Goal: Task Accomplishment & Management: Manage account settings

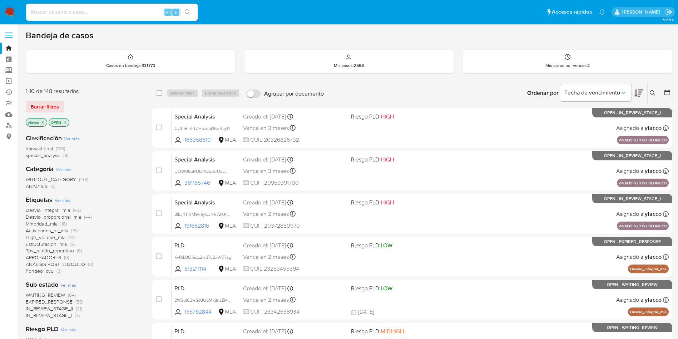
click at [654, 92] on icon at bounding box center [652, 92] width 5 height 5
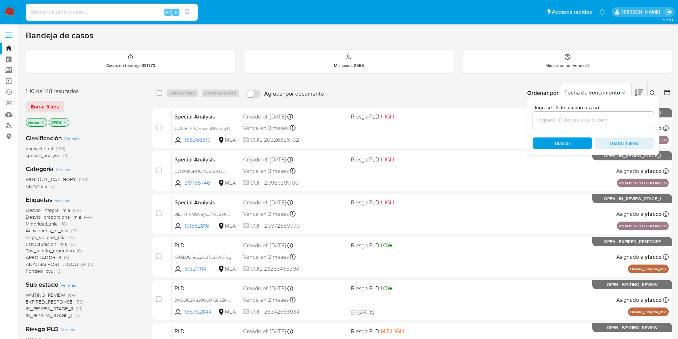
click at [550, 118] on input at bounding box center [593, 119] width 121 height 9
type input "No4SRItvkOMUYOdqXiGYFhnn"
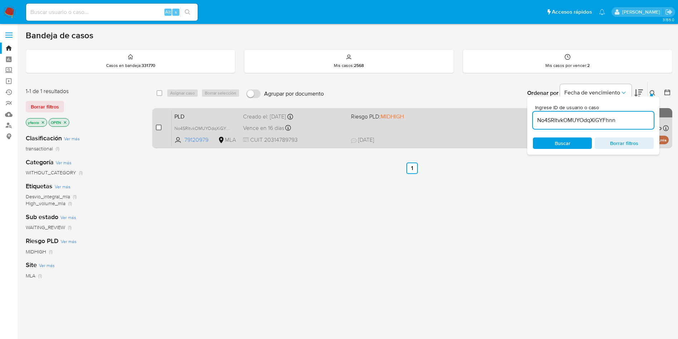
click at [159, 128] on input "checkbox" at bounding box center [159, 127] width 6 height 6
checkbox input "true"
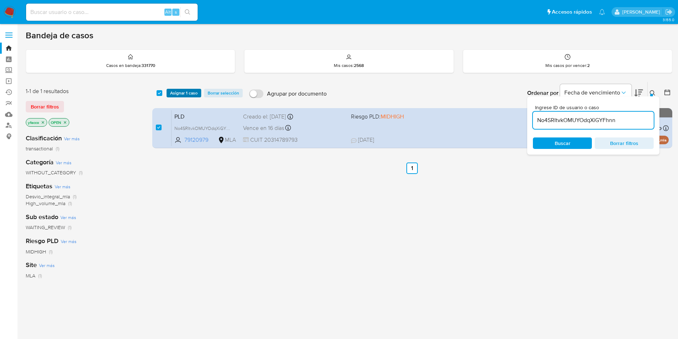
click at [184, 96] on span "Asignar 1 caso" at bounding box center [184, 92] width 28 height 7
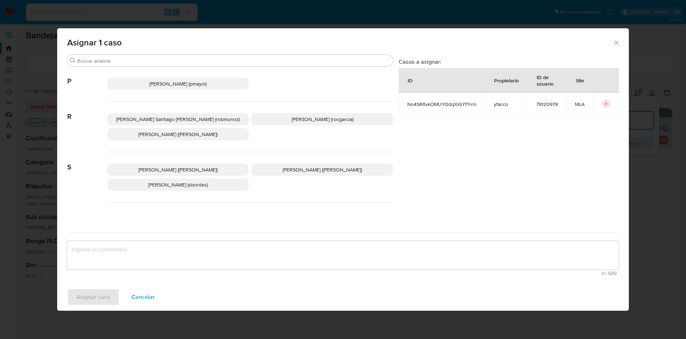
scroll to position [654, 0]
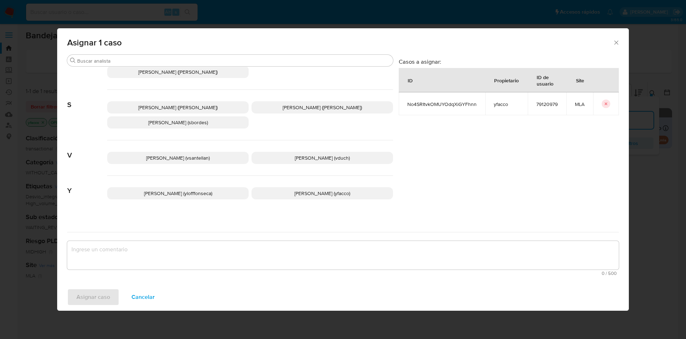
click at [295, 189] on span "Yesica Paola Facco (yfacco)" at bounding box center [323, 192] width 56 height 7
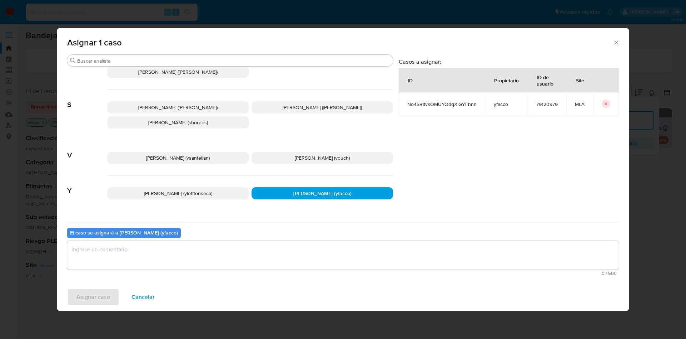
click at [227, 250] on textarea "assign-modal" at bounding box center [343, 255] width 552 height 29
click at [85, 304] on span "Asignar caso" at bounding box center [94, 297] width 34 height 16
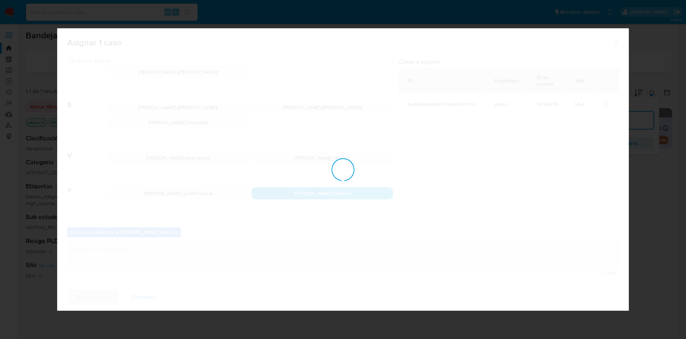
checkbox input "false"
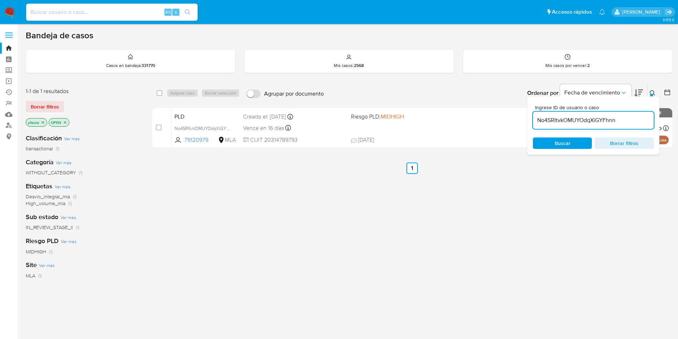
click at [620, 118] on input "No4SRItvkOMUYOdqXiGYFhnn" at bounding box center [593, 119] width 121 height 9
paste input "No4SRItvkOMUYOdqXiGYFhnn"
type input "No4SRItvkOMUYOdqXiGYFhnn"
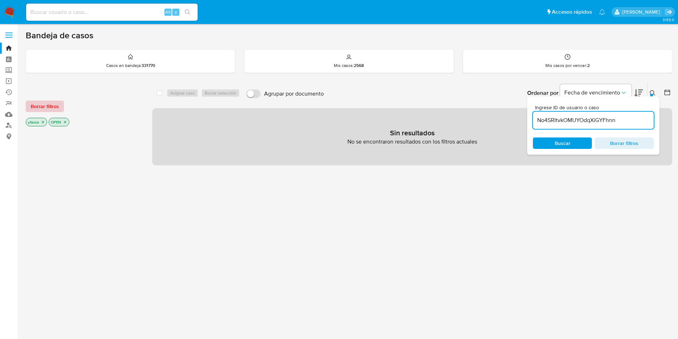
click at [53, 102] on span "Borrar filtros" at bounding box center [45, 106] width 28 height 10
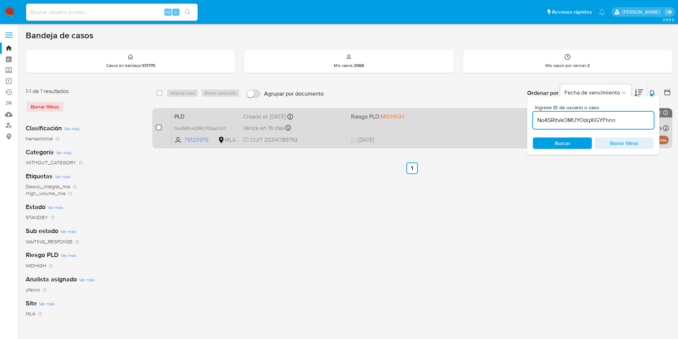
click at [158, 128] on input "checkbox" at bounding box center [159, 127] width 6 height 6
checkbox input "true"
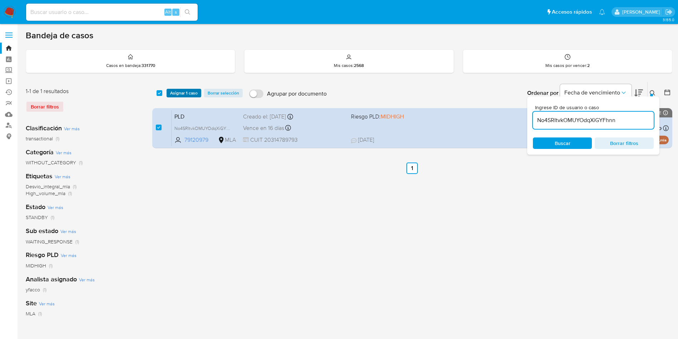
click at [178, 95] on span "Asignar 1 caso" at bounding box center [184, 92] width 28 height 7
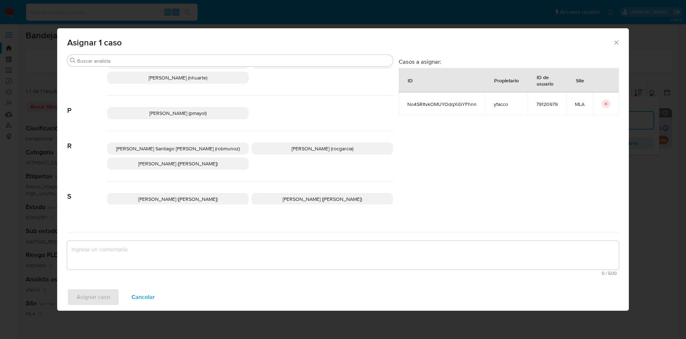
scroll to position [654, 0]
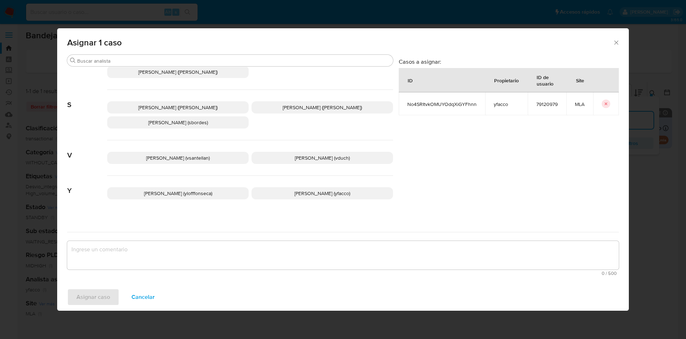
click at [284, 190] on p "Yesica Paola Facco (yfacco)" at bounding box center [323, 193] width 142 height 12
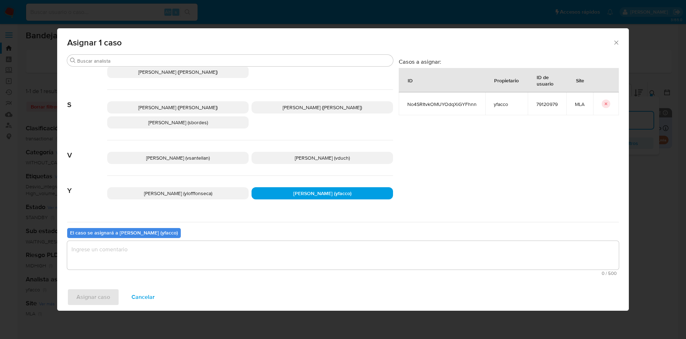
click at [236, 276] on div "El caso se asignará a Yesica Paola Facco (yfacco) 0 / 500 500 caracteres restan…" at bounding box center [343, 250] width 552 height 56
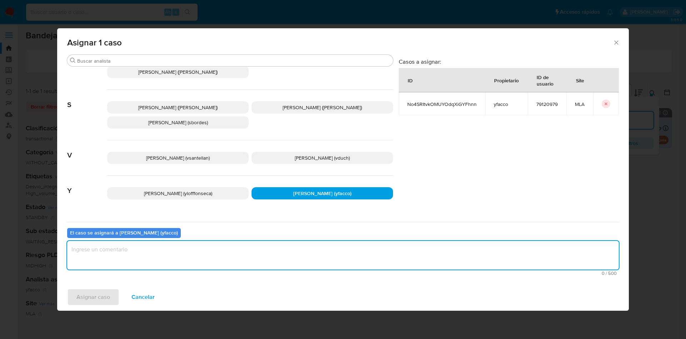
click at [212, 262] on textarea "assign-modal" at bounding box center [343, 255] width 552 height 29
click at [88, 301] on span "Asignar caso" at bounding box center [94, 297] width 34 height 16
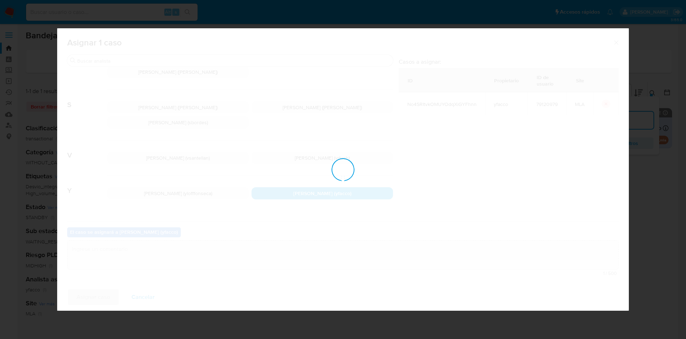
checkbox input "false"
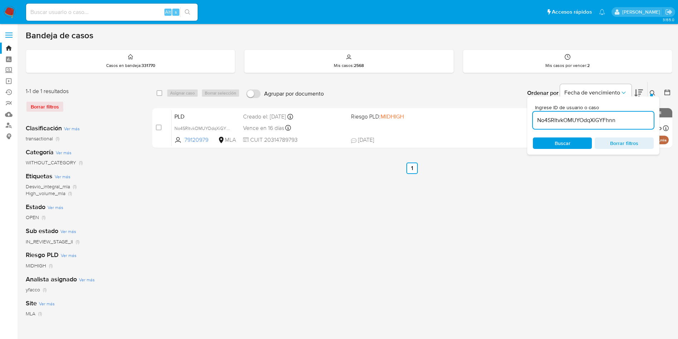
click at [635, 126] on div "No4SRItvkOMUYOdqXiGYFhnn" at bounding box center [593, 120] width 121 height 17
click at [634, 119] on input "No4SRItvkOMUYOdqXiGYFhnn" at bounding box center [593, 119] width 121 height 9
paste input "aAlu11wrCQABGfTQaiw63Y1l"
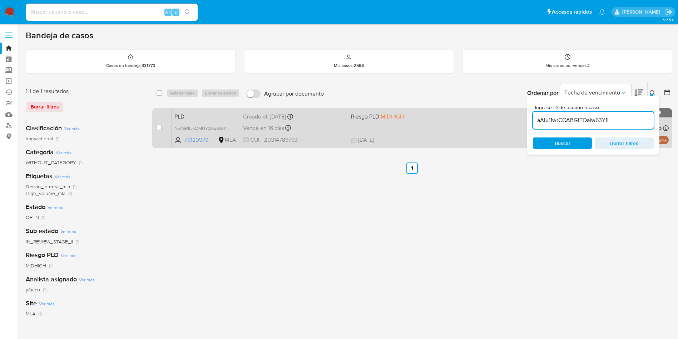
type input "aAlu11wrCQABGfTQaiw63Y1l"
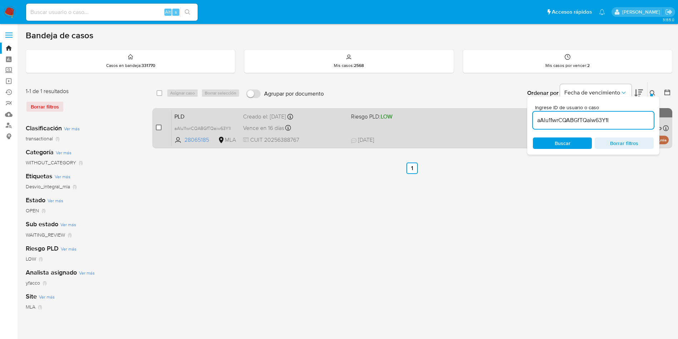
click at [156, 125] on input "checkbox" at bounding box center [159, 127] width 6 height 6
checkbox input "true"
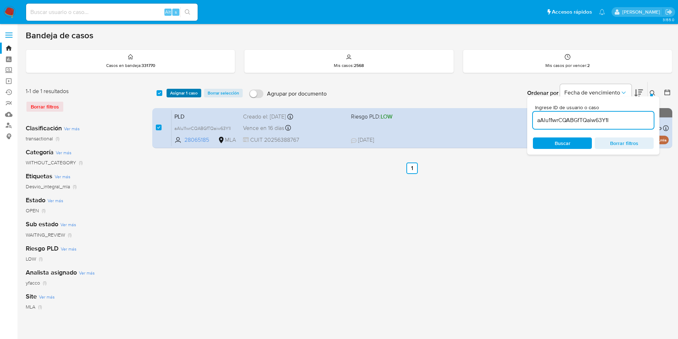
click at [176, 94] on span "Asignar 1 caso" at bounding box center [184, 92] width 28 height 7
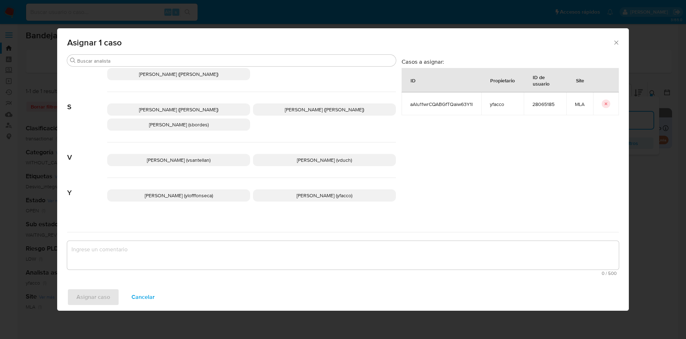
scroll to position [654, 0]
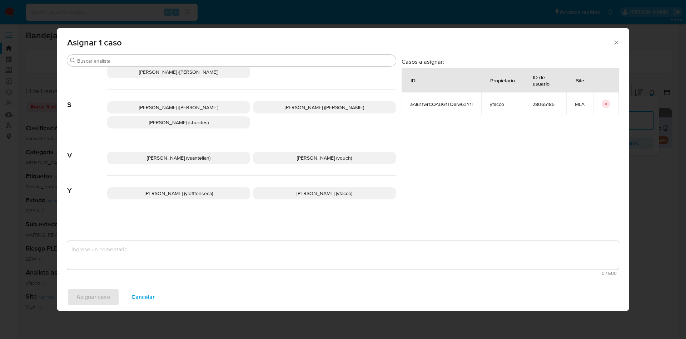
click at [271, 188] on p "Yesica Paola Facco (yfacco)" at bounding box center [324, 193] width 143 height 12
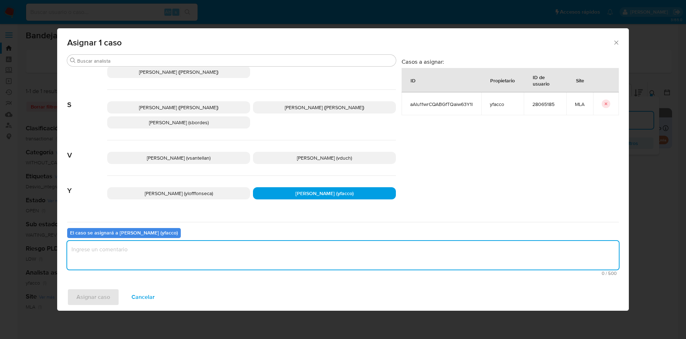
click at [206, 259] on textarea "assign-modal" at bounding box center [343, 255] width 552 height 29
click at [94, 300] on span "Asignar caso" at bounding box center [94, 297] width 34 height 16
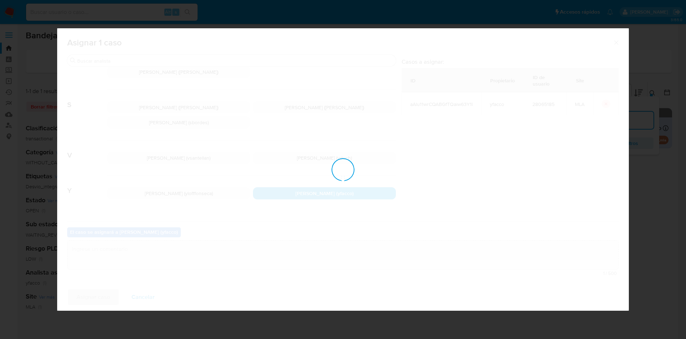
checkbox input "false"
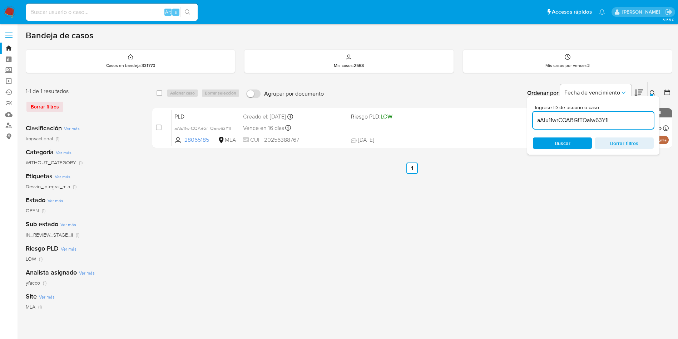
click at [620, 120] on input "aAlu11wrCQABGfTQaiw63Y1l" at bounding box center [593, 119] width 121 height 9
click at [621, 121] on input "aAlu11wrCQABGfTQaiw63Y1l" at bounding box center [593, 119] width 121 height 9
paste input "aAlu11wrCQABGfTQaiw63Y1l"
type input "aAlu11wrCQABGfTQaiw63Y1l"
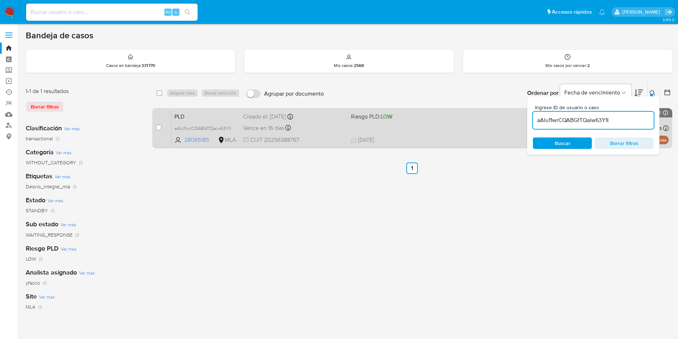
click at [157, 124] on div "case-item-checkbox" at bounding box center [159, 127] width 6 height 7
click at [158, 125] on input "checkbox" at bounding box center [159, 127] width 6 height 6
checkbox input "true"
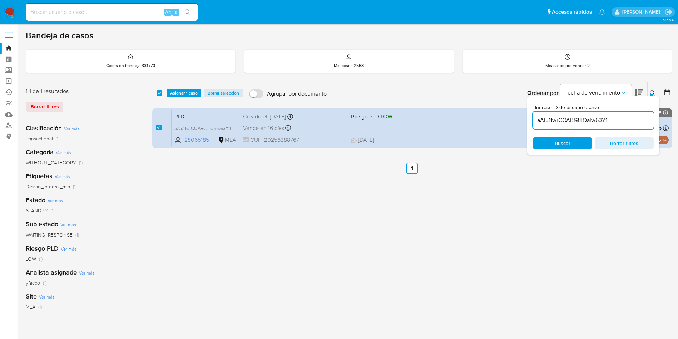
click at [182, 88] on div "select-all-cases-checkbox Asignar 1 caso Borrar selección Agrupar por documento…" at bounding box center [412, 93] width 520 height 22
click at [183, 90] on span "Asignar 1 caso" at bounding box center [184, 92] width 28 height 7
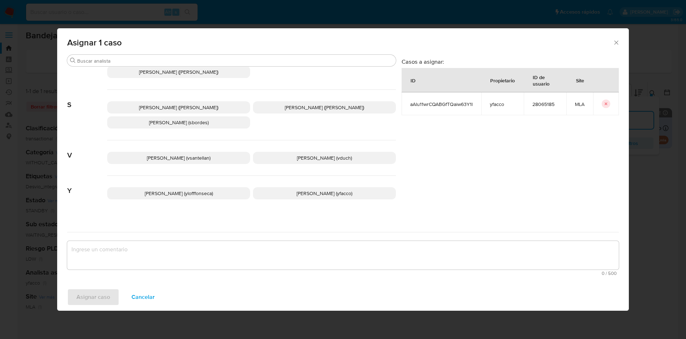
click at [287, 187] on p "Yesica Paola Facco (yfacco)" at bounding box center [324, 193] width 143 height 12
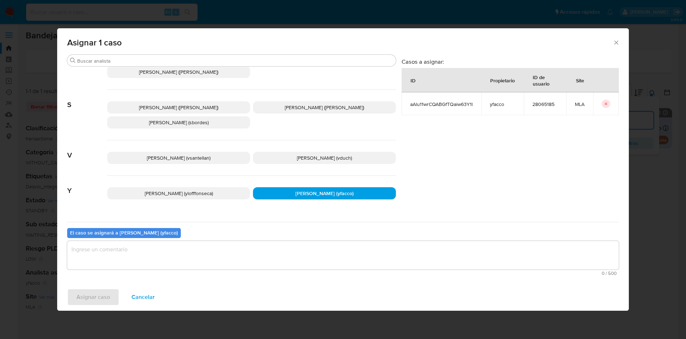
click at [228, 257] on textarea "assign-modal" at bounding box center [343, 255] width 552 height 29
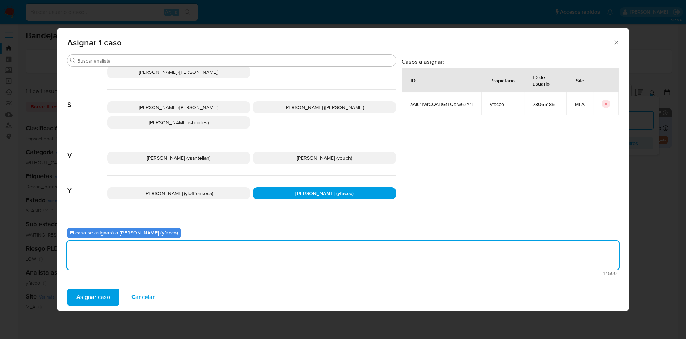
click at [113, 293] on button "Asignar caso" at bounding box center [93, 296] width 52 height 17
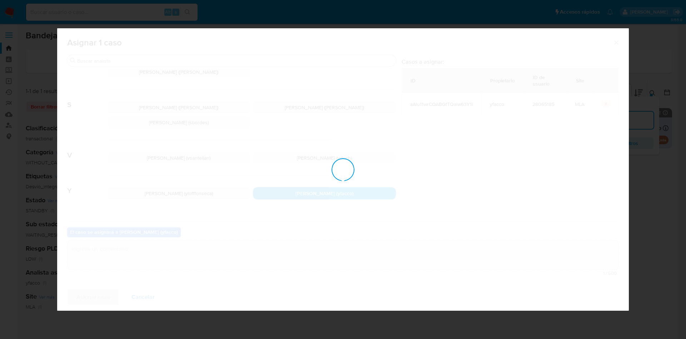
checkbox input "false"
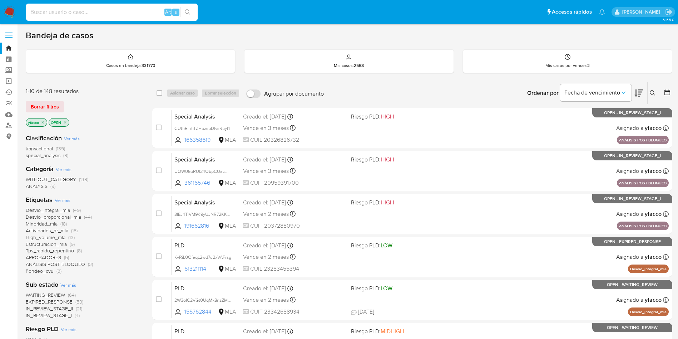
click at [155, 11] on input at bounding box center [112, 12] width 172 height 9
paste input "No4SRItvkOMUYOdqXiGYFhnn"
type input "No4SRItvkOMUYOdqXiGYFhnn"
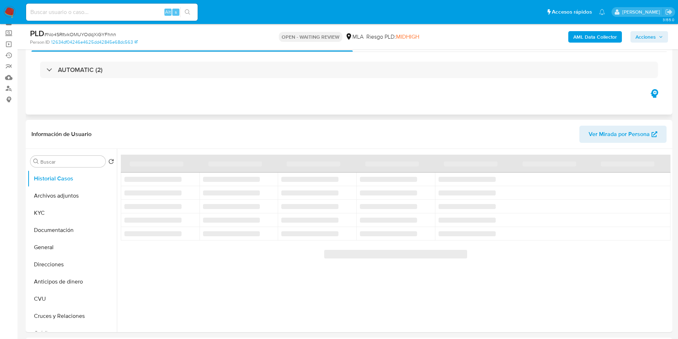
scroll to position [54, 0]
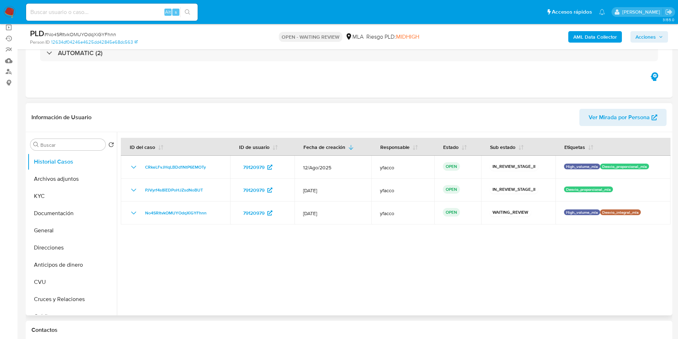
select select "10"
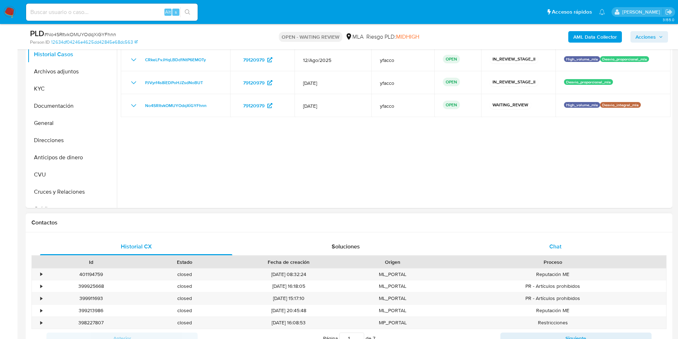
click at [554, 238] on div "Chat" at bounding box center [555, 246] width 192 height 17
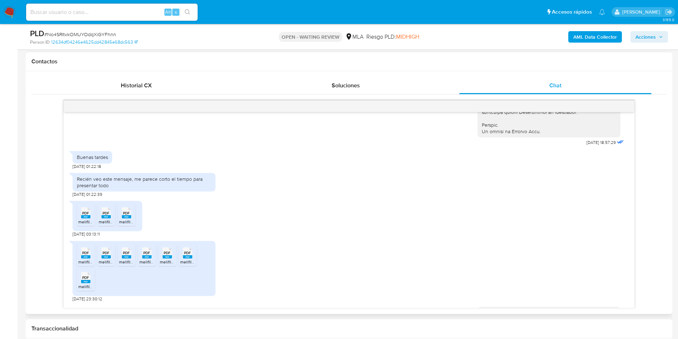
scroll to position [375, 0]
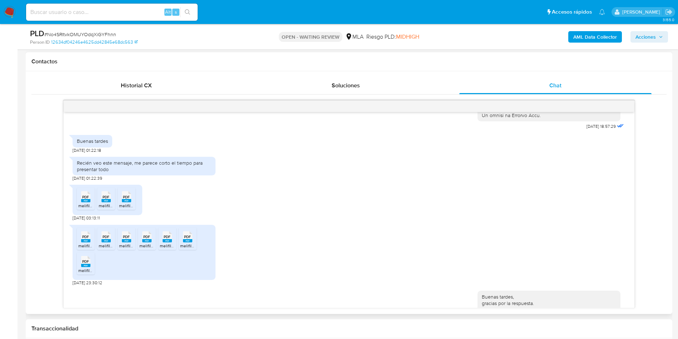
click at [86, 199] on span "PDF" at bounding box center [85, 196] width 7 height 5
click at [108, 202] on rect at bounding box center [106, 200] width 9 height 3
drag, startPoint x: 129, startPoint y: 211, endPoint x: 150, endPoint y: 211, distance: 21.1
click at [129, 199] on span "PDF" at bounding box center [126, 196] width 7 height 5
click at [85, 248] on span "melifile5978827071736330676.pdf" at bounding box center [111, 245] width 66 height 6
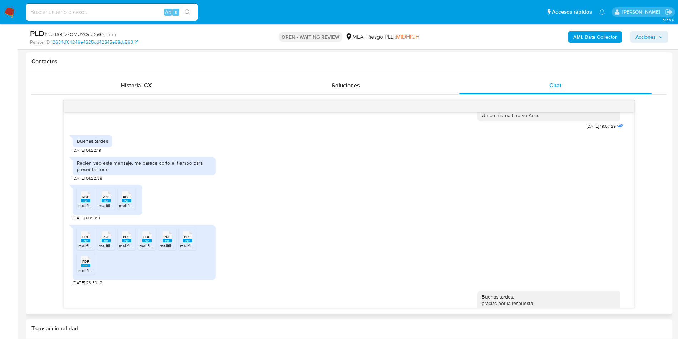
click at [102, 243] on icon "PDF" at bounding box center [106, 236] width 9 height 13
click at [130, 248] on span "melifile3340834721976257076.pdf" at bounding box center [152, 245] width 66 height 6
click at [144, 242] on rect at bounding box center [146, 240] width 9 height 3
click at [160, 243] on div "PDF PDF" at bounding box center [167, 236] width 15 height 14
click at [186, 242] on rect at bounding box center [187, 240] width 9 height 3
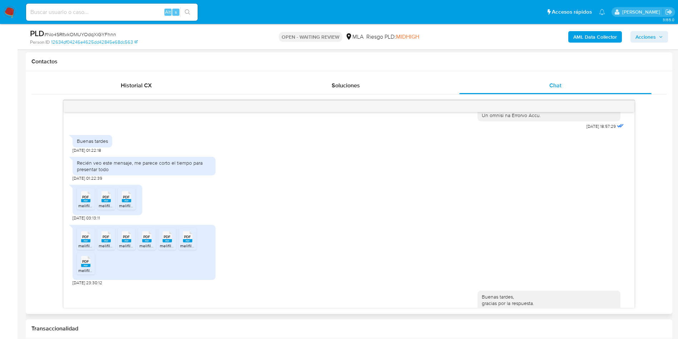
scroll to position [429, 0]
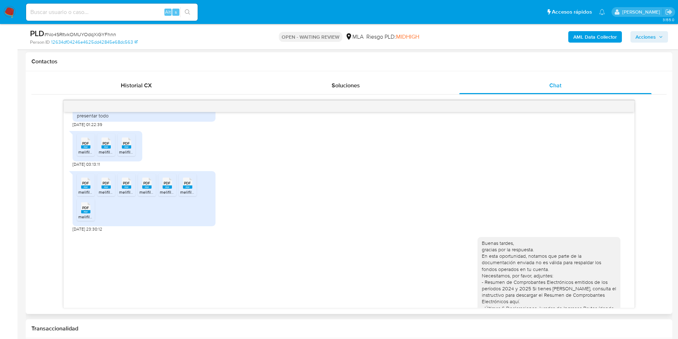
click at [83, 210] on span "PDF" at bounding box center [85, 207] width 7 height 5
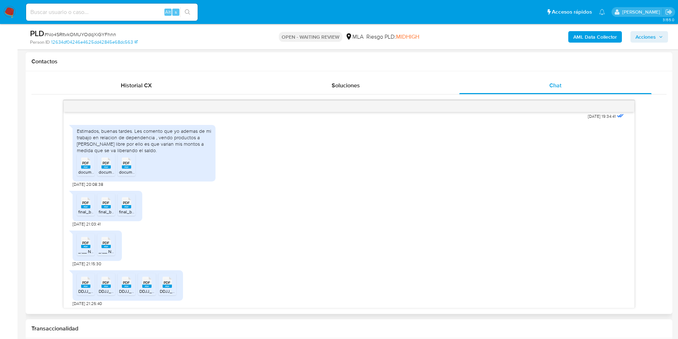
scroll to position [697, 0]
click at [87, 174] on span "document (4).pdf" at bounding box center [94, 171] width 33 height 6
click at [105, 168] on rect at bounding box center [106, 166] width 9 height 3
click at [132, 169] on div "PDF PDF" at bounding box center [126, 162] width 15 height 14
click at [87, 205] on span "PDF" at bounding box center [85, 202] width 7 height 5
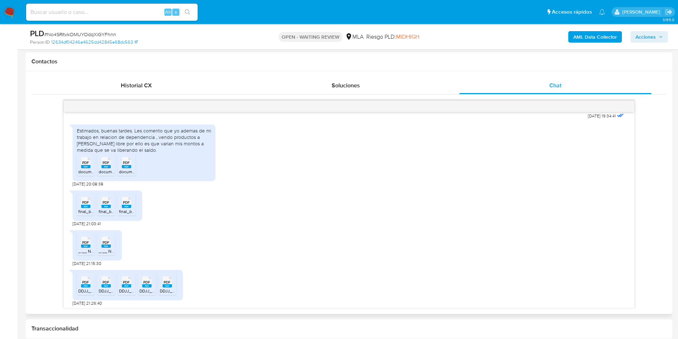
click at [109, 205] on span "PDF" at bounding box center [106, 202] width 7 height 5
click at [129, 205] on span "PDF" at bounding box center [126, 202] width 7 height 5
click at [84, 245] on span "PDF" at bounding box center [85, 242] width 7 height 5
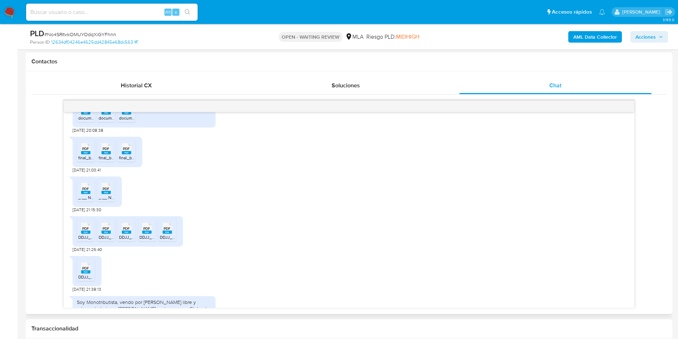
click at [103, 191] on span "PDF" at bounding box center [106, 188] width 7 height 5
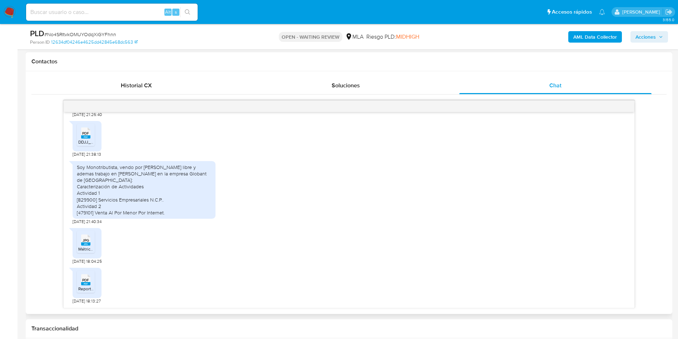
scroll to position [838, 0]
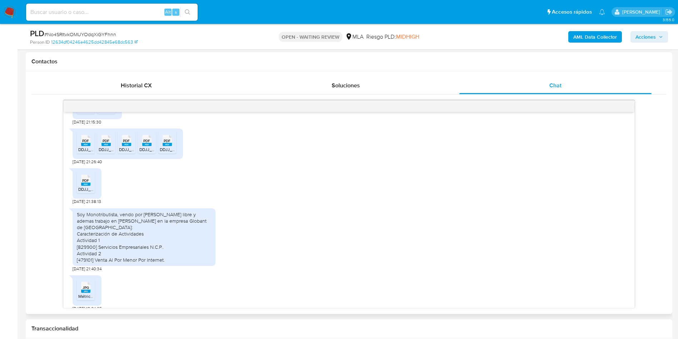
click at [79, 147] on div "PDF PDF" at bounding box center [85, 140] width 15 height 14
click at [106, 152] on span "DDJJ_Mensual_394822873.pdf" at bounding box center [129, 149] width 61 height 6
click at [127, 146] on rect at bounding box center [126, 144] width 9 height 3
click at [145, 146] on rect at bounding box center [146, 144] width 9 height 3
click at [174, 147] on div "PDF PDF" at bounding box center [167, 140] width 15 height 14
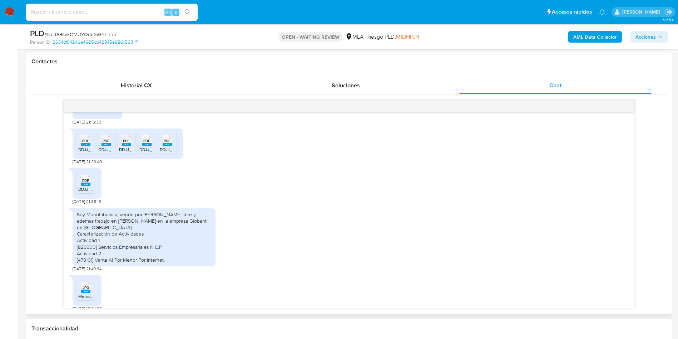
click at [80, 186] on div "PDF PDF" at bounding box center [85, 179] width 15 height 14
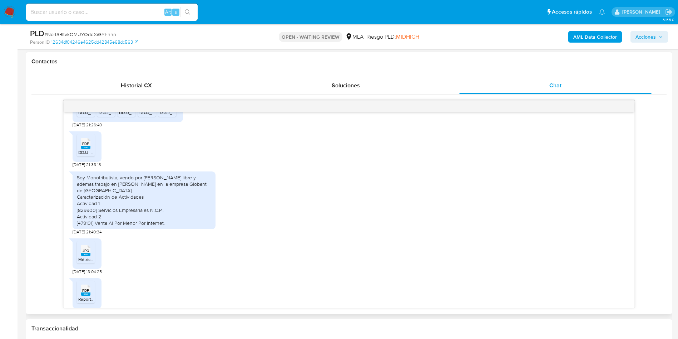
scroll to position [892, 0]
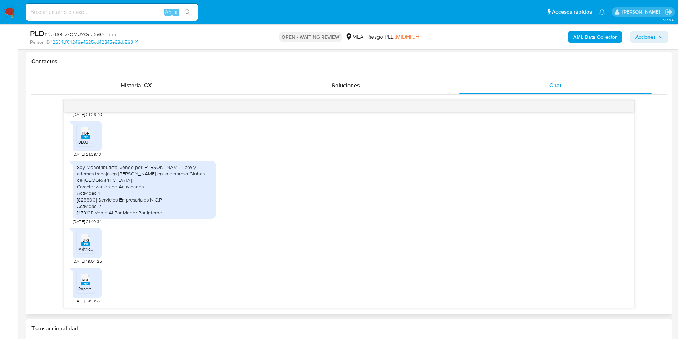
click at [82, 242] on rect at bounding box center [85, 243] width 9 height 3
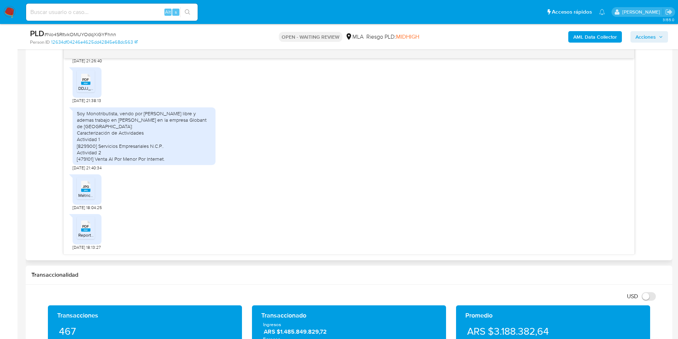
click at [89, 227] on icon at bounding box center [85, 225] width 9 height 11
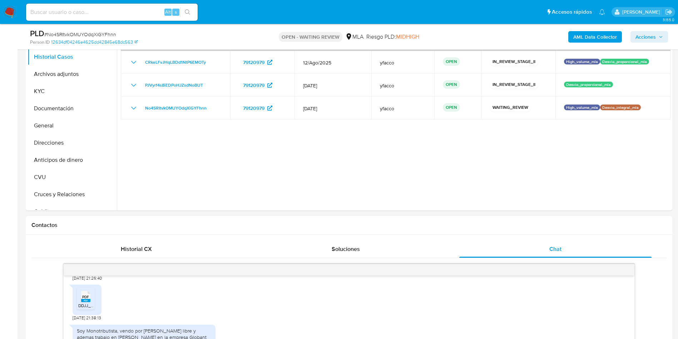
scroll to position [107, 0]
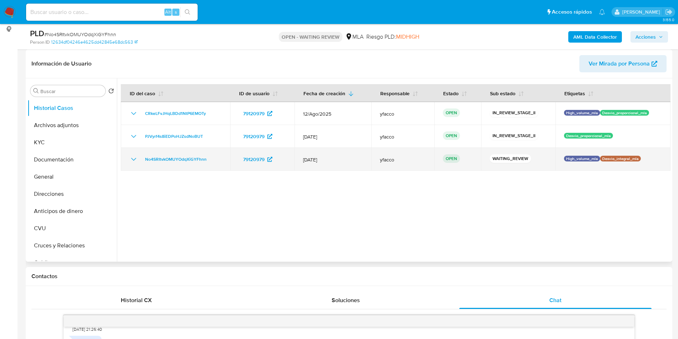
drag, startPoint x: 138, startPoint y: 160, endPoint x: 218, endPoint y: 161, distance: 79.7
click at [218, 161] on div "No4SRItvkOMUYOdqXiGYFhnn" at bounding box center [175, 159] width 92 height 9
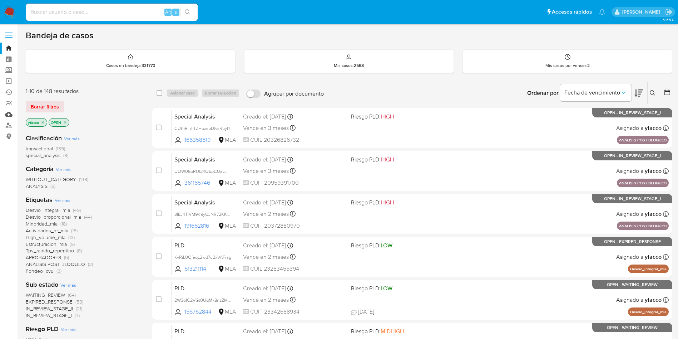
click at [11, 110] on link "Mulan" at bounding box center [42, 114] width 85 height 11
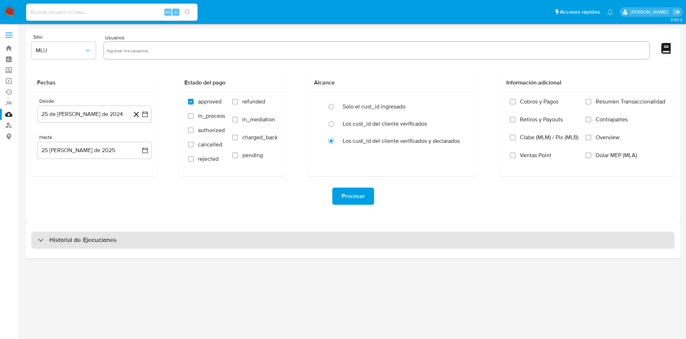
click at [90, 239] on h3 "Historial de Ejecuciones" at bounding box center [82, 240] width 67 height 9
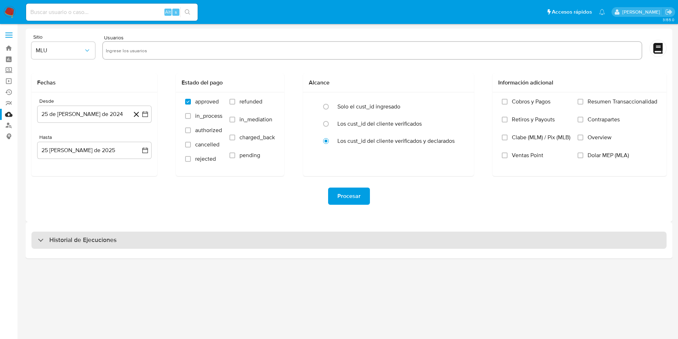
select select "10"
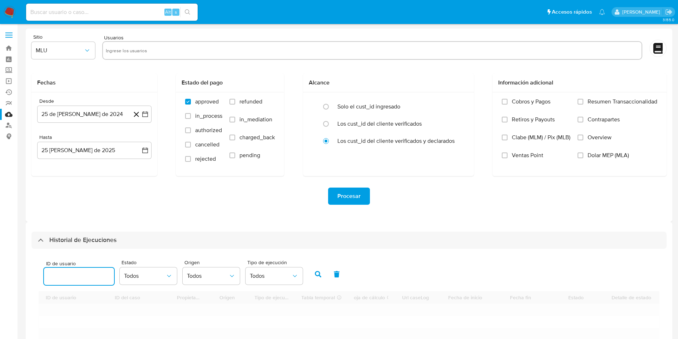
click at [64, 277] on input "number" at bounding box center [79, 275] width 70 height 9
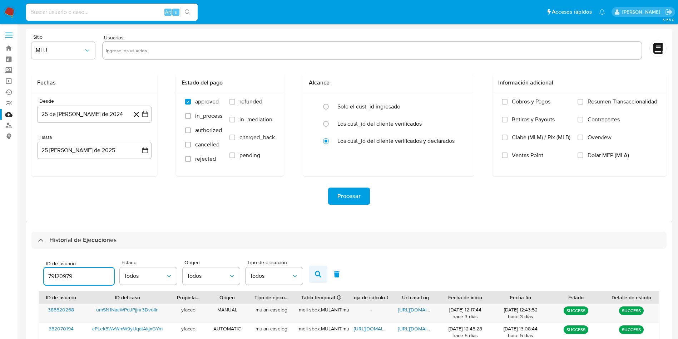
type input "79120979"
click at [322, 277] on button "button" at bounding box center [318, 273] width 19 height 17
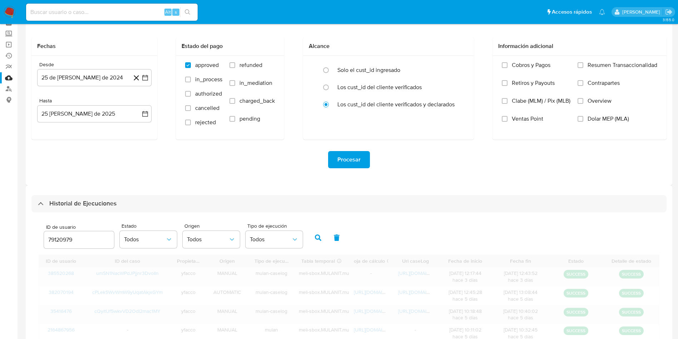
scroll to position [54, 0]
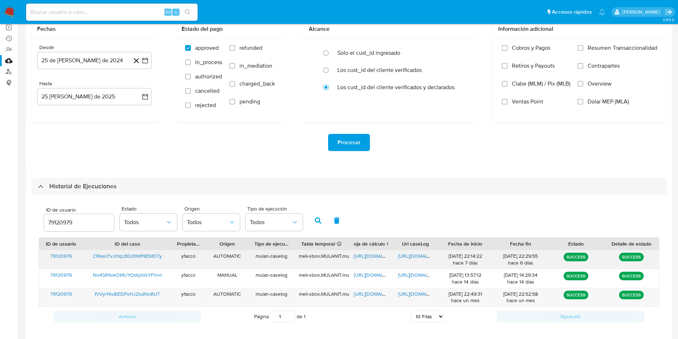
click at [413, 256] on span "https://docs.google.com/document/d/1RsINOsFfGpGoCdeQLQM1W46UsDcVNzZrSWUMOsdfj0k…" at bounding box center [422, 255] width 49 height 7
drag, startPoint x: 80, startPoint y: 220, endPoint x: 5, endPoint y: 208, distance: 76.7
click at [7, 210] on section "Bandeja Tablero Screening Búsqueda en Listas Watchlist Herramientas Operaciones…" at bounding box center [339, 146] width 678 height 401
type input "28065185"
click at [313, 219] on button "button" at bounding box center [318, 220] width 19 height 17
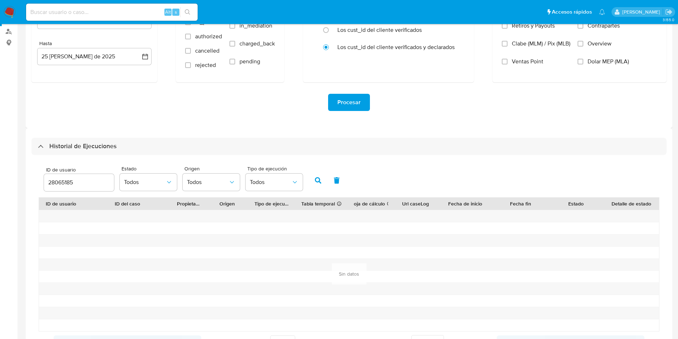
scroll to position [107, 0]
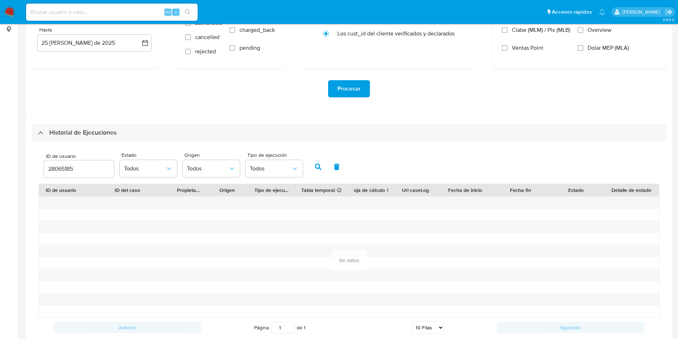
click at [89, 176] on div "28065185" at bounding box center [79, 168] width 70 height 17
click at [89, 171] on input "28065185" at bounding box center [79, 168] width 70 height 9
click at [313, 167] on button "button" at bounding box center [318, 166] width 19 height 17
drag, startPoint x: 78, startPoint y: 164, endPoint x: 0, endPoint y: 134, distance: 84.1
click at [0, 156] on section "Bandeja Tablero Screening Búsqueda en Listas Watchlist Herramientas Operaciones…" at bounding box center [339, 126] width 678 height 466
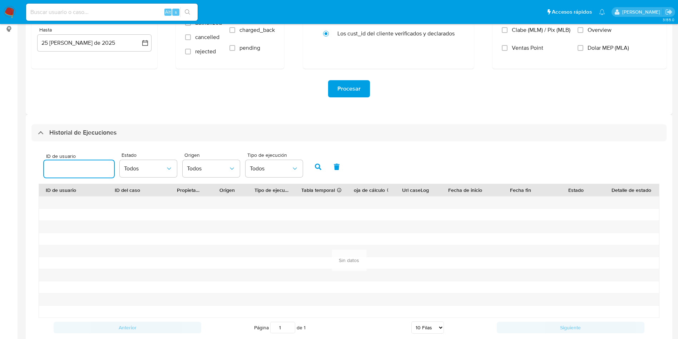
paste input "385520268"
type input "385520268"
click at [320, 163] on icon "button" at bounding box center [318, 166] width 6 height 6
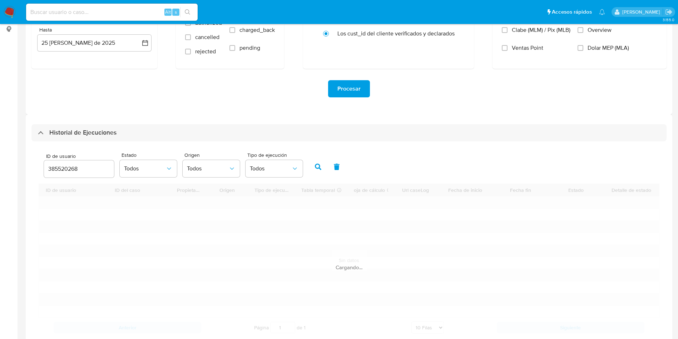
scroll to position [81, 0]
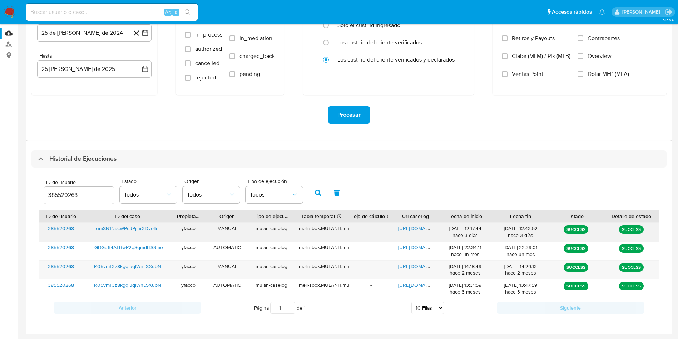
click at [408, 227] on span "https://docs.google.com/document/d/1d9a7nxmlFiy25tZECP8wIlWLaGxpI5L3fedhAZB364s…" at bounding box center [422, 228] width 49 height 7
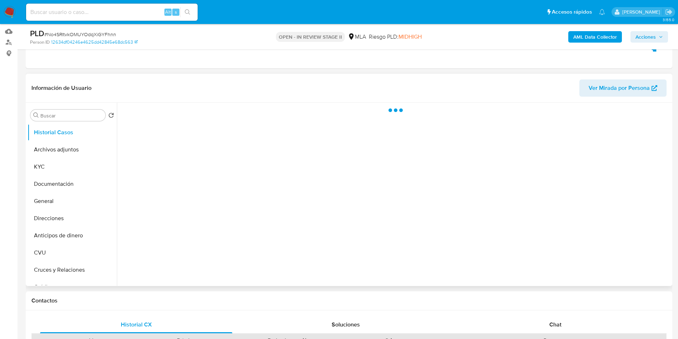
scroll to position [107, 0]
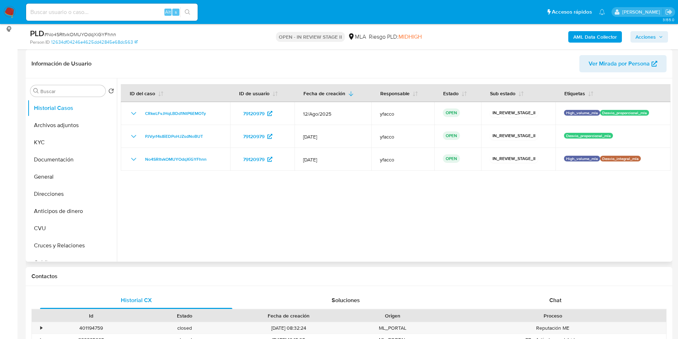
select select "10"
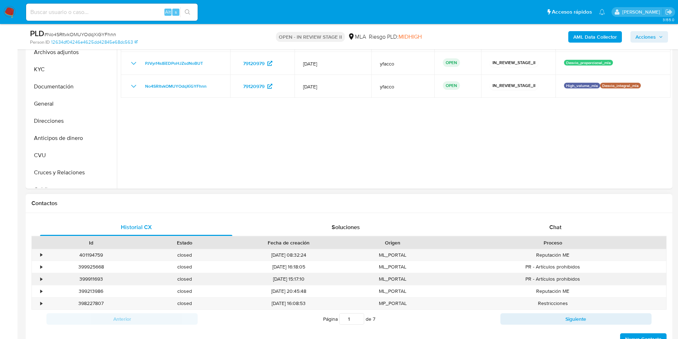
scroll to position [268, 0]
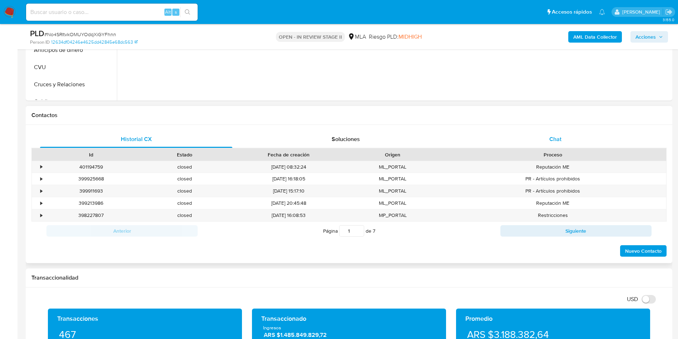
click at [538, 135] on div "Chat" at bounding box center [555, 138] width 192 height 17
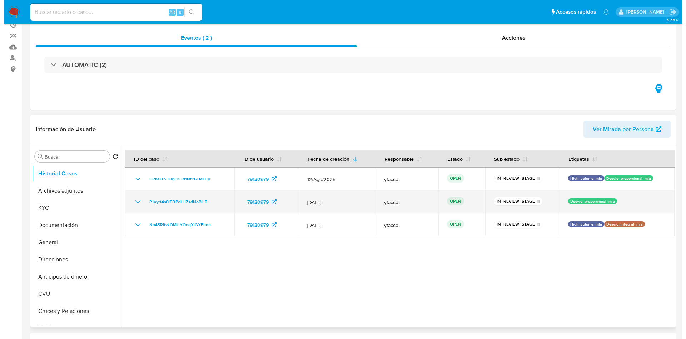
scroll to position [0, 0]
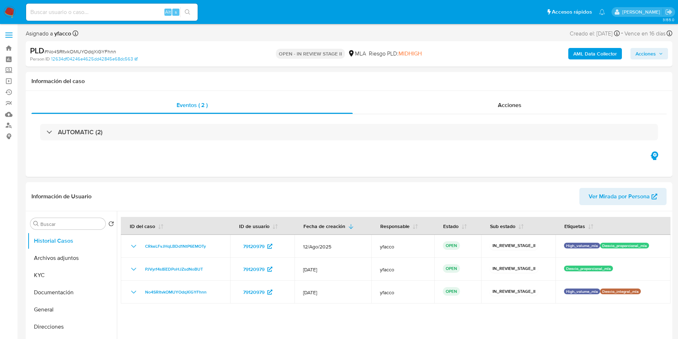
click at [588, 52] on b "AML Data Collector" at bounding box center [595, 53] width 44 height 11
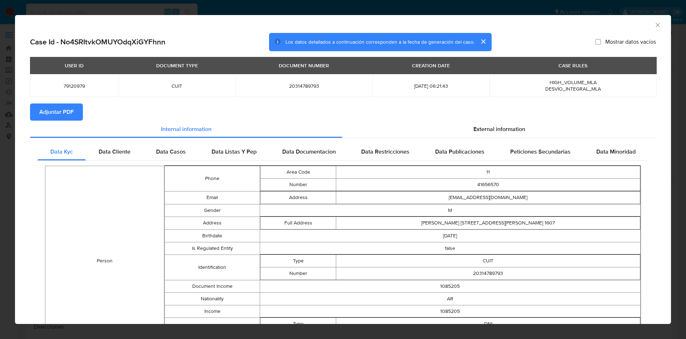
click at [63, 114] on span "Adjuntar PDF" at bounding box center [56, 112] width 34 height 16
click at [506, 130] on span "External information" at bounding box center [500, 130] width 52 height 8
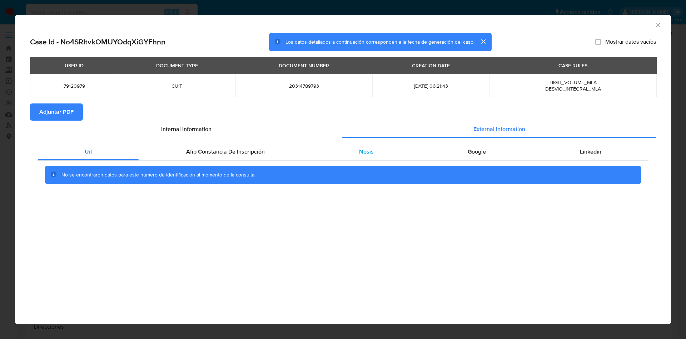
click at [362, 156] on div "Nosis" at bounding box center [366, 151] width 109 height 17
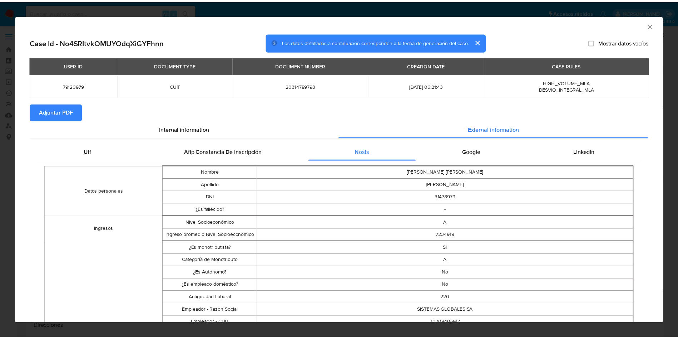
scroll to position [52, 0]
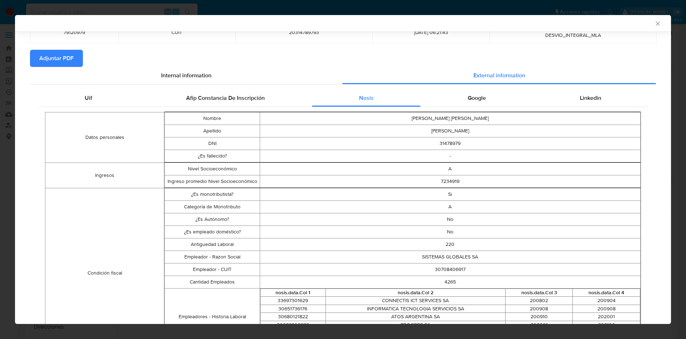
click at [450, 274] on td "30708406917" at bounding box center [450, 269] width 381 height 13
click at [450, 270] on td "30708406917" at bounding box center [450, 269] width 381 height 13
copy td "30708406917"
click at [655, 25] on icon "Cerrar ventana" at bounding box center [658, 23] width 7 height 7
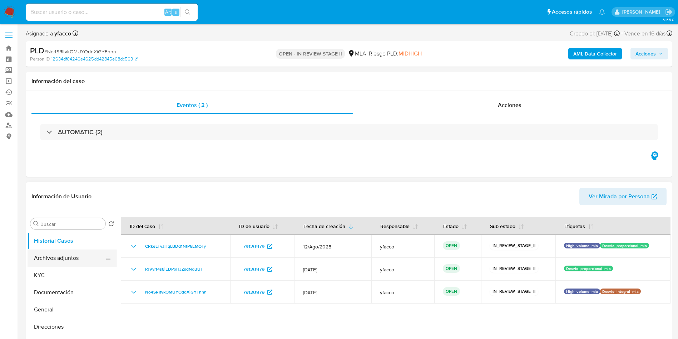
click at [41, 253] on button "Archivos adjuntos" at bounding box center [70, 257] width 84 height 17
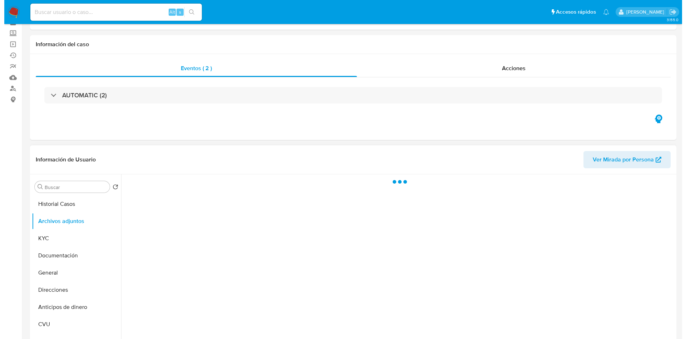
scroll to position [54, 0]
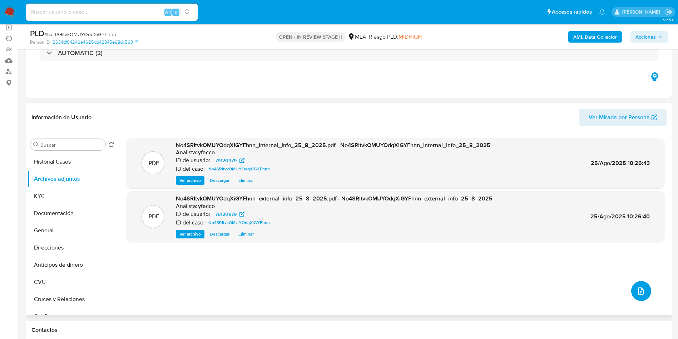
click at [647, 292] on button "upload-file" at bounding box center [641, 291] width 20 height 20
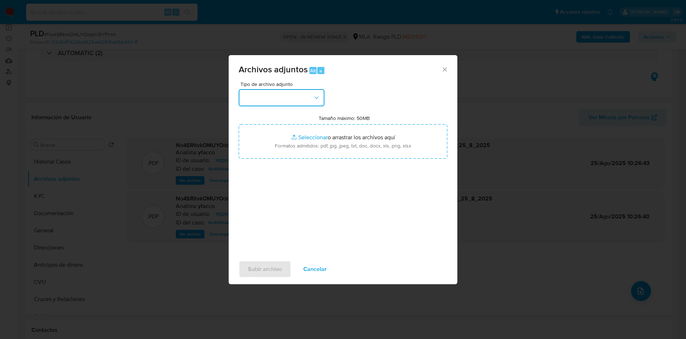
click at [295, 98] on button "button" at bounding box center [282, 97] width 86 height 17
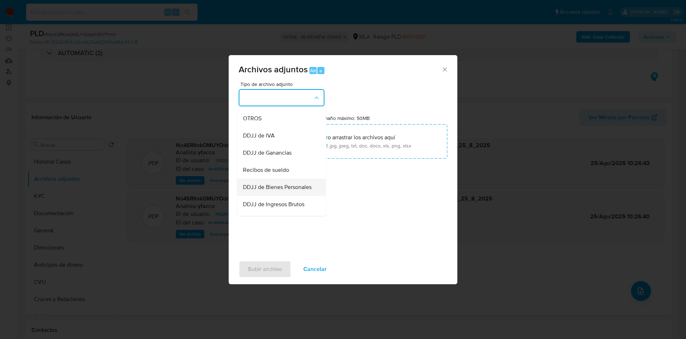
scroll to position [161, 0]
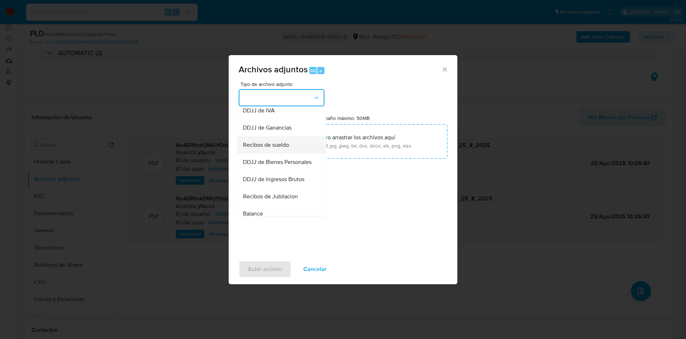
click at [271, 153] on div "Recibos de sueldo" at bounding box center [279, 144] width 73 height 17
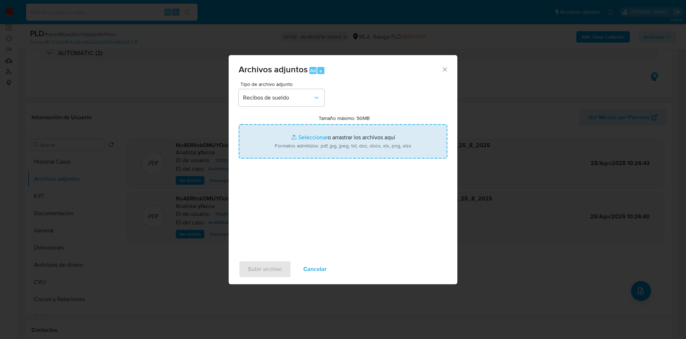
click at [307, 135] on input "Tamaño máximo: 50MB Seleccionar archivos" at bounding box center [343, 141] width 209 height 34
type input "C:\fakepath\Cristian Oscar Gonzalez.pdf"
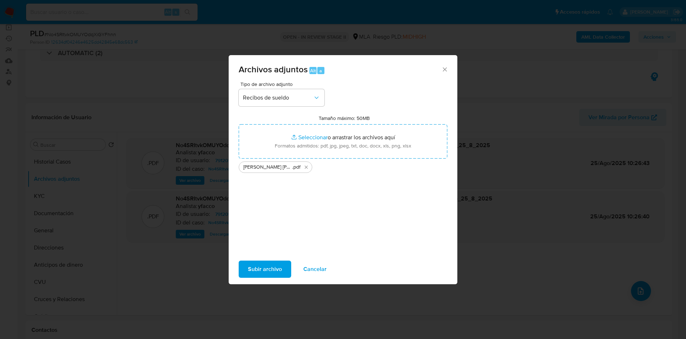
click at [258, 268] on span "Subir archivo" at bounding box center [265, 269] width 34 height 16
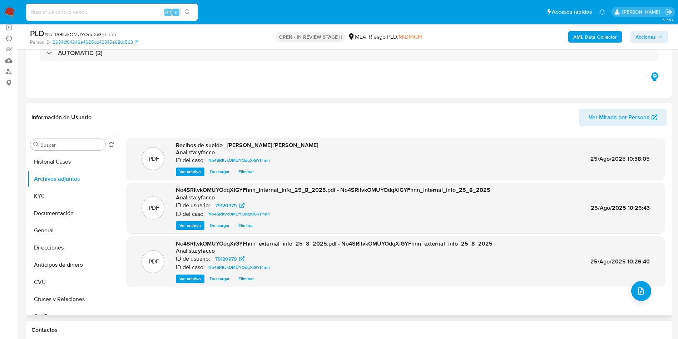
click at [619, 285] on div ".PDF No4SRItvkOMUYOdqXiGYFhnn_external_info_25_8_2025.pdf - No4SRItvkOMUYOdqXiG…" at bounding box center [396, 261] width 538 height 51
click at [626, 290] on div ".PDF Recibos de sueldo - Cristian Oscar Gonzalez Analista: yfacco ID del caso: …" at bounding box center [396, 224] width 538 height 172
click at [643, 291] on button "upload-file" at bounding box center [641, 291] width 20 height 20
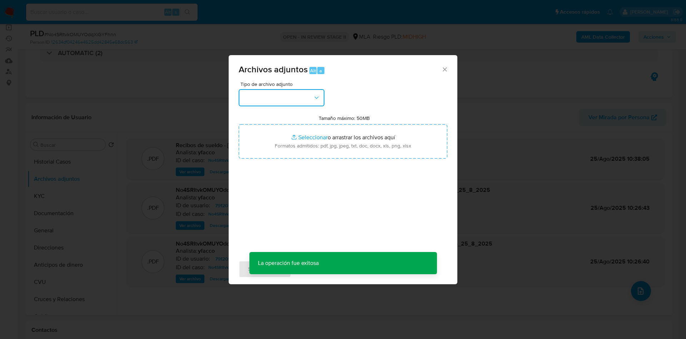
click at [299, 102] on button "button" at bounding box center [282, 97] width 86 height 17
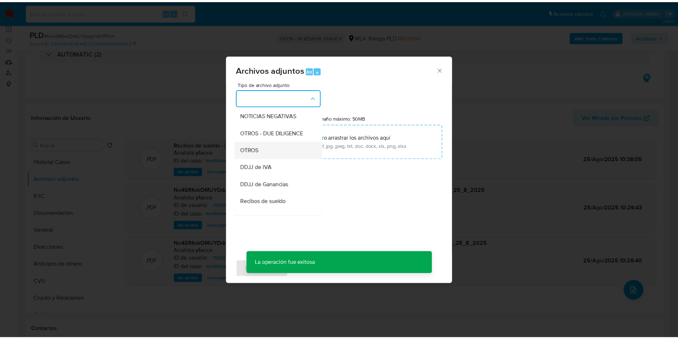
scroll to position [107, 0]
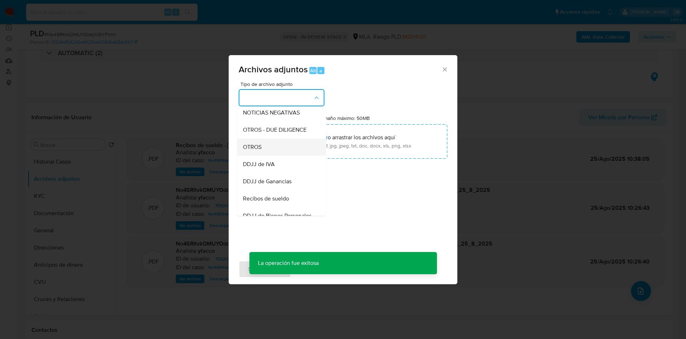
click at [255, 151] on span "OTROS" at bounding box center [252, 146] width 19 height 7
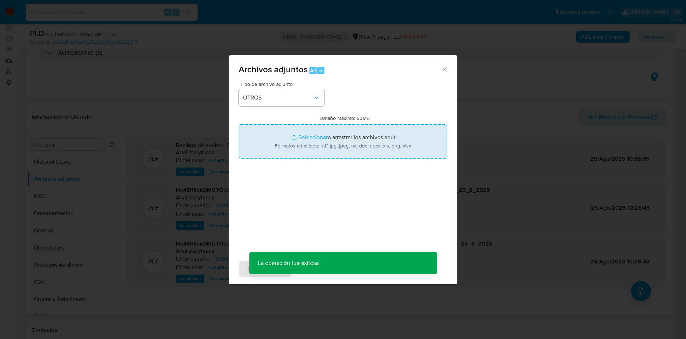
click at [313, 134] on input "Tamaño máximo: 50MB Seleccionar archivos" at bounding box center [343, 141] width 209 height 34
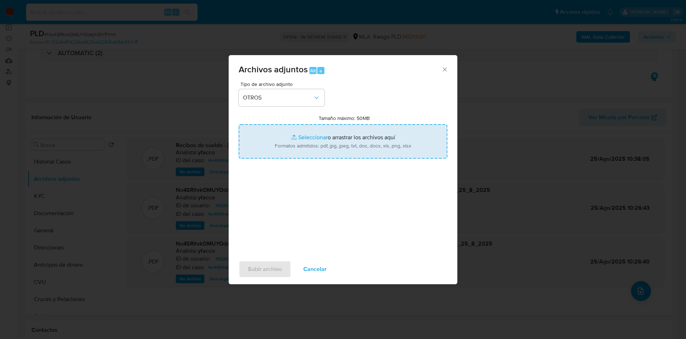
type input "C:\fakepath\Caselog CRkeLFvJHqLBDd1NtP6EMOTy_2025_08_18_21_29_00.docx"
click at [313, 135] on input "Tamaño máximo: 50MB Seleccionar archivos" at bounding box center [343, 141] width 209 height 34
type input "C:\fakepath\Movimientos 79120979.xlsx"
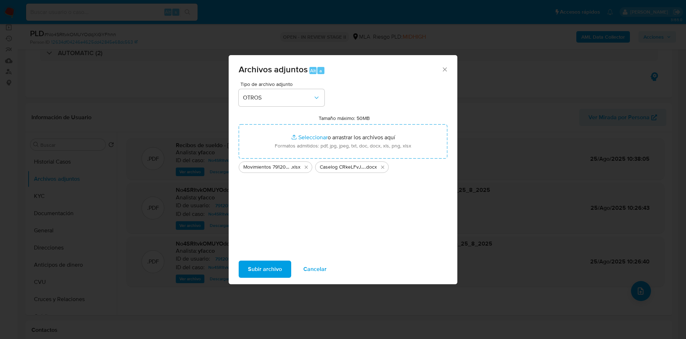
click at [263, 271] on span "Subir archivo" at bounding box center [265, 269] width 34 height 16
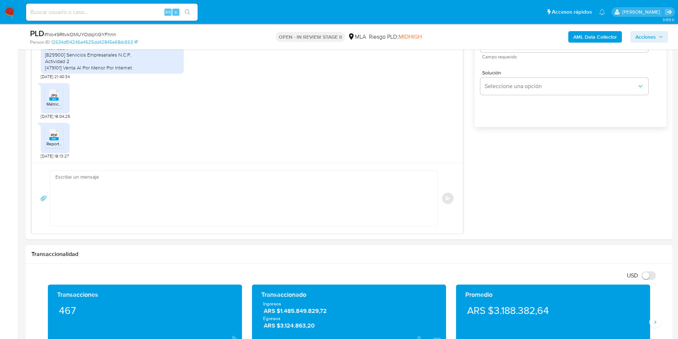
scroll to position [483, 0]
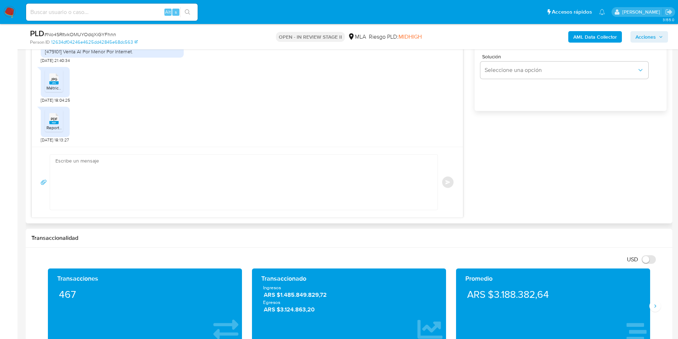
click at [108, 164] on textarea at bounding box center [241, 181] width 373 height 55
paste textarea "Hola Muchas gracias por la respuesta. Nos pondremos en contacto nuevamente en c…"
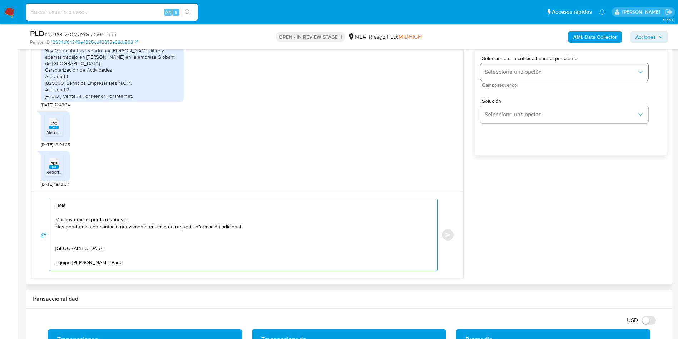
scroll to position [322, 0]
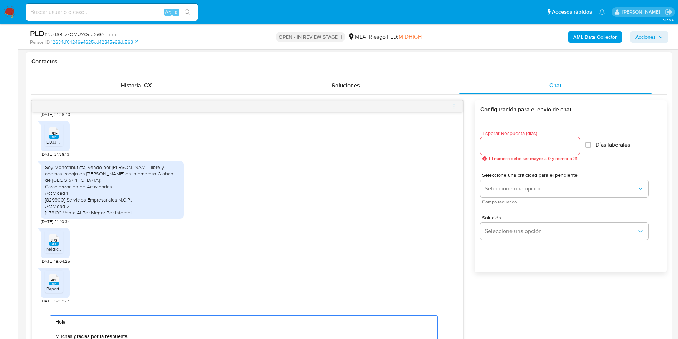
type textarea "Hola Muchas gracias por la respuesta. Nos pondremos en contacto nuevamente en c…"
click at [510, 147] on input "Esperar Respuesta (días)" at bounding box center [530, 145] width 99 height 9
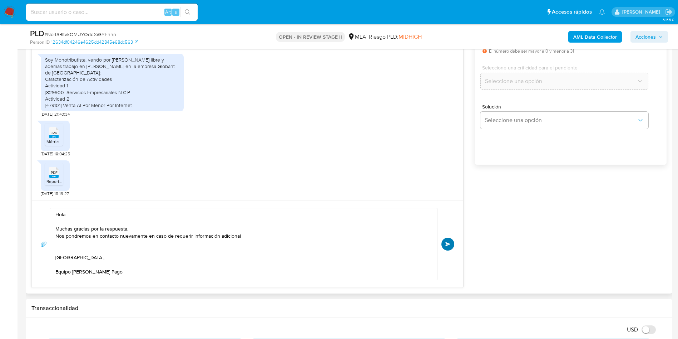
type input "0"
click at [445, 246] on button "Enviar" at bounding box center [448, 243] width 13 height 13
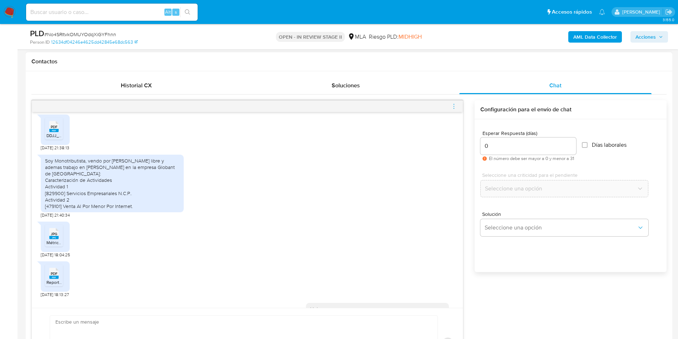
scroll to position [0, 0]
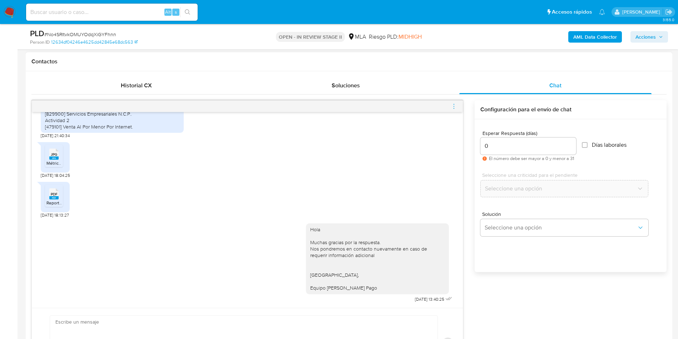
click at [453, 110] on span "menu-action" at bounding box center [454, 106] width 6 height 17
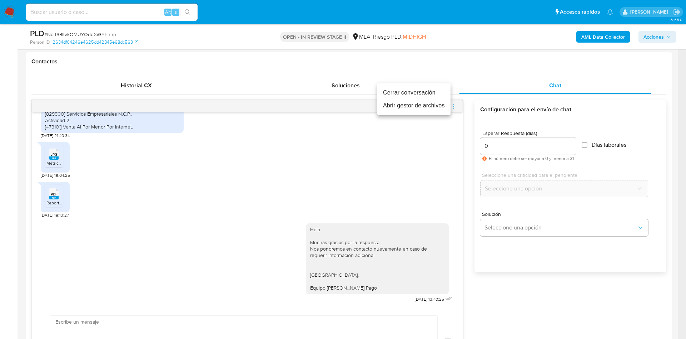
click at [397, 93] on li "Cerrar conversación" at bounding box center [414, 92] width 73 height 13
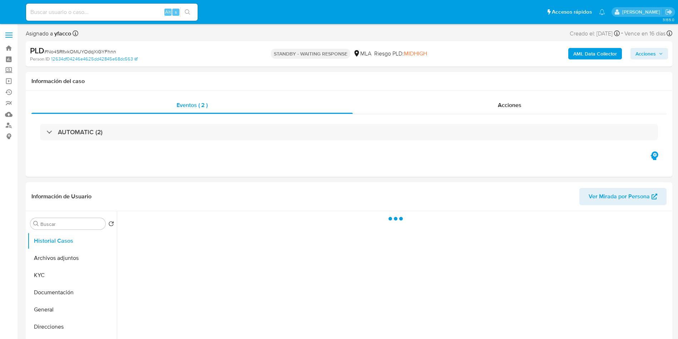
select select "10"
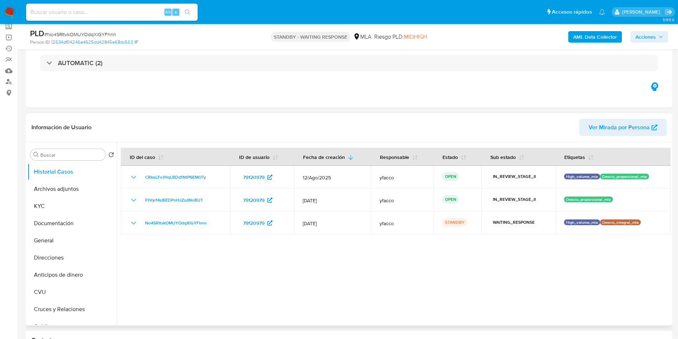
scroll to position [54, 0]
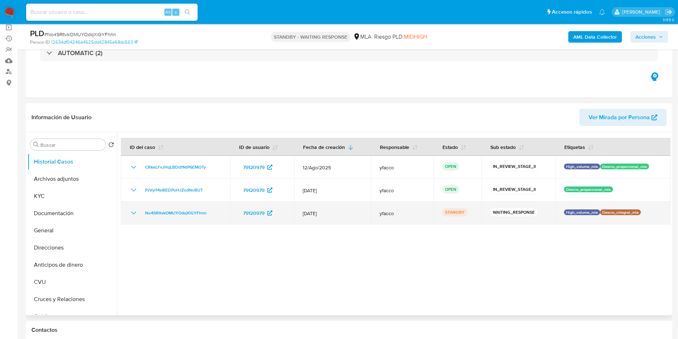
drag, startPoint x: 141, startPoint y: 212, endPoint x: 211, endPoint y: 212, distance: 70.1
click at [211, 212] on div "No4SRItvkOMUYOdqXiGYFhnn" at bounding box center [175, 212] width 92 height 9
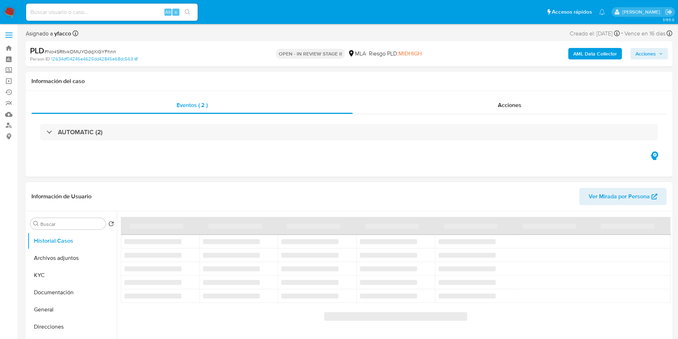
select select "10"
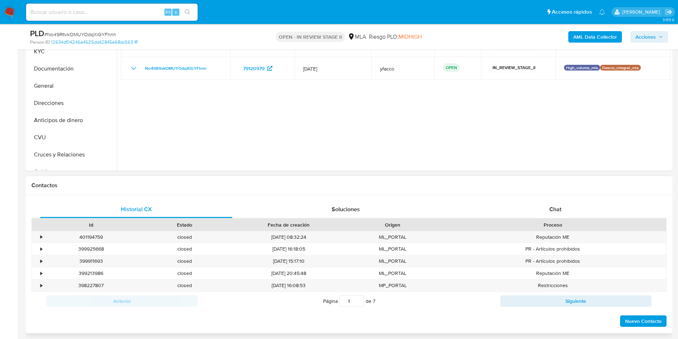
scroll to position [215, 0]
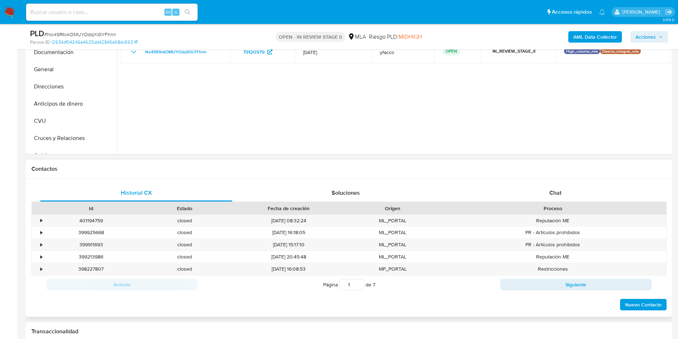
click at [562, 177] on div "Contactos" at bounding box center [349, 168] width 647 height 19
click at [536, 193] on div "Chat" at bounding box center [555, 192] width 192 height 17
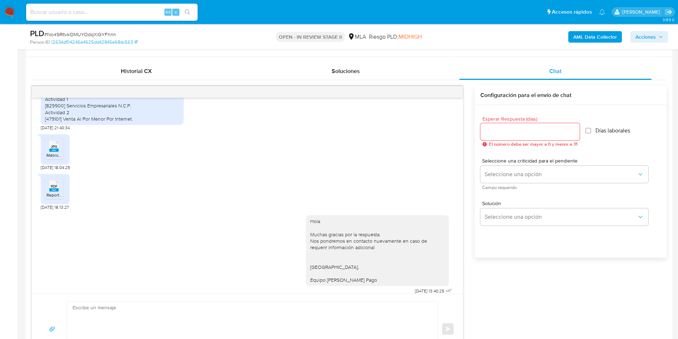
scroll to position [322, 0]
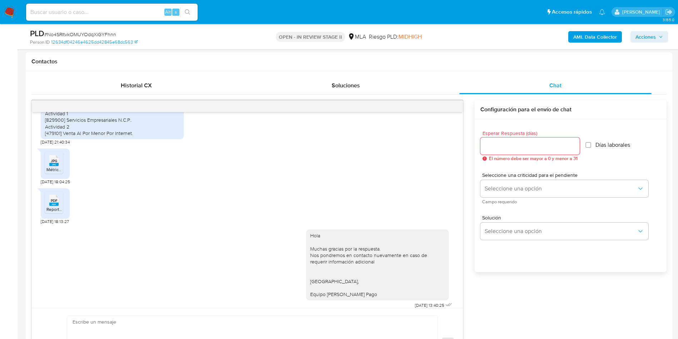
click at [644, 45] on div "PLD # No4SRItvkOMUYOdqXiGYFhnn Person ID 12634df04246e4625dd42845e68dc563 OPEN …" at bounding box center [349, 36] width 647 height 25
click at [645, 43] on div "AML Data Collector Acciones" at bounding box center [562, 36] width 211 height 17
click at [644, 33] on span "Acciones" at bounding box center [646, 36] width 20 height 11
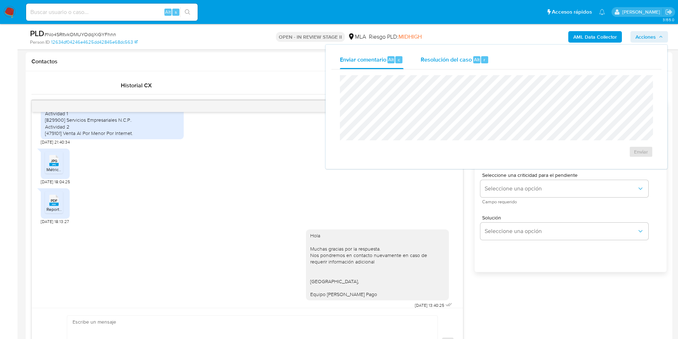
click at [452, 58] on span "Resolución del caso" at bounding box center [446, 59] width 51 height 8
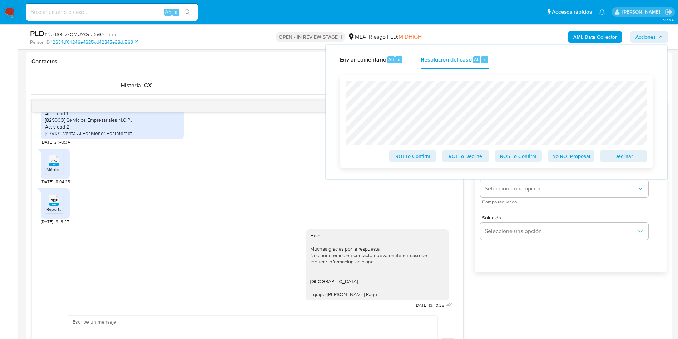
click at [572, 158] on span "No ROI Proposal" at bounding box center [571, 156] width 37 height 10
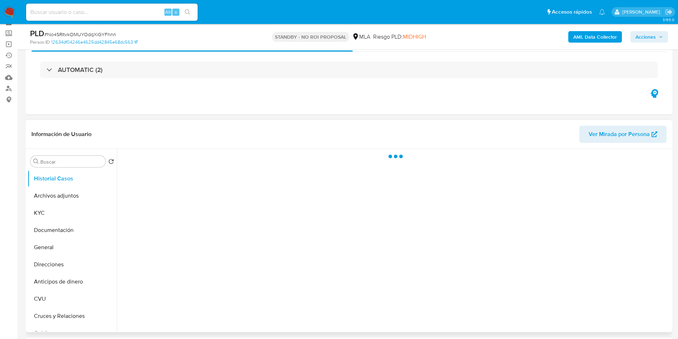
scroll to position [54, 0]
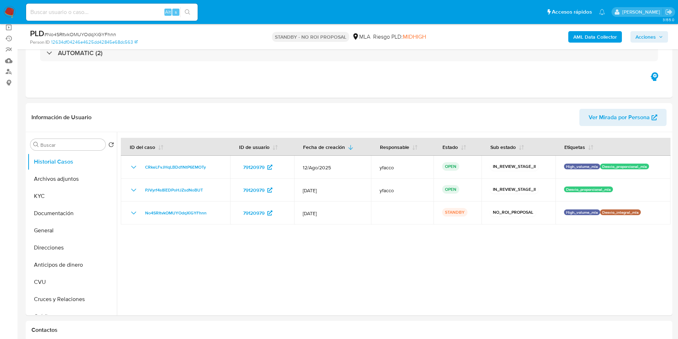
select select "10"
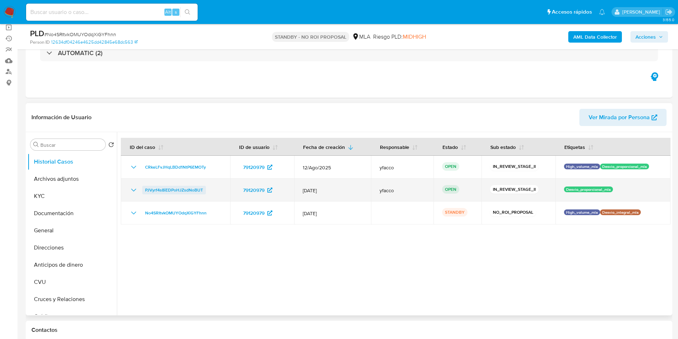
click at [191, 187] on span "PJVyrf4s8iEDPoHJZsdNoBUT" at bounding box center [174, 190] width 58 height 9
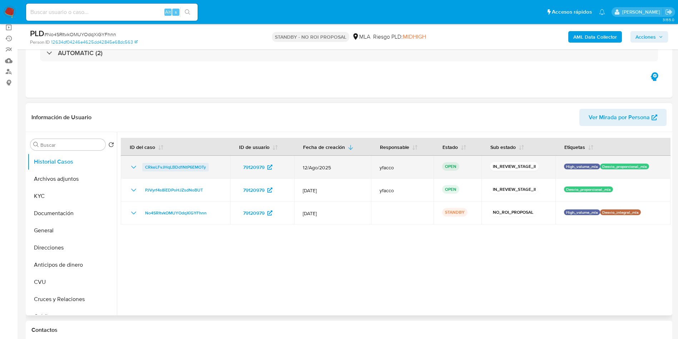
click at [181, 165] on span "CRkeLFvJHqLBDd1NtP6EMOTy" at bounding box center [175, 167] width 61 height 9
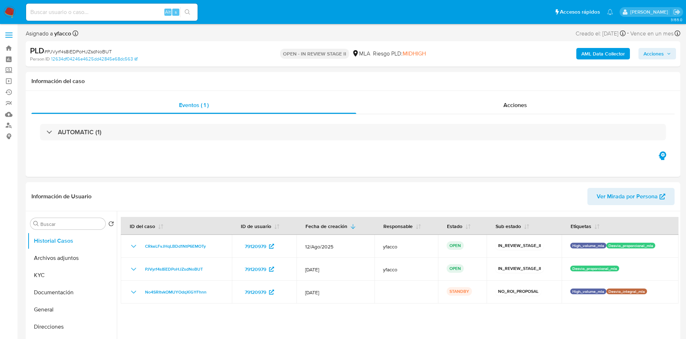
select select "10"
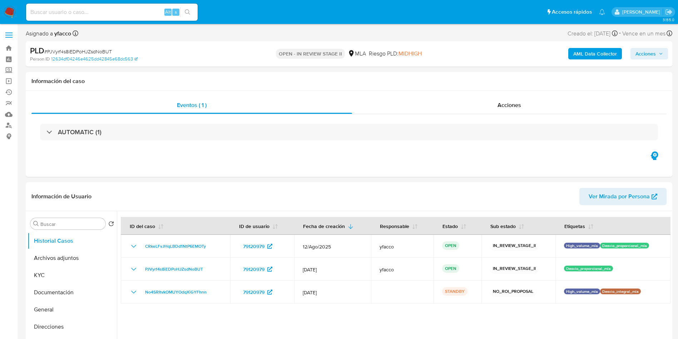
click at [647, 54] on span "Acciones" at bounding box center [646, 53] width 20 height 11
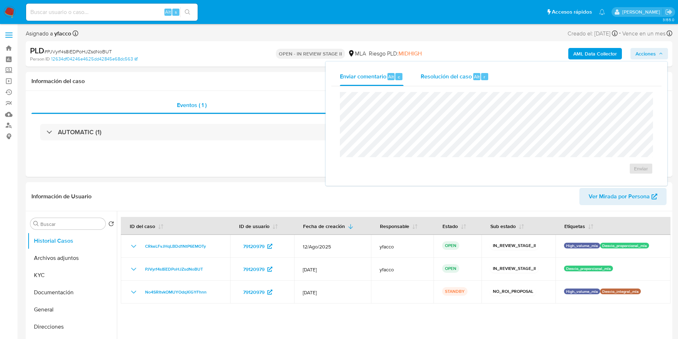
click at [478, 76] on span "Alt" at bounding box center [477, 76] width 6 height 7
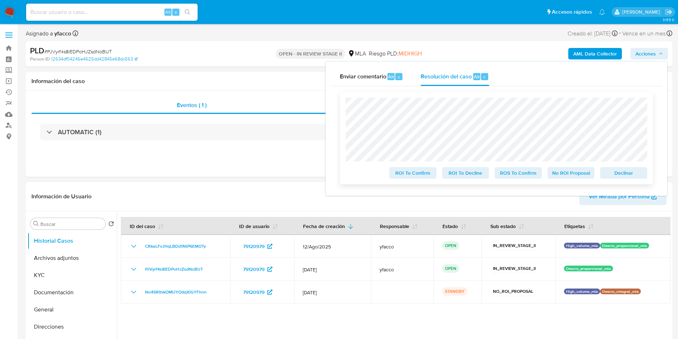
click at [572, 171] on span "No ROI Proposal" at bounding box center [571, 173] width 37 height 10
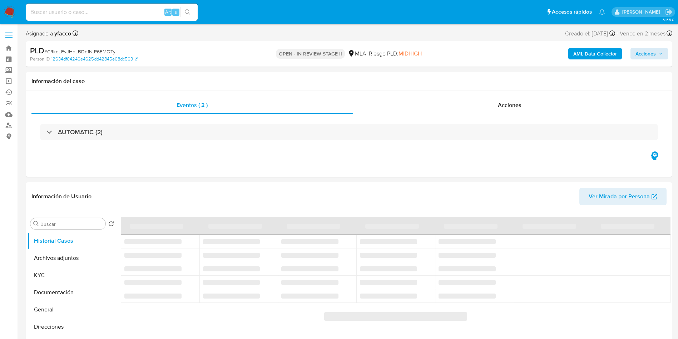
select select "10"
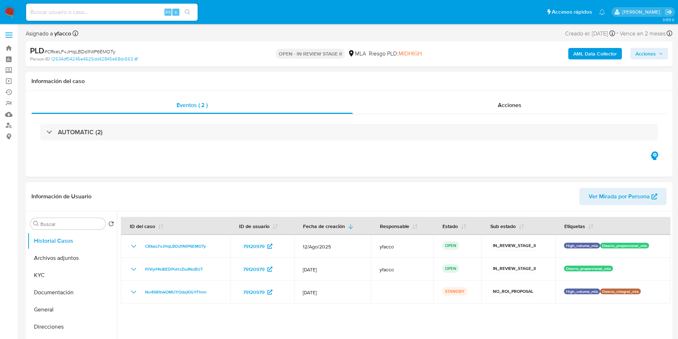
click at [654, 53] on span "Acciones" at bounding box center [646, 53] width 20 height 11
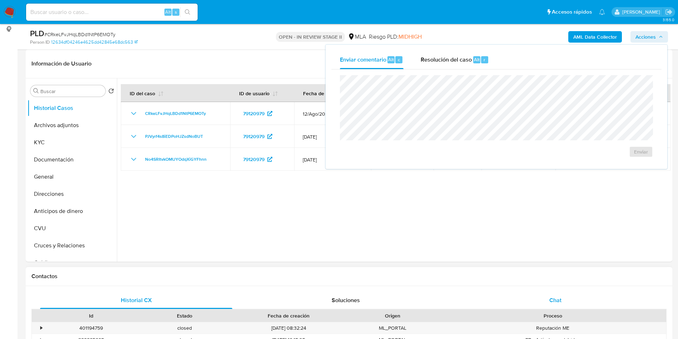
click at [550, 300] on span "Chat" at bounding box center [556, 300] width 12 height 8
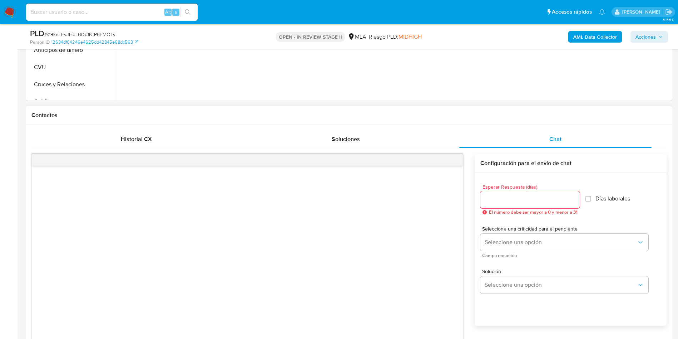
scroll to position [322, 0]
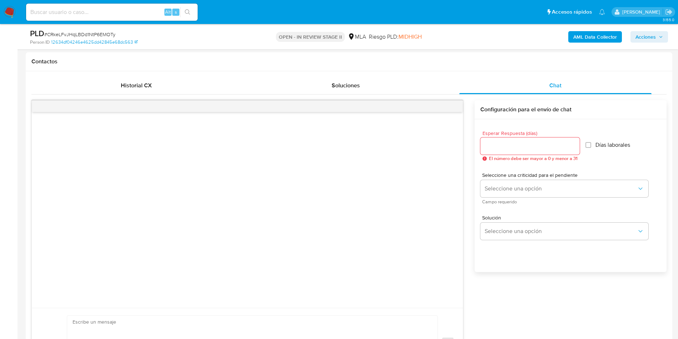
click at [640, 34] on span "Acciones" at bounding box center [646, 36] width 20 height 11
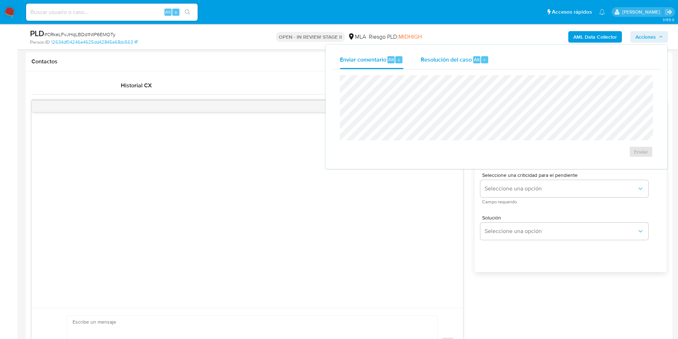
drag, startPoint x: 449, startPoint y: 58, endPoint x: 448, endPoint y: 72, distance: 13.2
click at [449, 60] on span "Resolución del caso" at bounding box center [446, 59] width 51 height 8
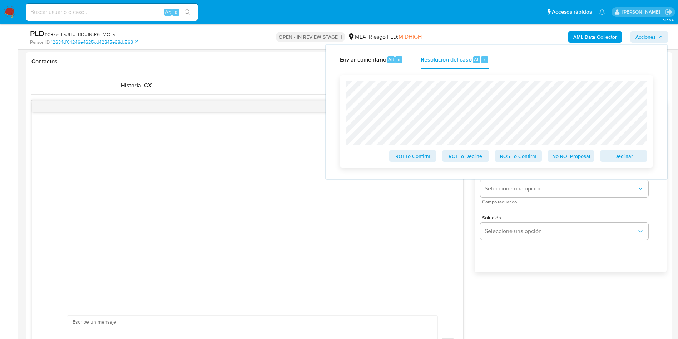
click at [563, 153] on span "No ROI Proposal" at bounding box center [571, 156] width 37 height 10
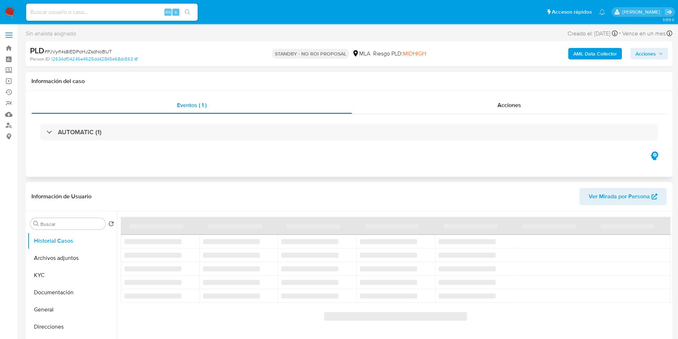
select select "10"
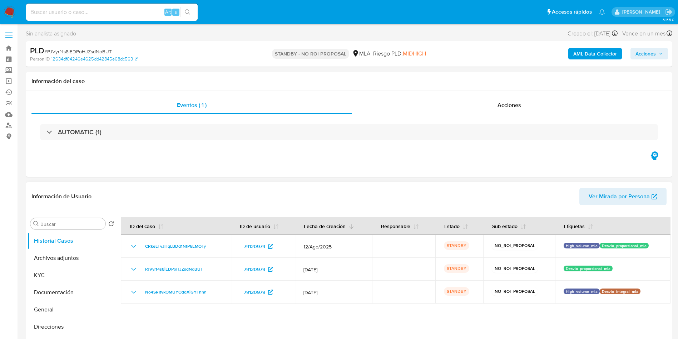
scroll to position [54, 0]
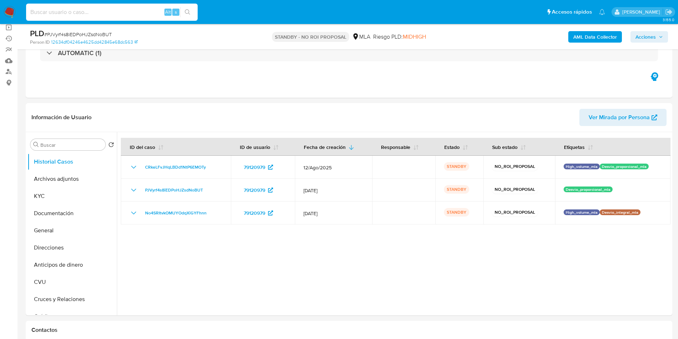
click at [113, 9] on input at bounding box center [112, 12] width 172 height 9
paste input "aAlu11wrCQABGfTQaiw63Y1l"
type input "aAlu11wrCQABGfTQaiw63Y1l"
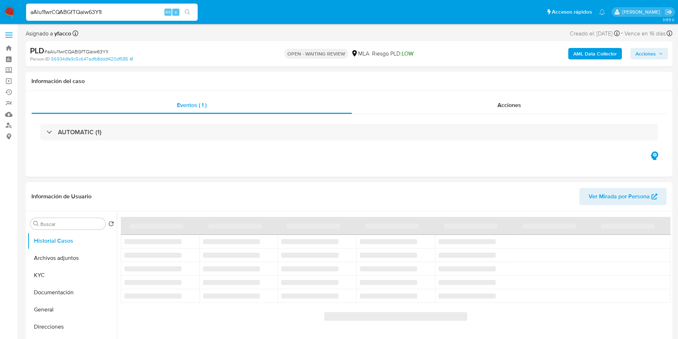
select select "10"
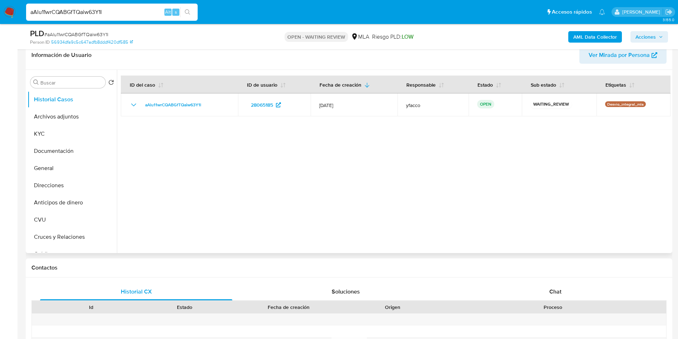
scroll to position [215, 0]
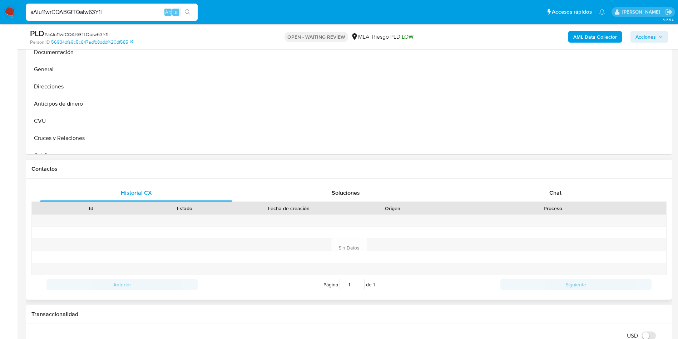
click at [596, 205] on div "Proceso" at bounding box center [553, 208] width 217 height 7
click at [570, 193] on div "Chat" at bounding box center [555, 192] width 192 height 17
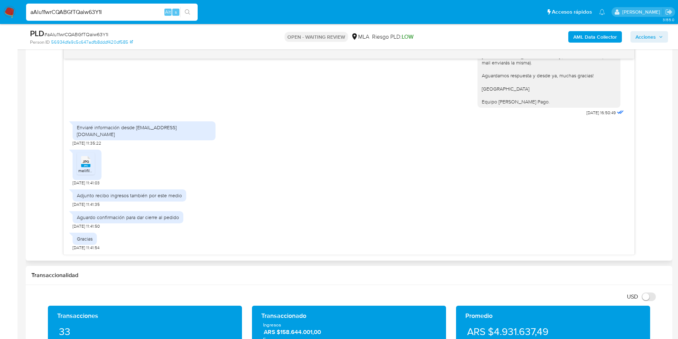
scroll to position [375, 0]
drag, startPoint x: 136, startPoint y: 133, endPoint x: 186, endPoint y: 133, distance: 50.4
click at [186, 133] on div "Enviaré información desde [EMAIL_ADDRESS][DOMAIN_NAME]" at bounding box center [144, 130] width 143 height 19
copy div "mlburella@hotmail.com"
click at [84, 163] on span "JPG" at bounding box center [86, 161] width 6 height 5
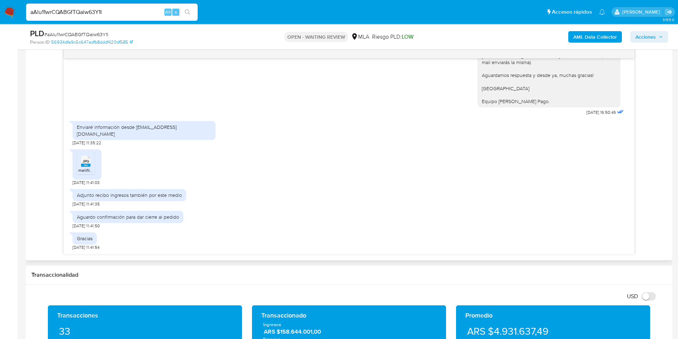
click at [86, 168] on span "melifile8615252167752498843.jpg" at bounding box center [111, 170] width 66 height 6
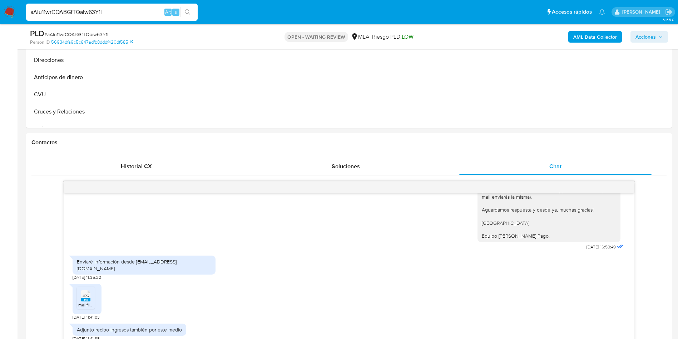
scroll to position [107, 0]
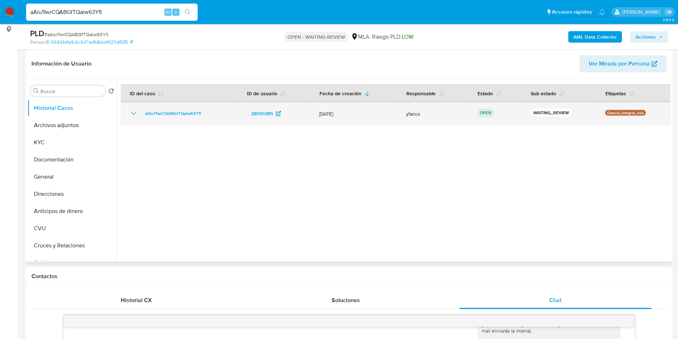
drag, startPoint x: 140, startPoint y: 114, endPoint x: 206, endPoint y: 115, distance: 65.8
click at [206, 115] on div "aAlu11wrCQABGfTQaiw63Y1l" at bounding box center [179, 113] width 100 height 9
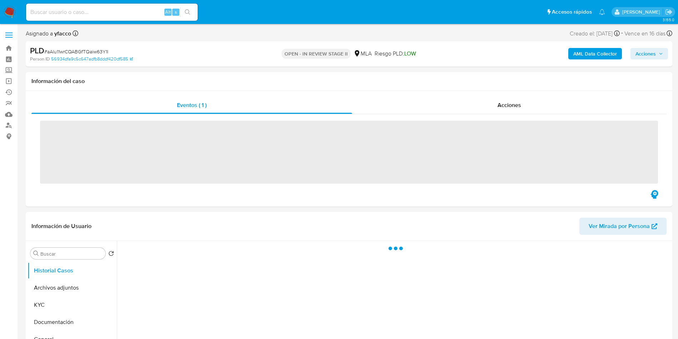
scroll to position [54, 0]
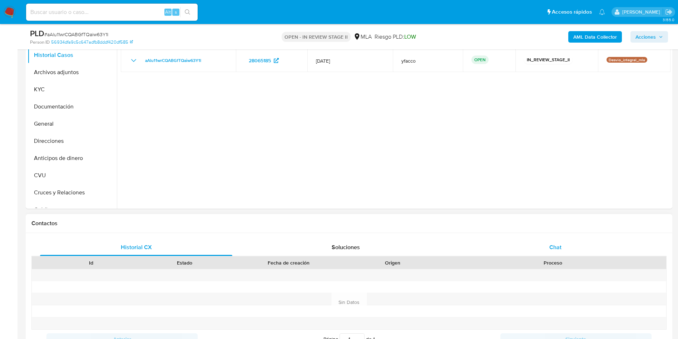
select select "10"
click at [567, 249] on div "Chat" at bounding box center [555, 246] width 192 height 17
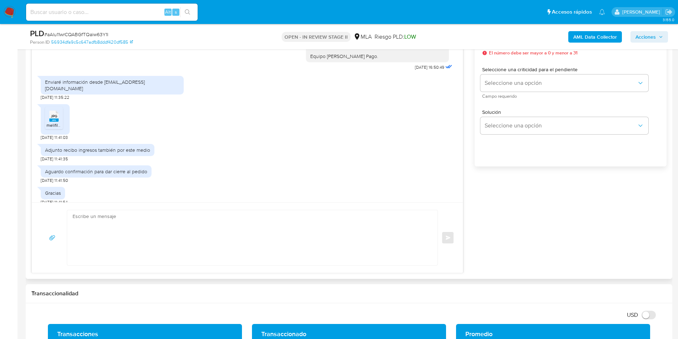
scroll to position [429, 0]
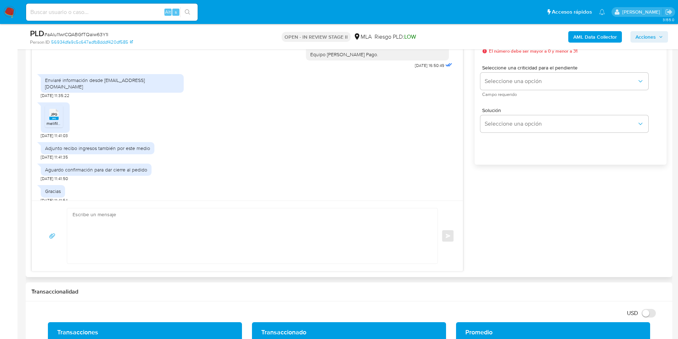
click at [149, 212] on textarea at bounding box center [251, 235] width 356 height 55
paste textarea "Hola Muchas gracias por la respuesta. Nos pondremos en contacto nuevamente en c…"
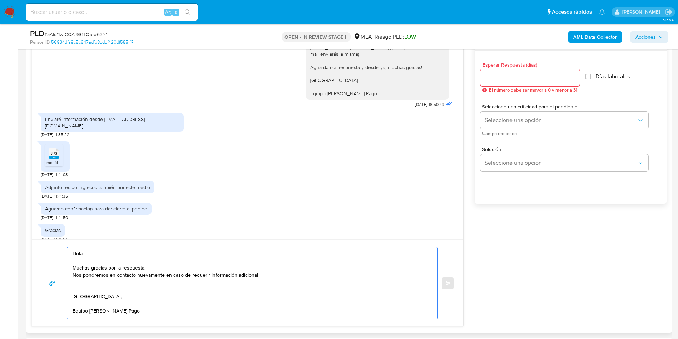
scroll to position [375, 0]
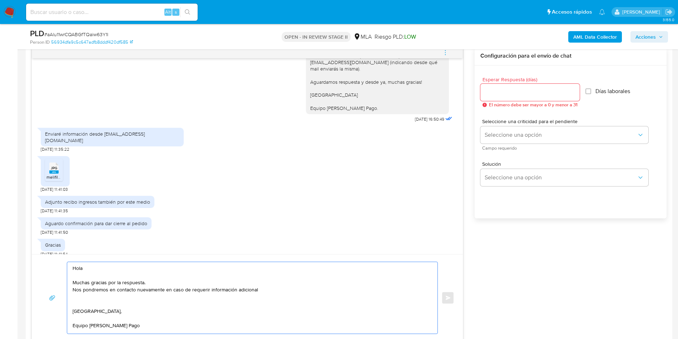
type textarea "Hola Muchas gracias por la respuesta. Nos pondremos en contacto nuevamente en c…"
click at [489, 91] on input "Esperar Respuesta (días)" at bounding box center [530, 92] width 99 height 9
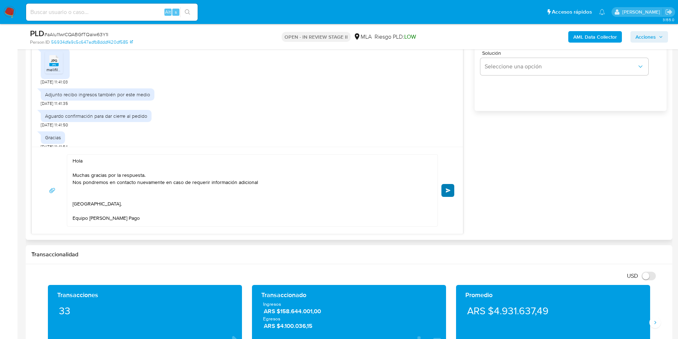
type input "0"
click at [448, 192] on button "Enviar" at bounding box center [448, 190] width 13 height 13
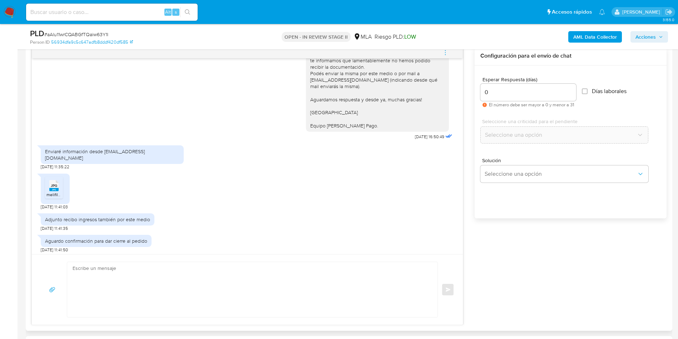
scroll to position [192, 0]
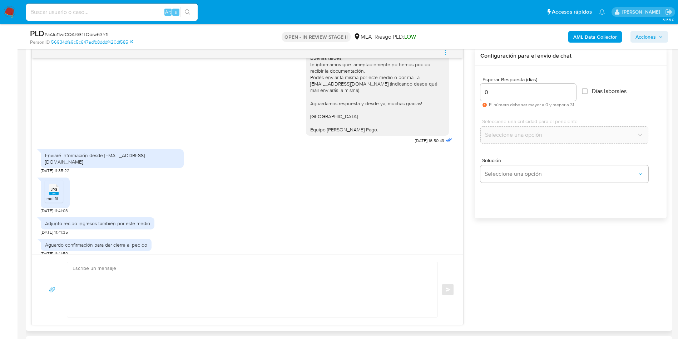
click at [448, 53] on icon "menu-action" at bounding box center [445, 52] width 6 height 6
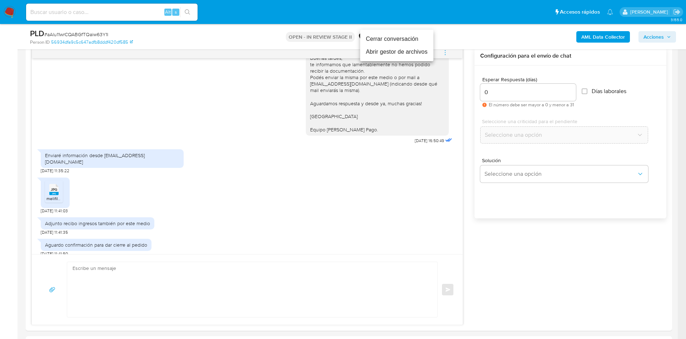
click at [370, 40] on li "Cerrar conversación" at bounding box center [396, 39] width 73 height 13
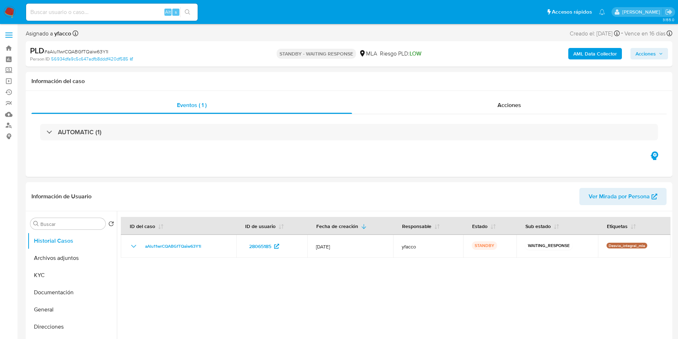
select select "10"
click at [66, 320] on button "Direcciones" at bounding box center [70, 326] width 84 height 17
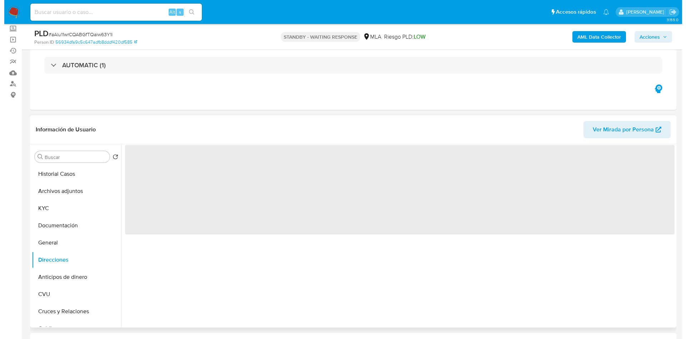
scroll to position [107, 0]
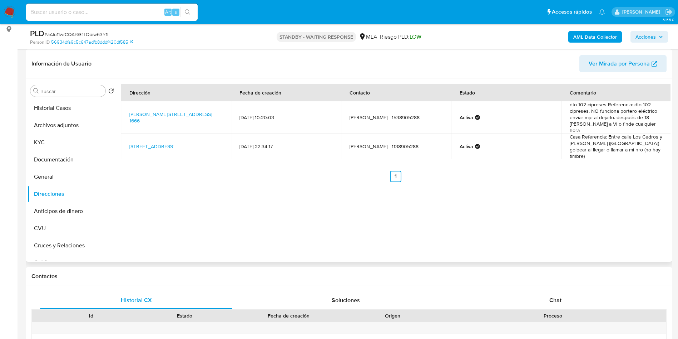
click at [578, 33] on b "AML Data Collector" at bounding box center [595, 36] width 44 height 11
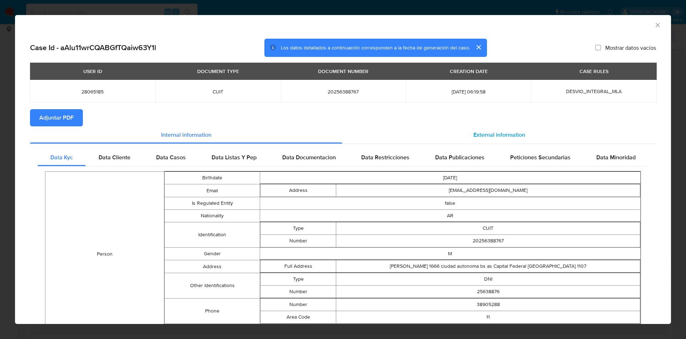
click at [478, 137] on span "External information" at bounding box center [500, 134] width 52 height 8
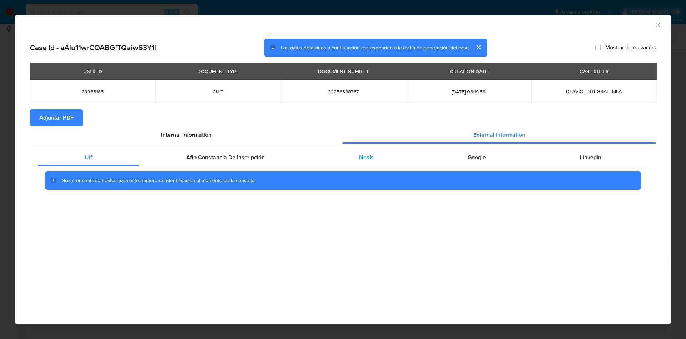
click at [373, 157] on div "Nosis" at bounding box center [366, 157] width 109 height 17
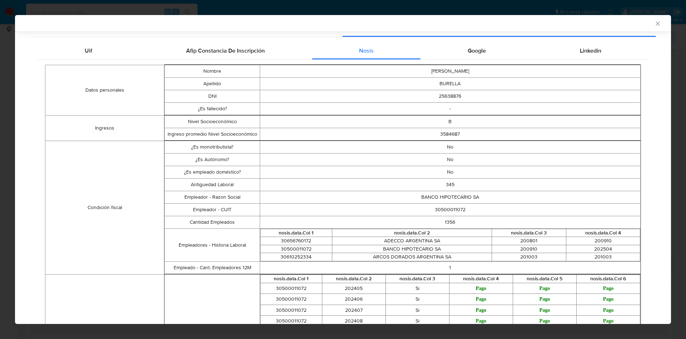
scroll to position [106, 0]
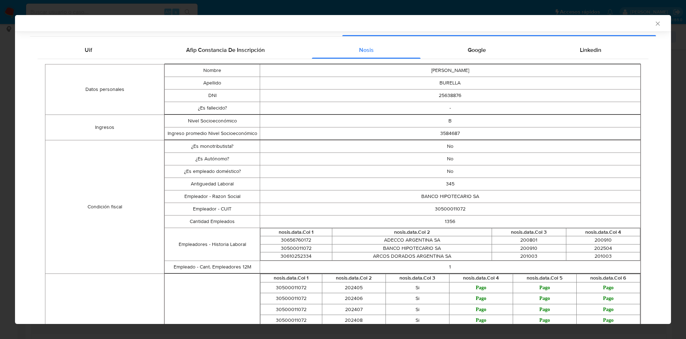
click at [443, 210] on td "30500011072" at bounding box center [450, 208] width 381 height 13
copy td "30500011072"
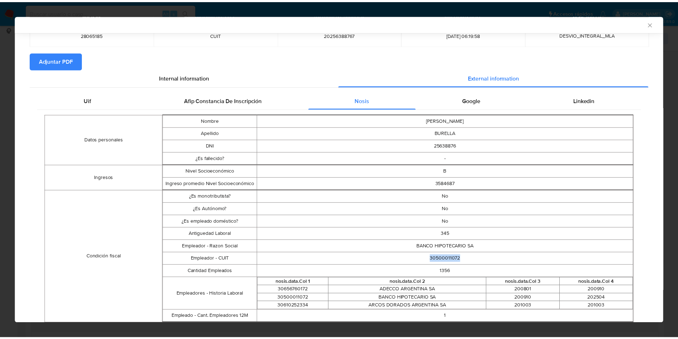
scroll to position [0, 0]
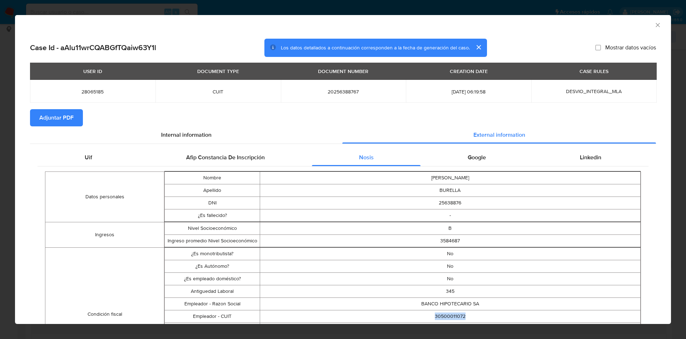
click at [655, 22] on icon "Cerrar ventana" at bounding box center [658, 24] width 7 height 7
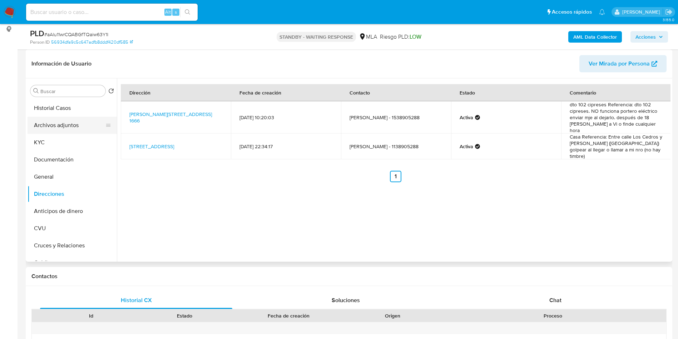
click at [54, 130] on button "Archivos adjuntos" at bounding box center [70, 125] width 84 height 17
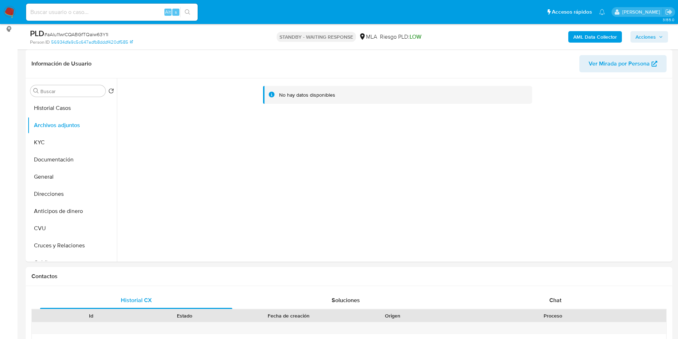
click at [569, 34] on button "AML Data Collector" at bounding box center [595, 36] width 54 height 11
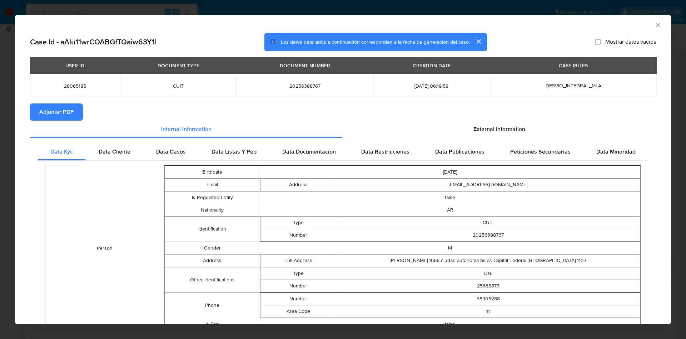
click at [69, 115] on span "Adjuntar PDF" at bounding box center [56, 112] width 34 height 16
click at [655, 26] on icon "Cerrar ventana" at bounding box center [658, 24] width 7 height 7
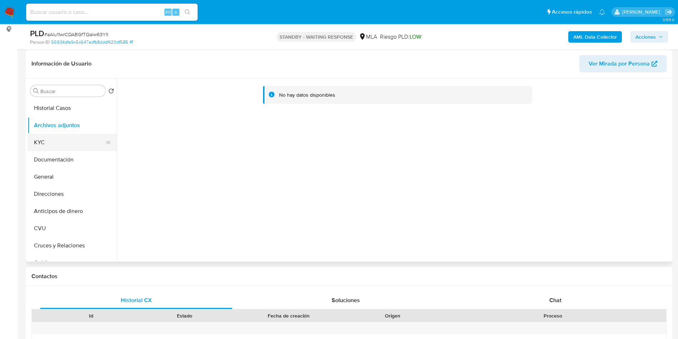
click at [65, 148] on button "KYC" at bounding box center [70, 142] width 84 height 17
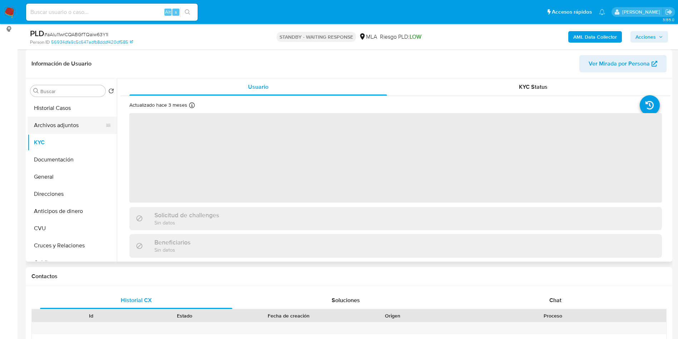
click at [63, 129] on button "Archivos adjuntos" at bounding box center [70, 125] width 84 height 17
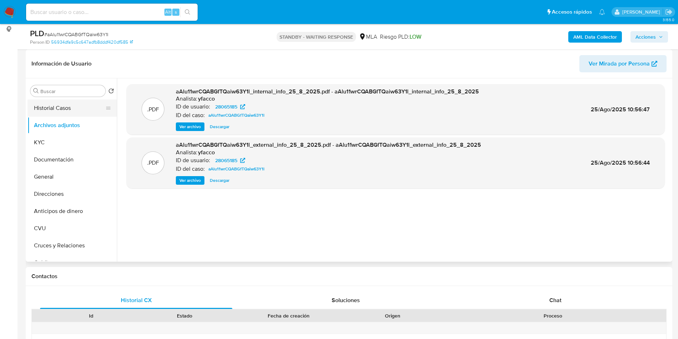
click at [64, 108] on button "Historial Casos" at bounding box center [70, 107] width 84 height 17
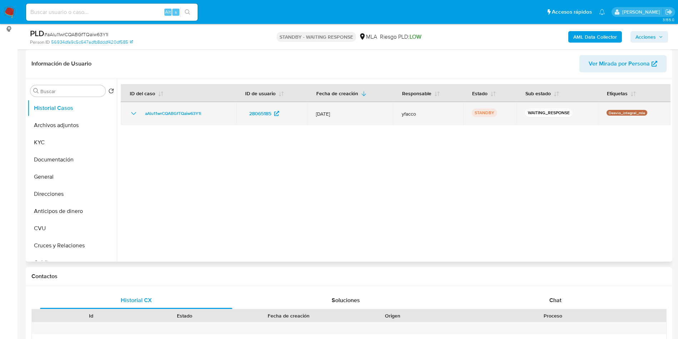
drag, startPoint x: 138, startPoint y: 114, endPoint x: 205, endPoint y: 112, distance: 66.5
click at [205, 112] on div "aAlu11wrCQABGfTQaiw63Y1l" at bounding box center [178, 113] width 98 height 9
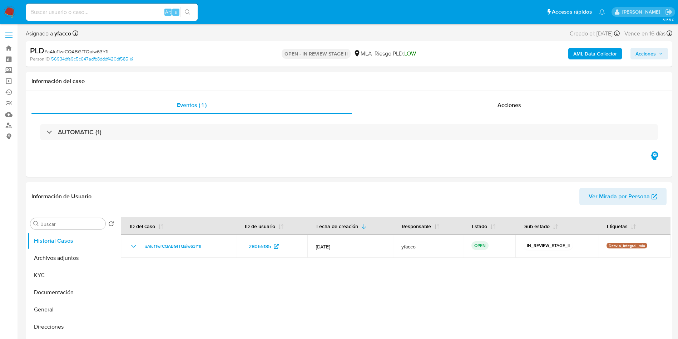
select select "10"
click at [504, 276] on div at bounding box center [394, 302] width 554 height 183
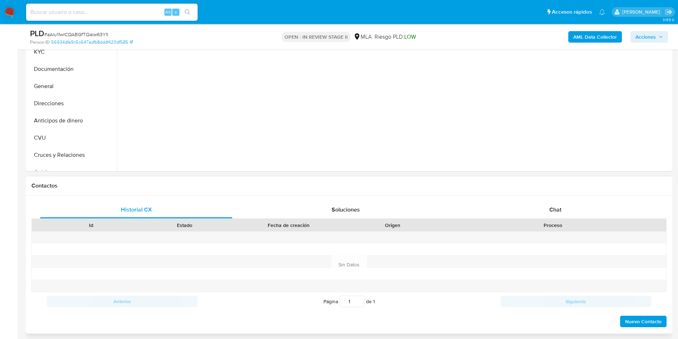
scroll to position [215, 0]
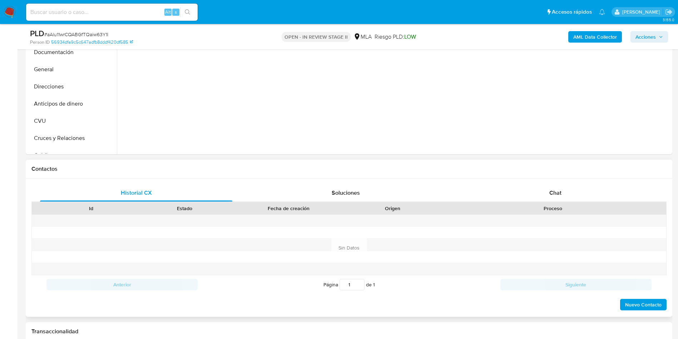
drag, startPoint x: 538, startPoint y: 220, endPoint x: 543, endPoint y: 207, distance: 14.1
click at [538, 220] on div at bounding box center [553, 221] width 227 height 12
click at [545, 202] on div "Proceso" at bounding box center [553, 208] width 227 height 12
click at [546, 188] on div "Chat" at bounding box center [555, 192] width 192 height 17
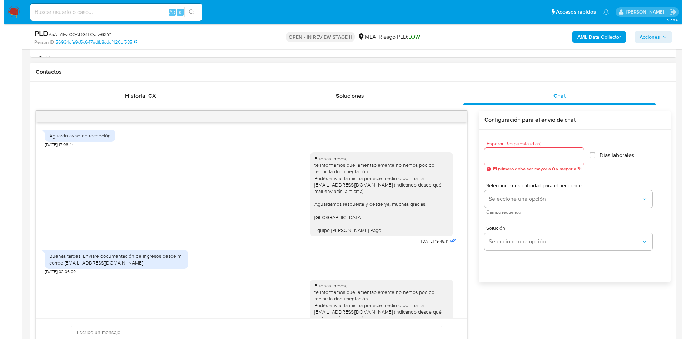
scroll to position [107, 0]
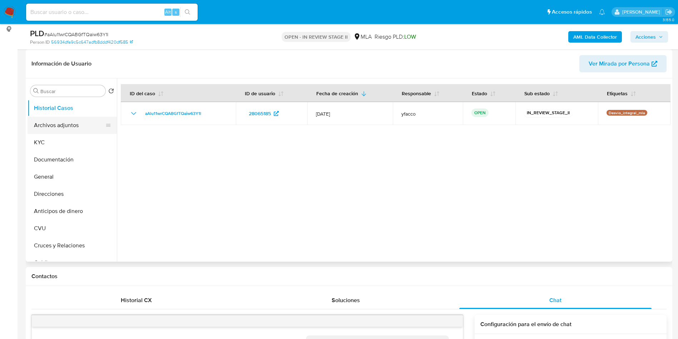
click at [65, 130] on button "Archivos adjuntos" at bounding box center [70, 125] width 84 height 17
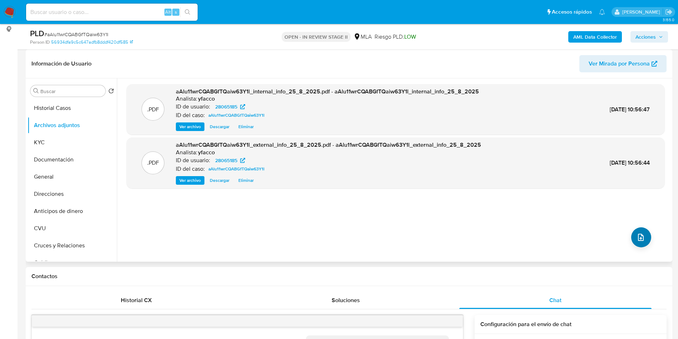
drag, startPoint x: 626, startPoint y: 242, endPoint x: 636, endPoint y: 241, distance: 9.7
click at [627, 241] on div ".PDF aAlu11wrCQABGfTQaiw63Y1l_internal_info_25_8_2025.pdf - aAlu11wrCQABGfTQaiw…" at bounding box center [396, 170] width 538 height 172
click at [640, 235] on icon "upload-file" at bounding box center [641, 237] width 9 height 9
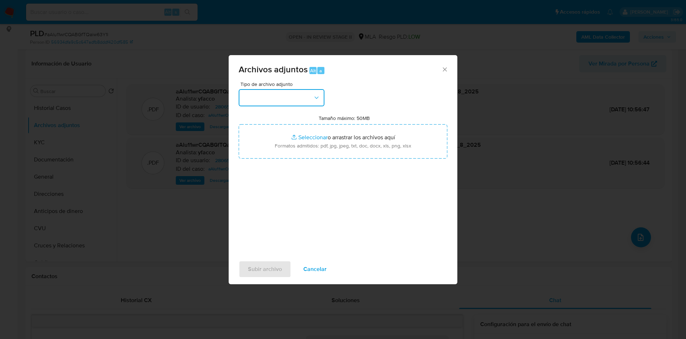
click at [312, 95] on button "button" at bounding box center [282, 97] width 86 height 17
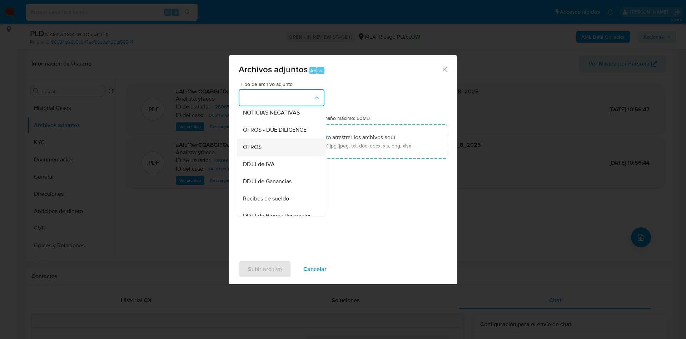
click at [253, 151] on span "OTROS" at bounding box center [252, 146] width 19 height 7
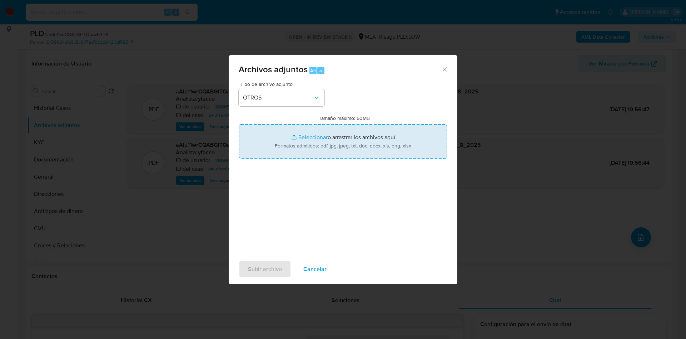
click at [311, 131] on input "Tamaño máximo: 50MB Seleccionar archivos" at bounding box center [343, 141] width 209 height 34
type input "C:\fakepath\Movimientos 28065185.xlsx"
click at [312, 137] on input "Tamaño máximo: 50MB Seleccionar archivos" at bounding box center [343, 141] width 209 height 34
type input "C:\fakepath\Caselog aAlu11wrCQABGfTQaiw63Y1l_2025_06_19_02_51_39.docx"
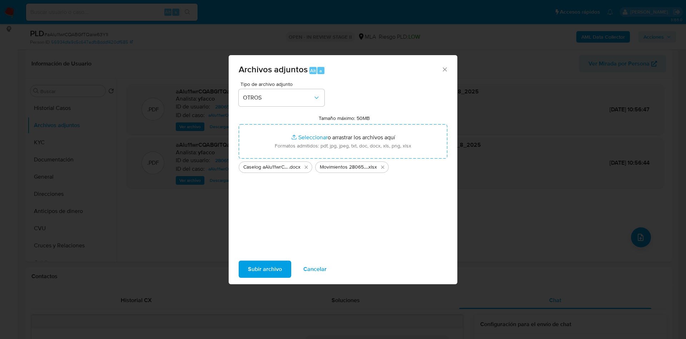
click at [252, 268] on span "Subir archivo" at bounding box center [265, 269] width 34 height 16
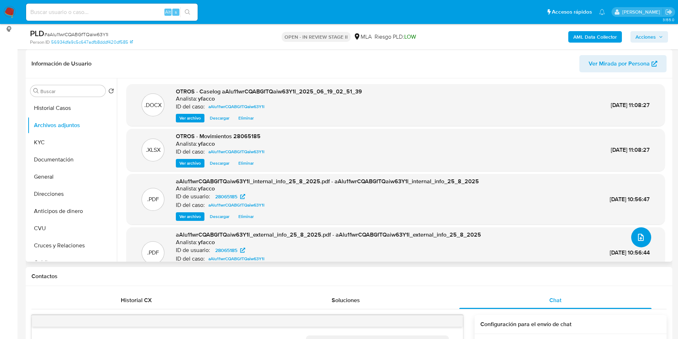
click at [639, 240] on icon "upload-file" at bounding box center [641, 237] width 9 height 9
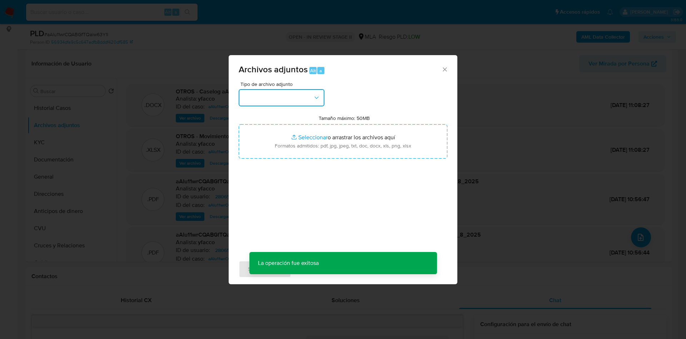
click at [284, 90] on button "button" at bounding box center [282, 97] width 86 height 17
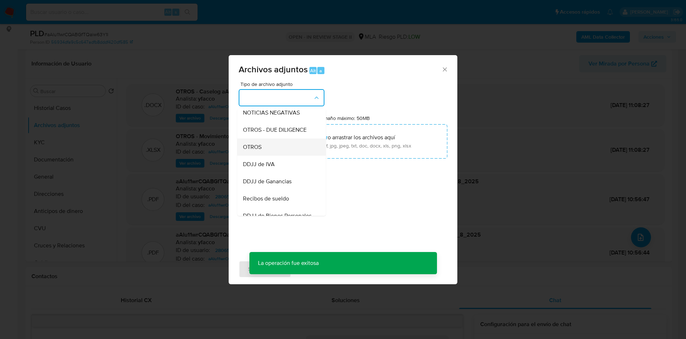
click at [256, 151] on span "OTROS" at bounding box center [252, 146] width 19 height 7
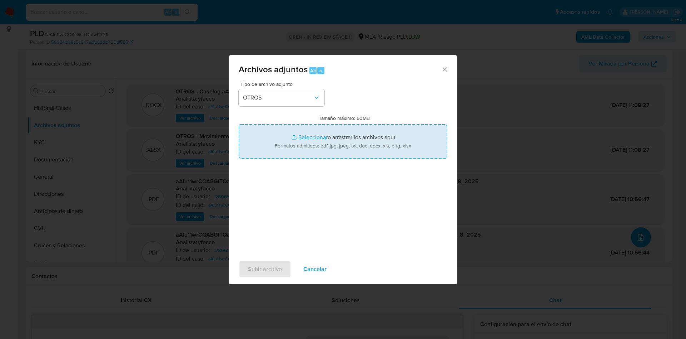
click at [307, 134] on input "Tamaño máximo: 50MB Seleccionar archivos" at bounding box center [343, 141] width 209 height 34
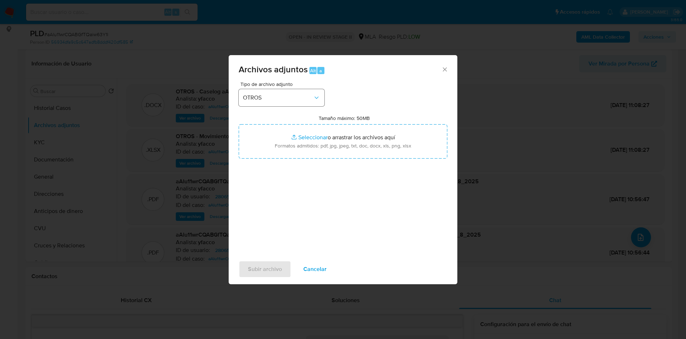
type input "C:\fakepath\Lucas Burella.jpg"
click at [274, 94] on span "OTROS" at bounding box center [278, 97] width 70 height 7
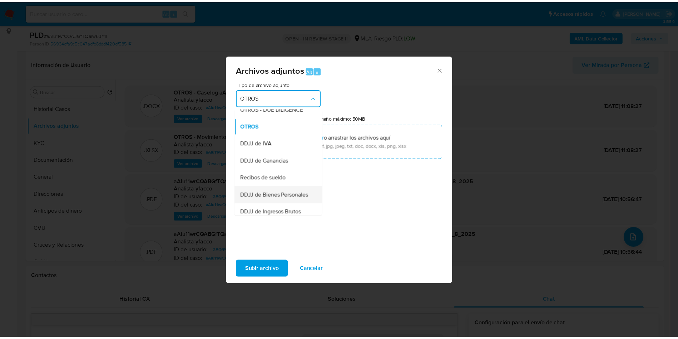
scroll to position [153, 0]
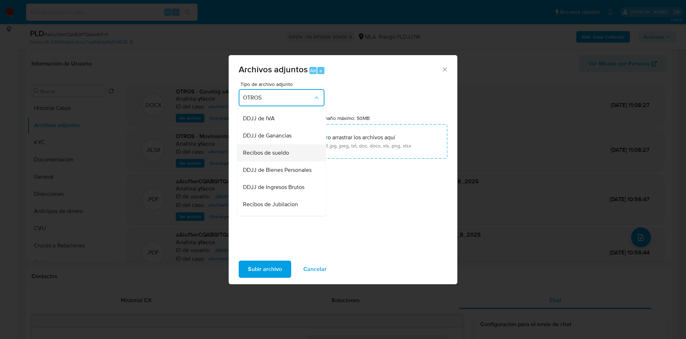
click at [256, 156] on span "Recibos de sueldo" at bounding box center [266, 152] width 46 height 7
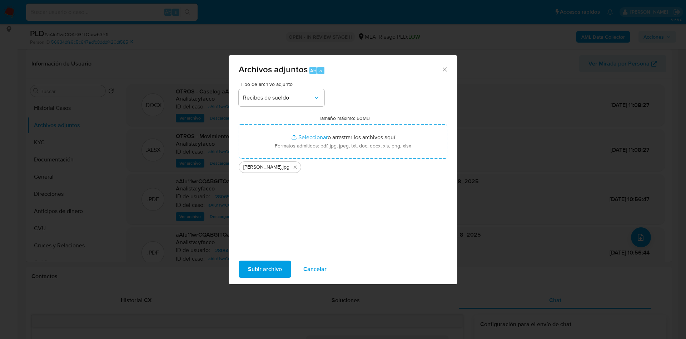
click at [255, 268] on span "Subir archivo" at bounding box center [265, 269] width 34 height 16
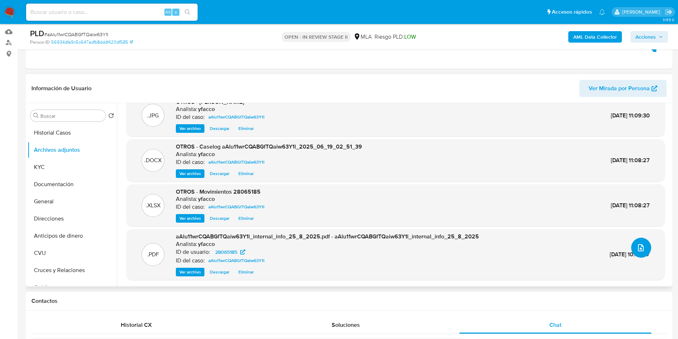
scroll to position [54, 0]
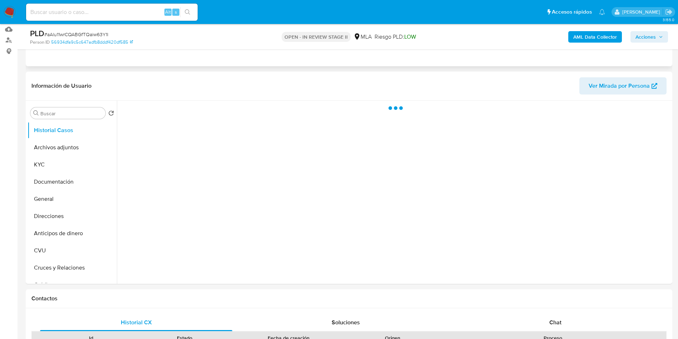
scroll to position [107, 0]
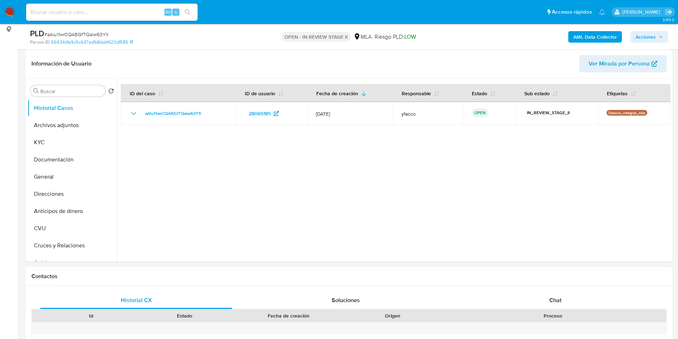
select select "10"
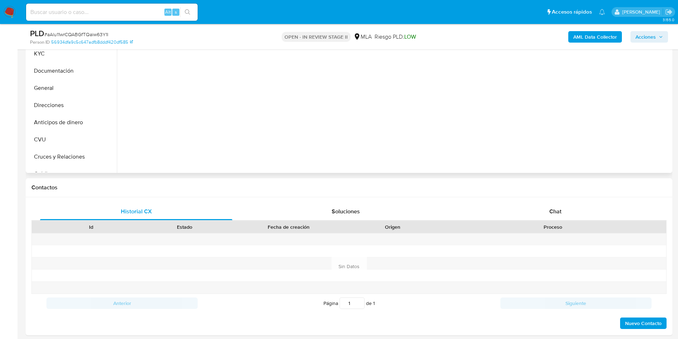
scroll to position [54, 0]
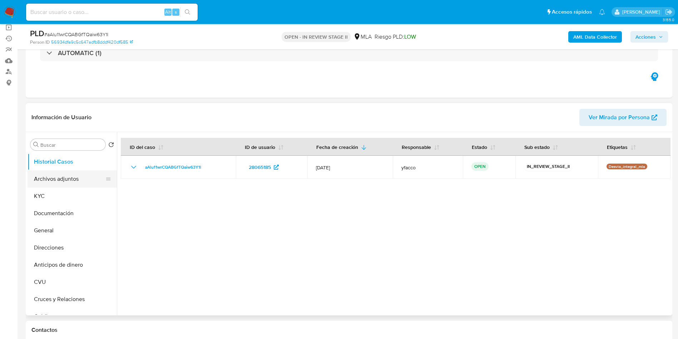
click at [62, 179] on button "Archivos adjuntos" at bounding box center [70, 178] width 84 height 17
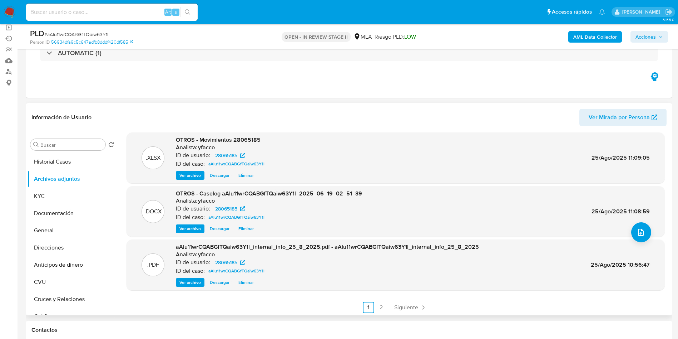
scroll to position [60, 0]
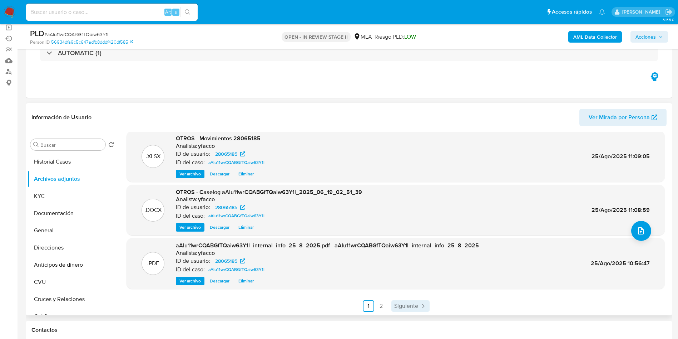
click at [413, 307] on span "Siguiente" at bounding box center [406, 306] width 24 height 6
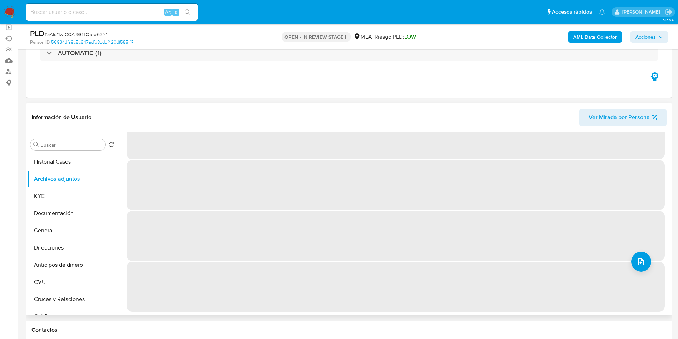
scroll to position [0, 0]
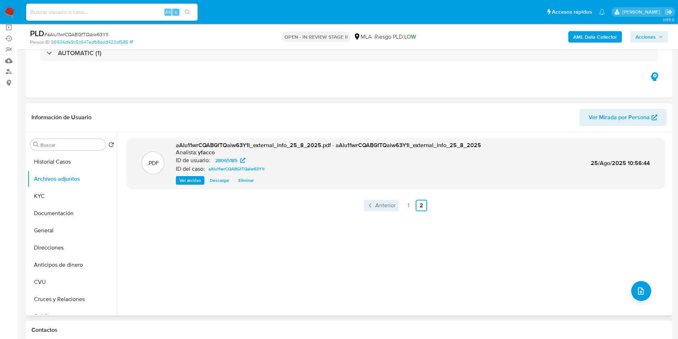
click at [379, 208] on span "Anterior" at bounding box center [385, 205] width 20 height 6
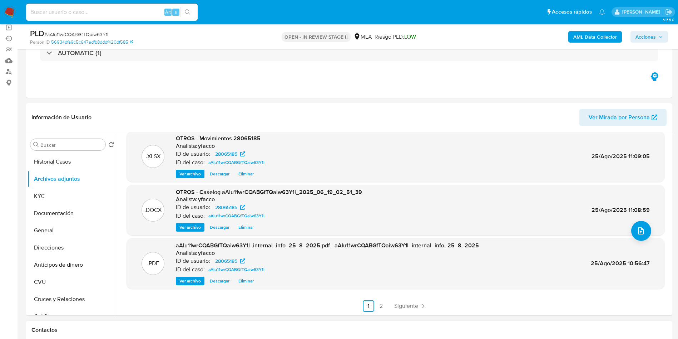
scroll to position [215, 0]
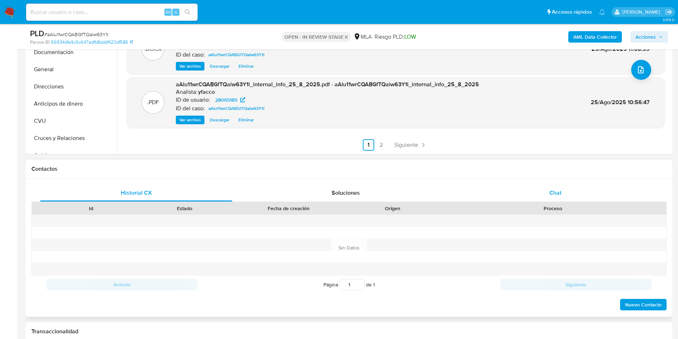
click at [560, 191] on span "Chat" at bounding box center [556, 192] width 12 height 8
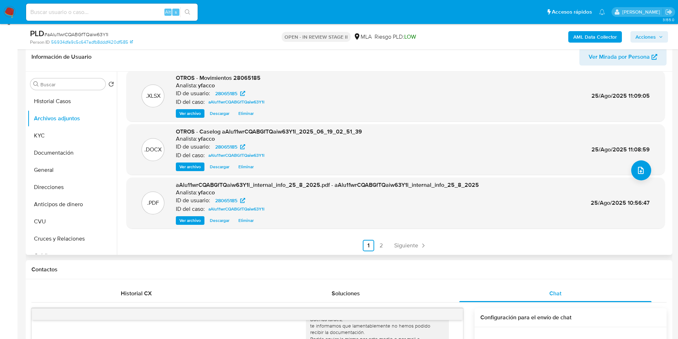
scroll to position [107, 0]
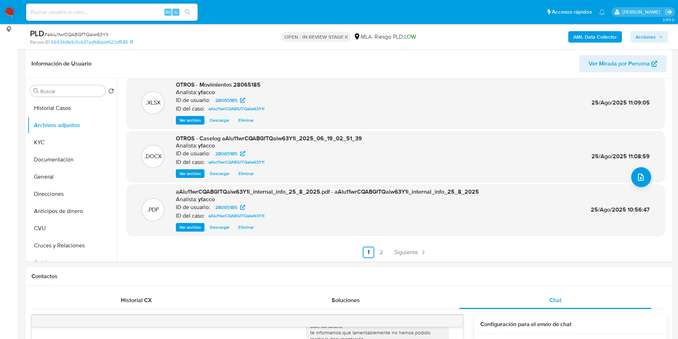
click at [651, 39] on span "Acciones" at bounding box center [646, 36] width 20 height 11
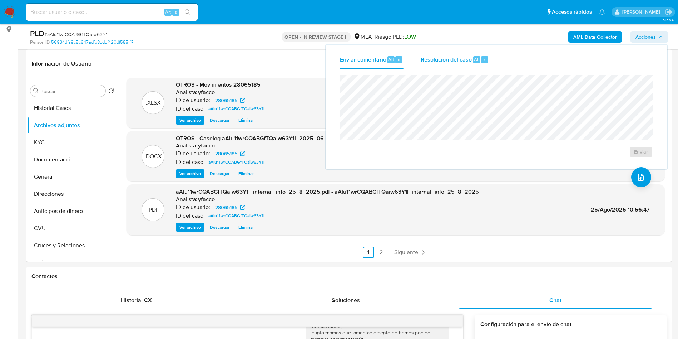
click at [458, 67] on div "Resolución del caso Alt r" at bounding box center [455, 59] width 68 height 19
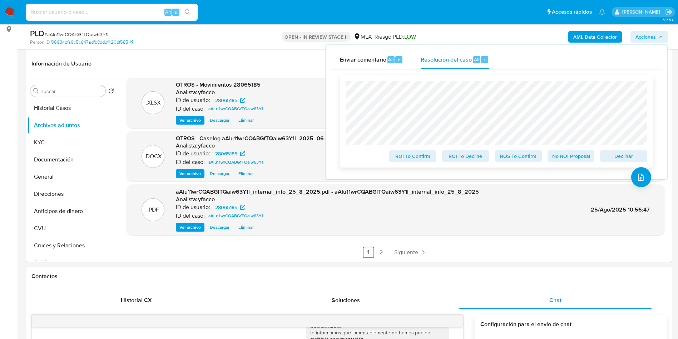
click at [559, 158] on span "No ROI Proposal" at bounding box center [571, 156] width 37 height 10
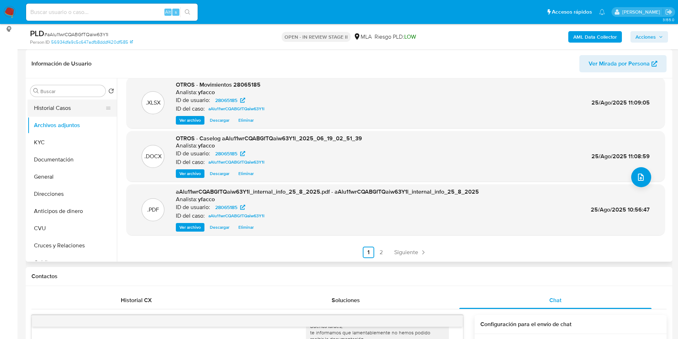
click at [73, 105] on button "Historial Casos" at bounding box center [70, 107] width 84 height 17
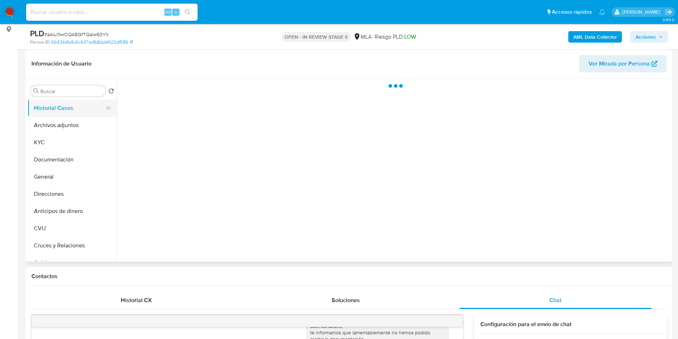
scroll to position [0, 0]
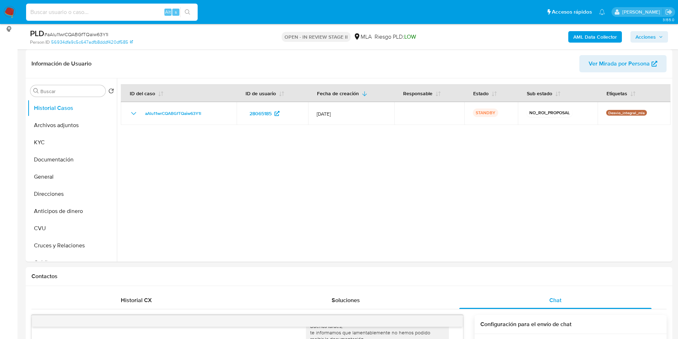
click at [105, 17] on div "Alt s" at bounding box center [112, 12] width 172 height 17
paste input "umSN1NacWPdJPjjnr3DvoIIn"
type input "umSN1NacWPdJPjjnr3DvoIIn"
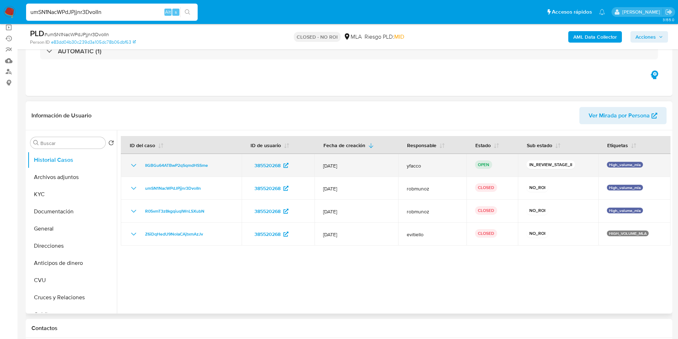
select select "10"
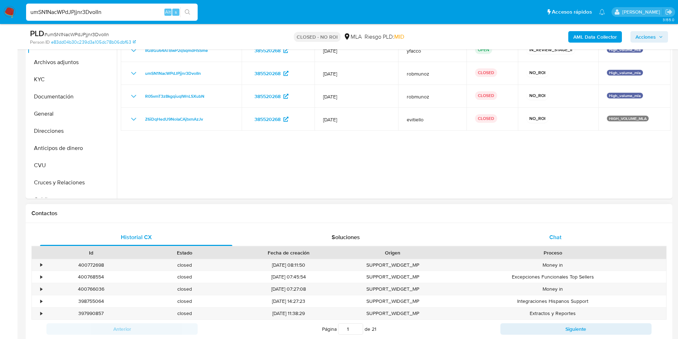
scroll to position [215, 0]
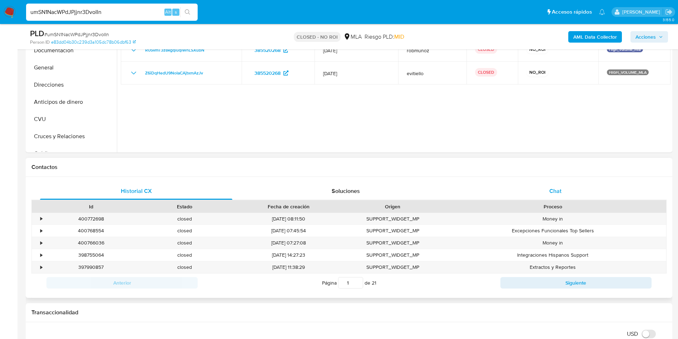
click at [539, 185] on div "Chat" at bounding box center [555, 190] width 192 height 17
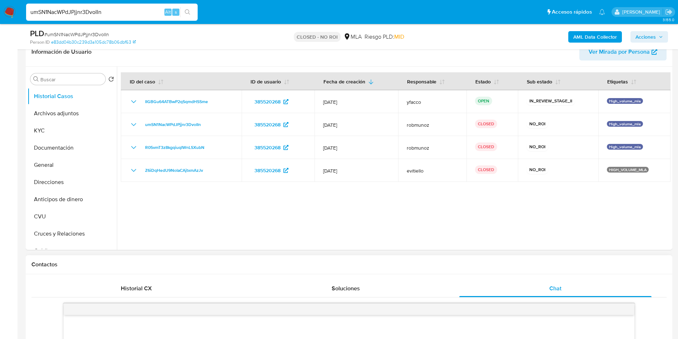
scroll to position [107, 0]
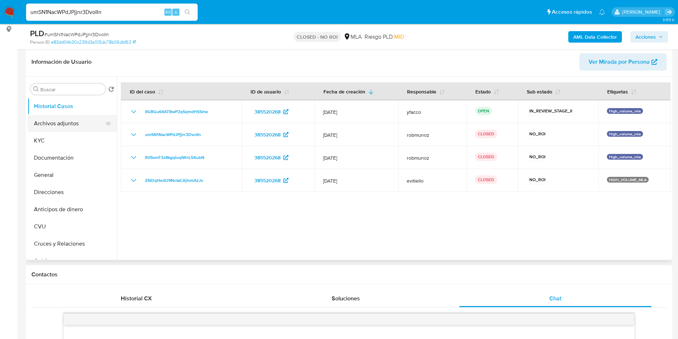
click at [59, 126] on button "Archivos adjuntos" at bounding box center [70, 123] width 84 height 17
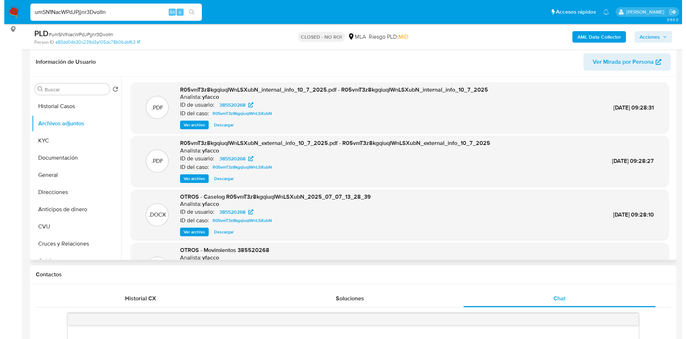
scroll to position [54, 0]
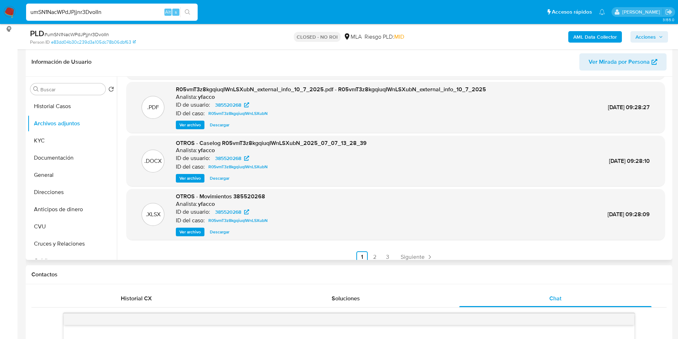
click at [195, 183] on div ".DOCX OTROS - Caselog R05vmT3z8kgqiuqIWnLSXubN_2025_07_07_13_28_39 Analista: yf…" at bounding box center [396, 161] width 538 height 51
click at [193, 178] on span "Ver archivo" at bounding box center [189, 177] width 21 height 7
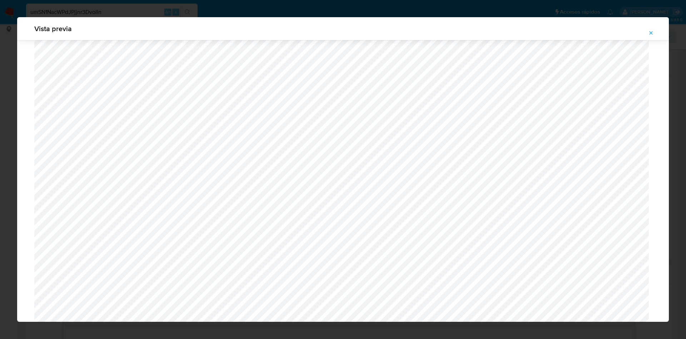
scroll to position [147, 0]
click at [655, 32] on button "Attachment preview" at bounding box center [652, 32] width 16 height 11
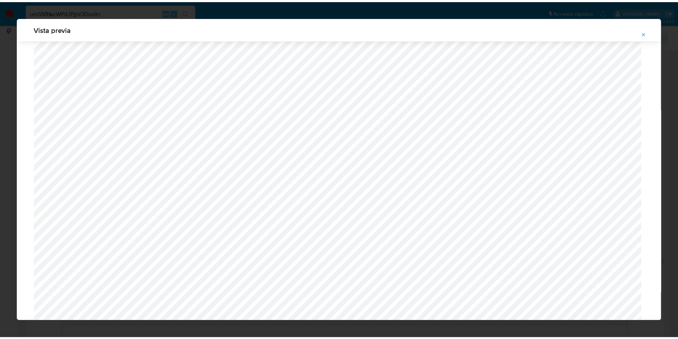
scroll to position [0, 0]
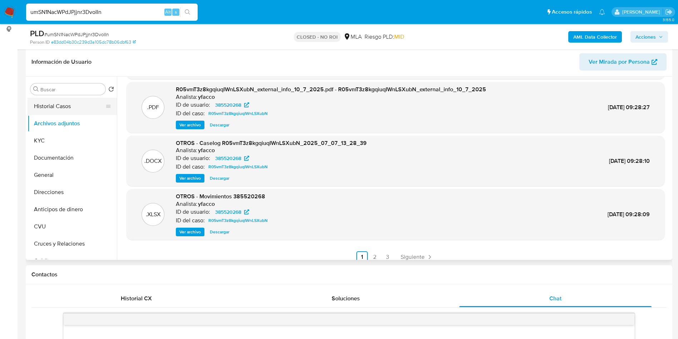
click at [65, 108] on button "Historial Casos" at bounding box center [70, 106] width 84 height 17
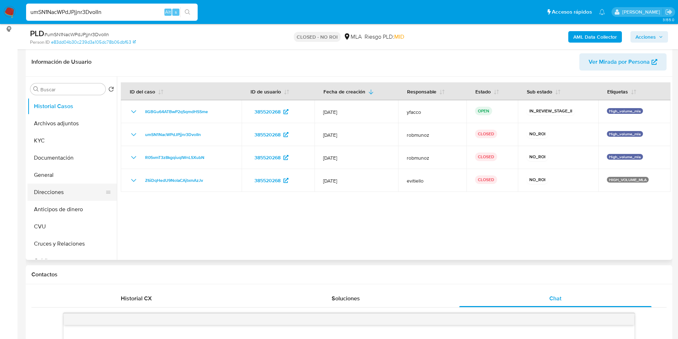
click at [59, 196] on button "Direcciones" at bounding box center [70, 191] width 84 height 17
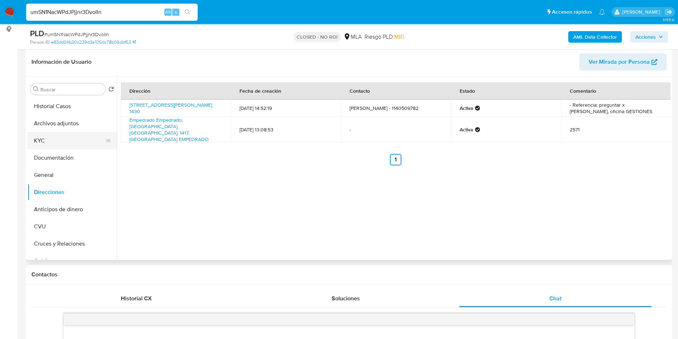
click at [68, 142] on button "KYC" at bounding box center [70, 140] width 84 height 17
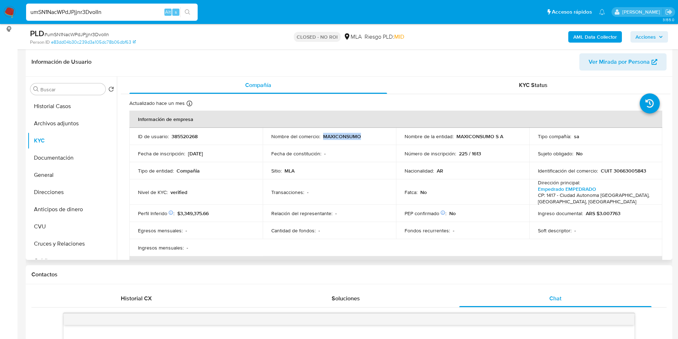
drag, startPoint x: 322, startPoint y: 138, endPoint x: 362, endPoint y: 134, distance: 39.6
click at [362, 134] on div "Nombre del comercio : MAXICONSUMO" at bounding box center [329, 136] width 116 height 6
copy p "MAXICONSUMO"
click at [39, 105] on button "Historial Casos" at bounding box center [70, 106] width 84 height 17
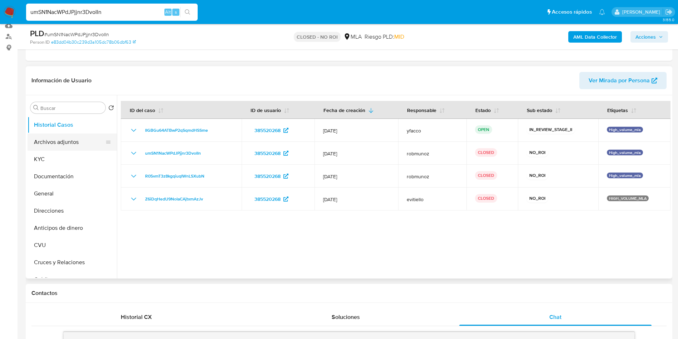
scroll to position [54, 0]
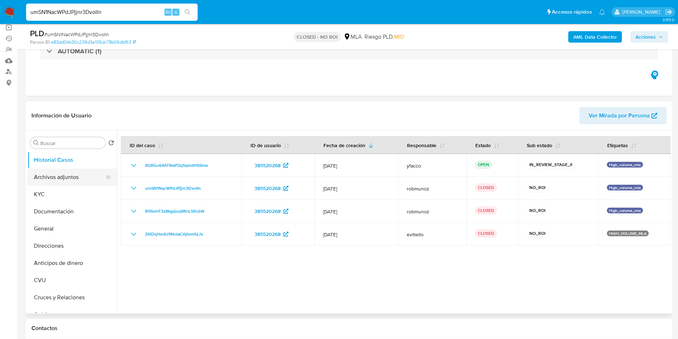
click at [63, 172] on button "Archivos adjuntos" at bounding box center [70, 176] width 84 height 17
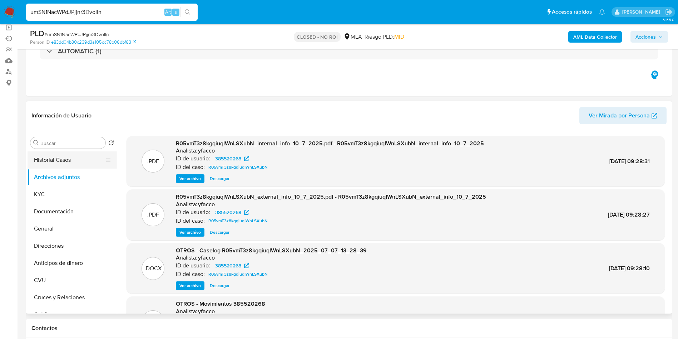
click at [60, 164] on button "Historial Casos" at bounding box center [70, 159] width 84 height 17
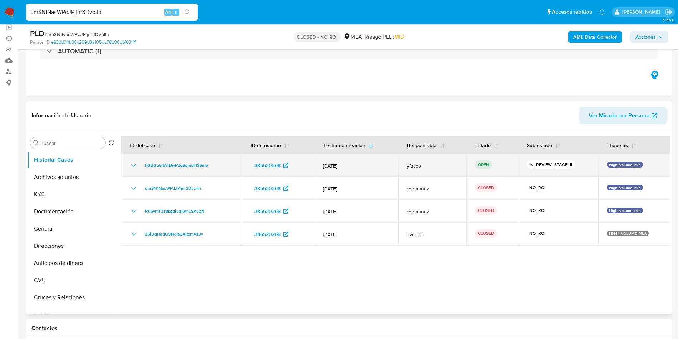
drag, startPoint x: 139, startPoint y: 164, endPoint x: 214, endPoint y: 164, distance: 74.4
click at [214, 164] on div "IIGBGu64ATBwP2qSqmdHSSme" at bounding box center [181, 165] width 104 height 9
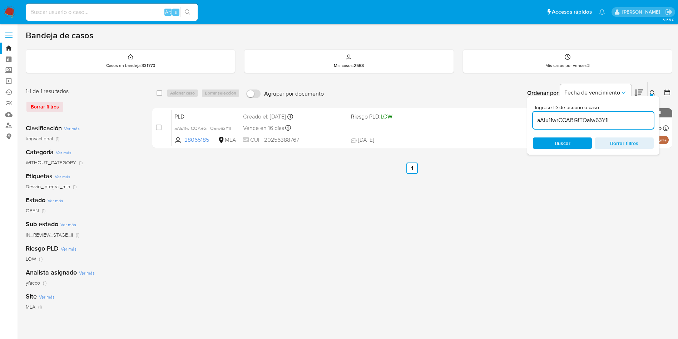
click at [618, 116] on input "aAlu11wrCQABGfTQaiw63Y1l" at bounding box center [593, 119] width 121 height 9
click at [618, 117] on input "aAlu11wrCQABGfTQaiw63Y1l" at bounding box center [593, 119] width 121 height 9
paste input "IIGBGu64ATBwP2qSqmdHSSme"
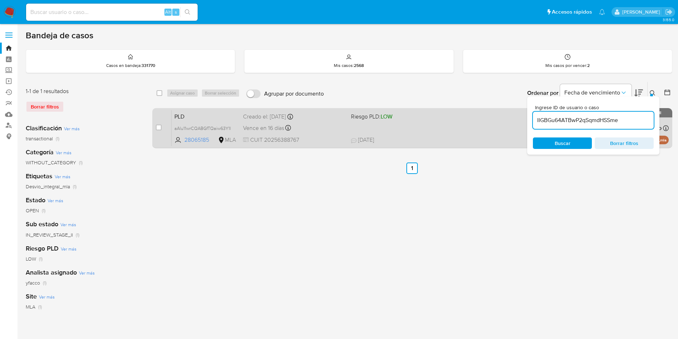
type input "IIGBGu64ATBwP2qSqmdHSSme"
click at [160, 128] on input "checkbox" at bounding box center [159, 127] width 6 height 6
checkbox input "true"
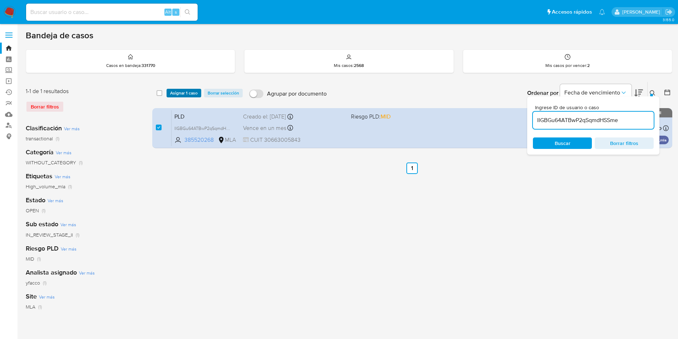
drag, startPoint x: 172, startPoint y: 98, endPoint x: 175, endPoint y: 93, distance: 5.8
click at [173, 97] on div "select-all-cases-checkbox Asignar 1 caso Borrar selección Agrupar por documento…" at bounding box center [412, 93] width 520 height 22
click at [176, 92] on span "Asignar 1 caso" at bounding box center [184, 92] width 28 height 7
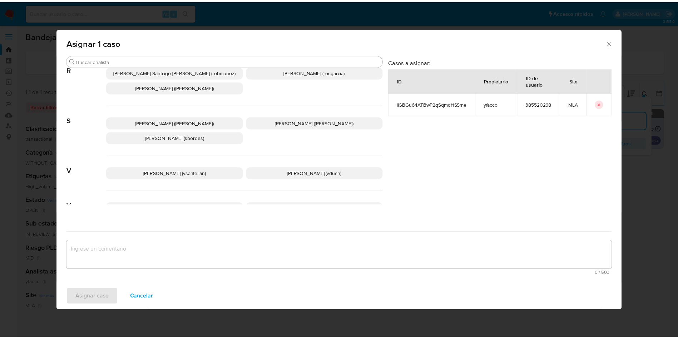
scroll to position [654, 0]
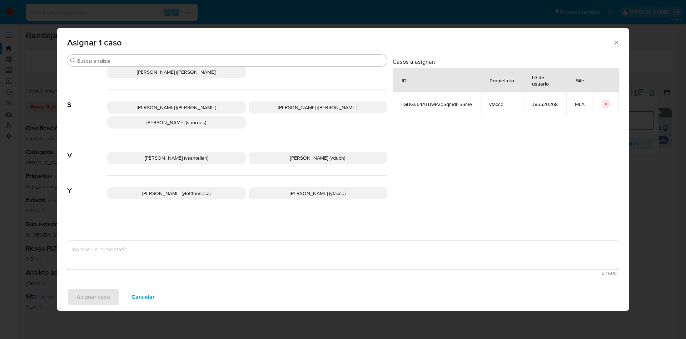
click at [302, 194] on div "[PERSON_NAME] (ylofffonseca) [PERSON_NAME] (yfacco)" at bounding box center [247, 193] width 280 height 35
click at [290, 190] on span "[PERSON_NAME] (yfacco)" at bounding box center [318, 192] width 56 height 7
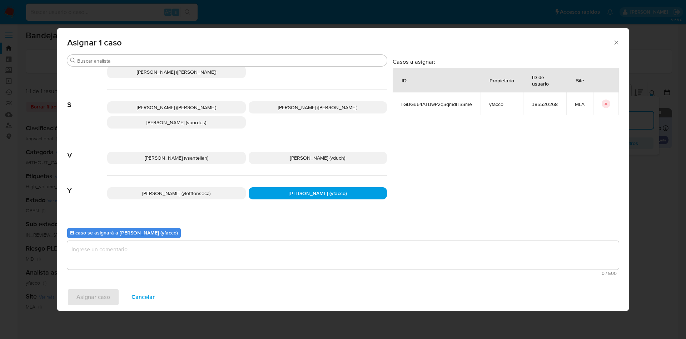
click at [250, 264] on textarea "assign-modal" at bounding box center [343, 255] width 552 height 29
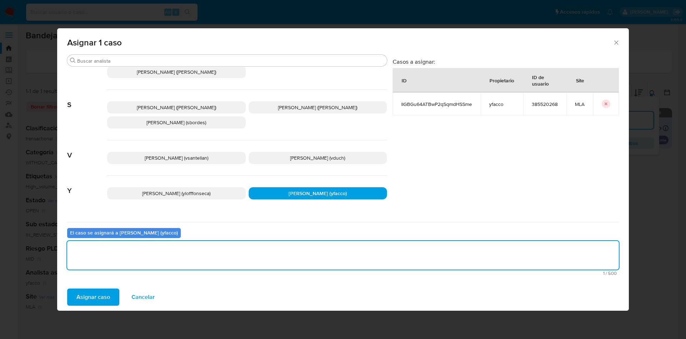
click at [99, 301] on span "Asignar caso" at bounding box center [94, 297] width 34 height 16
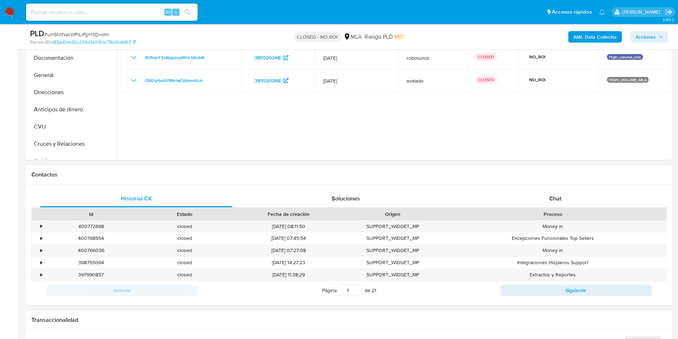
scroll to position [161, 0]
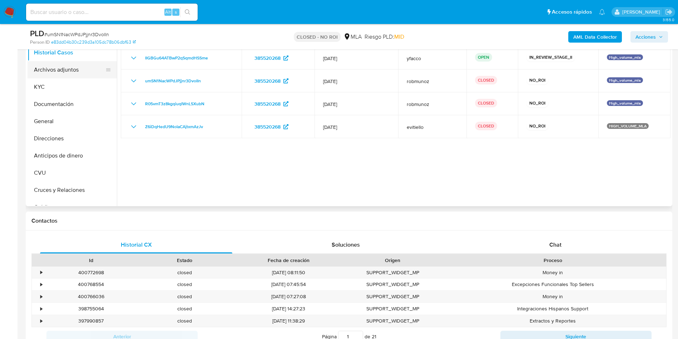
click at [46, 74] on button "Archivos adjuntos" at bounding box center [70, 69] width 84 height 17
select select "10"
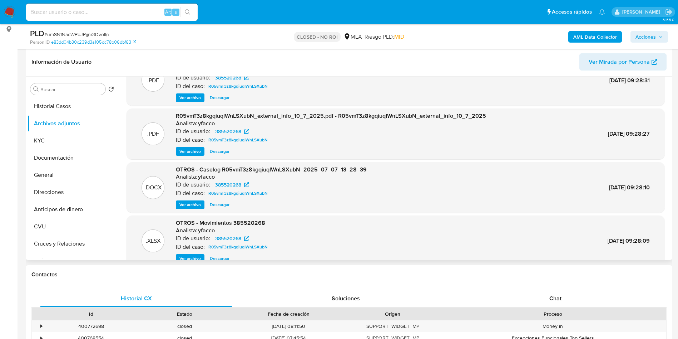
scroll to position [0, 0]
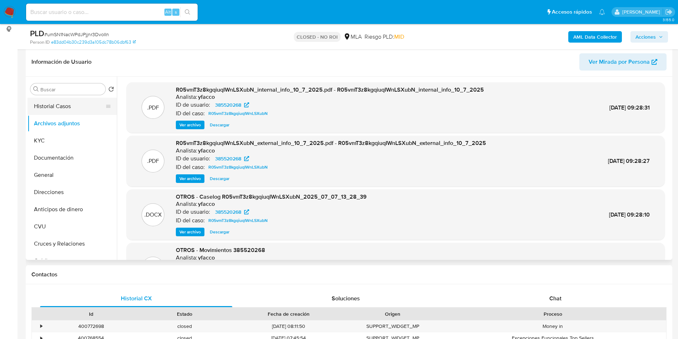
click at [58, 107] on button "Historial Casos" at bounding box center [70, 106] width 84 height 17
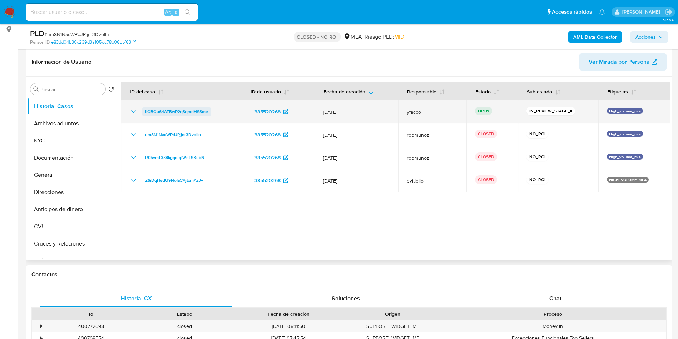
click at [196, 110] on span "IIGBGu64ATBwP2qSqmdHSSme" at bounding box center [176, 111] width 63 height 9
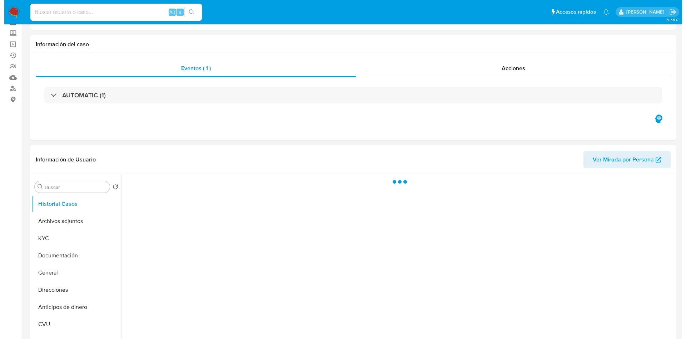
scroll to position [54, 0]
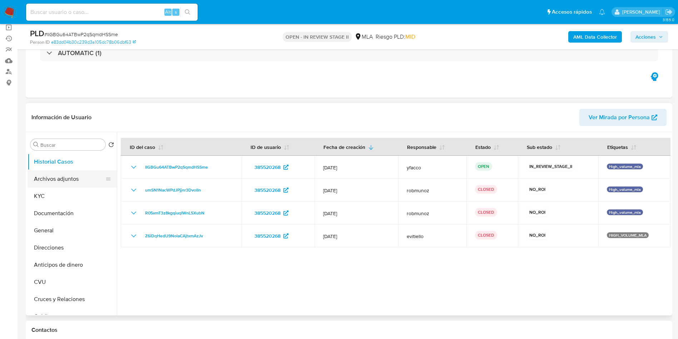
click at [41, 177] on button "Archivos adjuntos" at bounding box center [70, 178] width 84 height 17
select select "10"
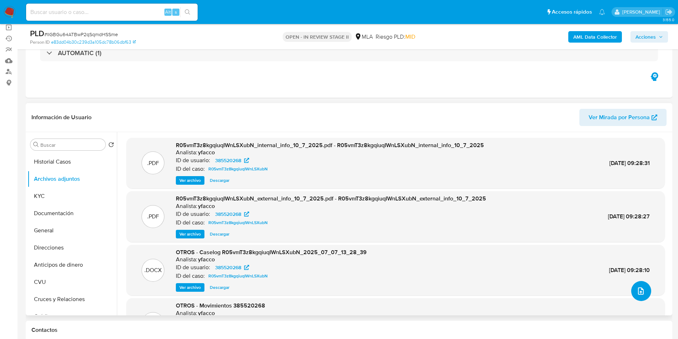
click at [637, 293] on icon "upload-file" at bounding box center [641, 290] width 9 height 9
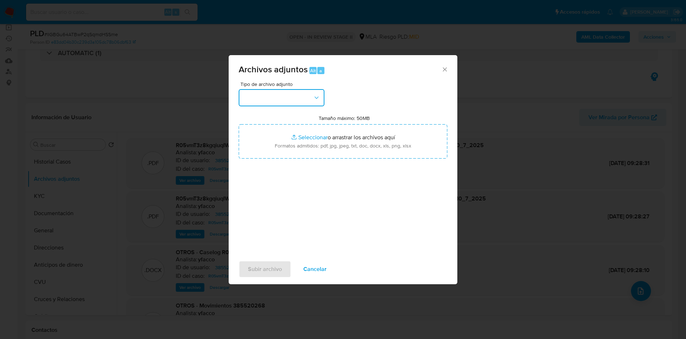
click at [300, 95] on button "button" at bounding box center [282, 97] width 86 height 17
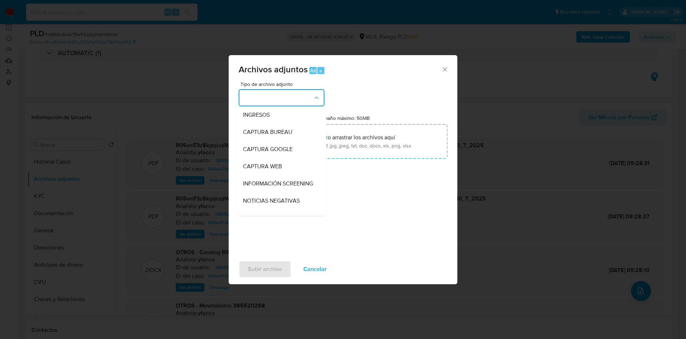
scroll to position [107, 0]
click at [254, 151] on span "OTROS" at bounding box center [252, 146] width 19 height 7
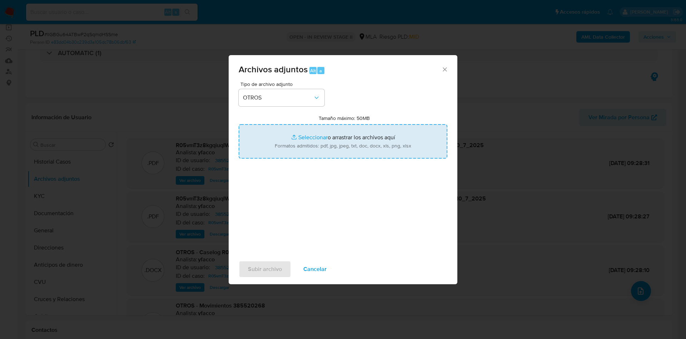
click at [306, 136] on input "Tamaño máximo: 50MB Seleccionar archivos" at bounding box center [343, 141] width 209 height 34
type input "C:\fakepath\Caselog umSN1NacWPdJPjjnr3DvoIIn_2025_08_22_11_41_56.docx"
click at [310, 134] on input "Tamaño máximo: 50MB Seleccionar archivos" at bounding box center [343, 141] width 209 height 34
click at [307, 138] on input "Tamaño máximo: 50MB Seleccionar archivos" at bounding box center [343, 141] width 209 height 34
type input "C:\fakepath\MAXICONSUMO SA - ESTADOS CONTABLES al [DATE] (1).pdf"
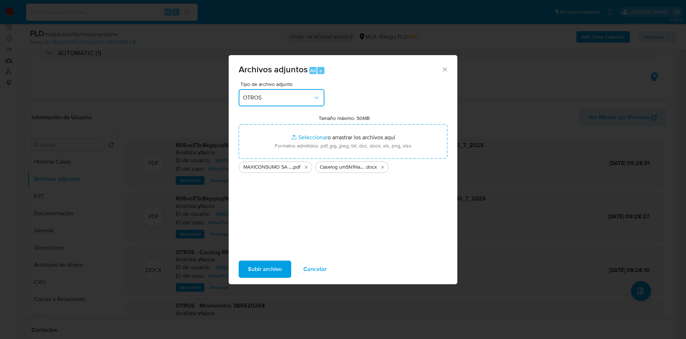
click at [283, 100] on span "OTROS" at bounding box center [278, 97] width 70 height 7
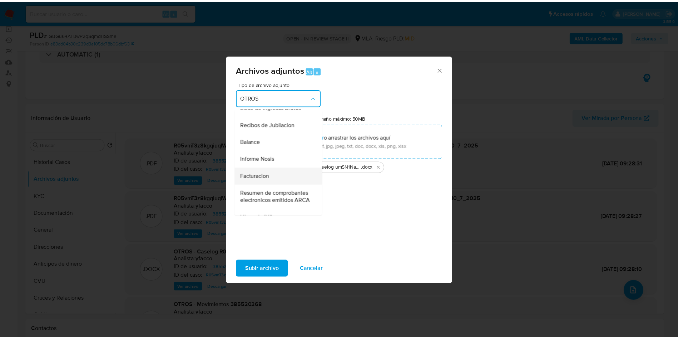
scroll to position [216, 0]
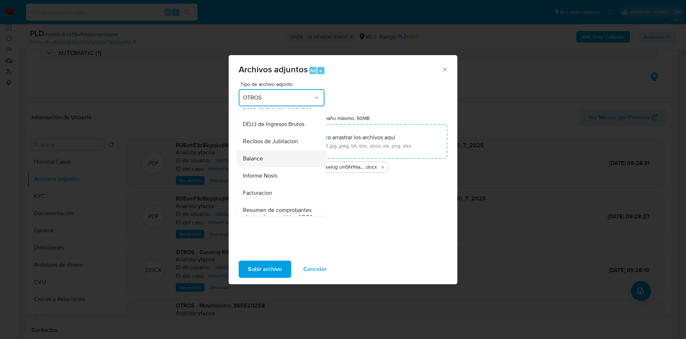
click at [260, 162] on span "Balance" at bounding box center [253, 158] width 20 height 7
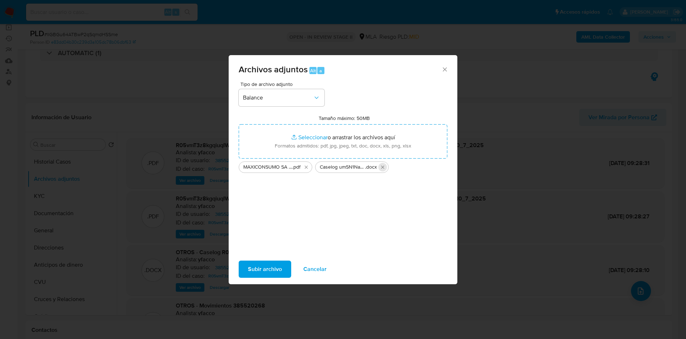
click at [383, 167] on icon "Eliminar Caselog umSN1NacWPdJPjjnr3DvoIIn_2025_08_22_11_41_56.docx" at bounding box center [382, 167] width 3 height 3
click at [265, 272] on span "Subir archivo" at bounding box center [265, 269] width 34 height 16
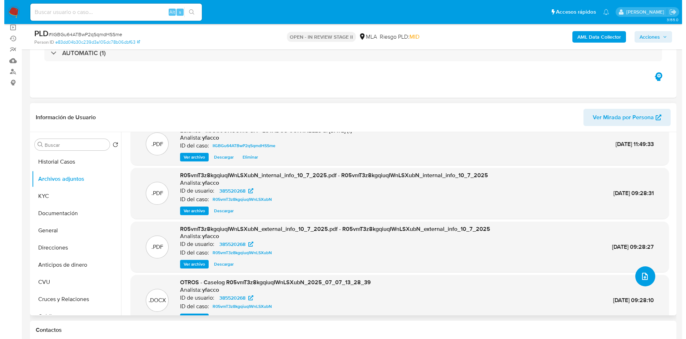
scroll to position [0, 0]
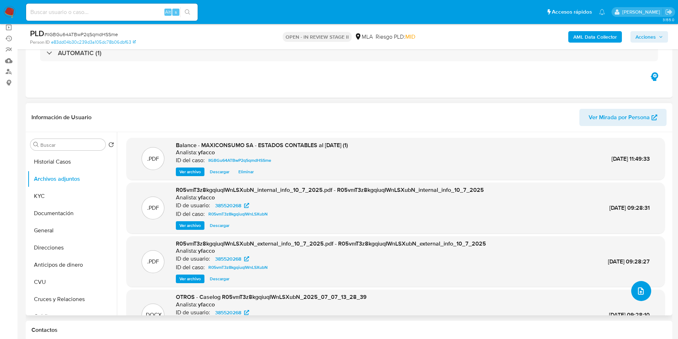
click at [644, 290] on button "upload-file" at bounding box center [641, 291] width 20 height 20
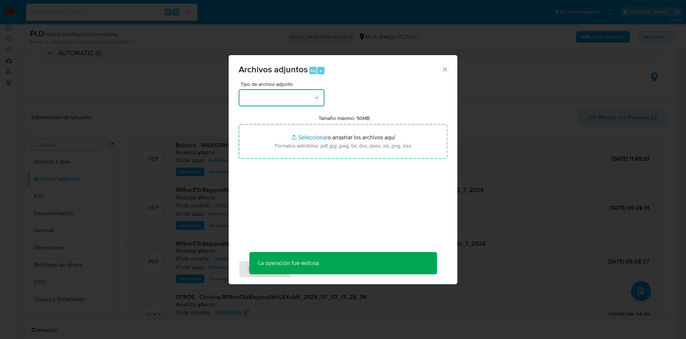
click at [312, 102] on button "button" at bounding box center [282, 97] width 86 height 17
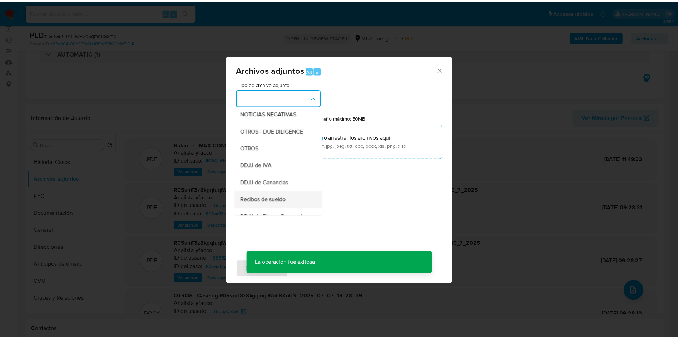
scroll to position [107, 0]
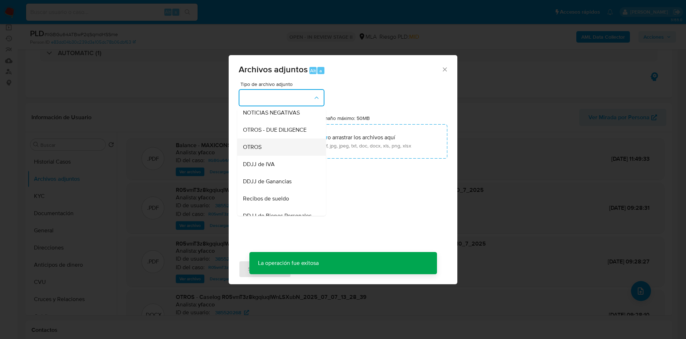
click at [255, 151] on span "OTROS" at bounding box center [252, 146] width 19 height 7
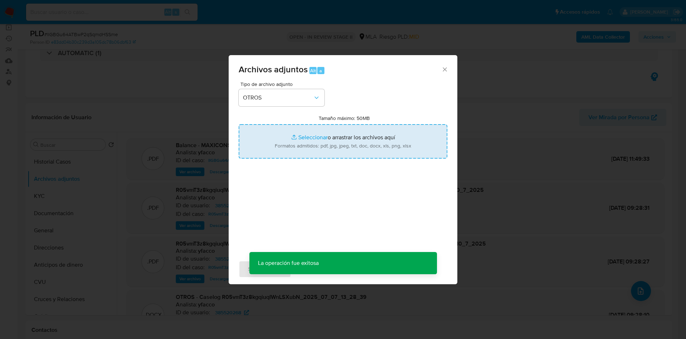
click at [313, 136] on input "Tamaño máximo: 50MB Seleccionar archivos" at bounding box center [343, 141] width 209 height 34
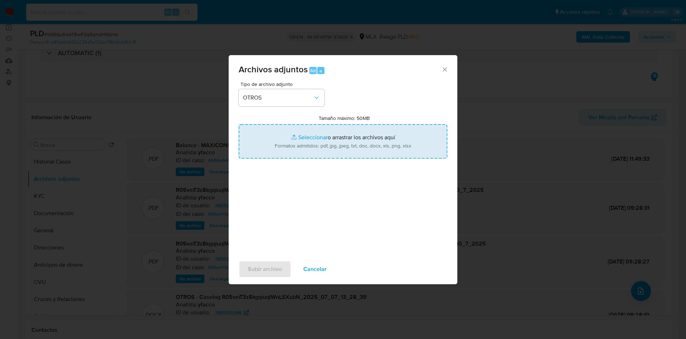
type input "C:\fakepath\Caselog umSN1NacWPdJPjjnr3DvoIIn_2025_08_22_11_41_56.docx"
click at [307, 136] on input "Tamaño máximo: 50MB Seleccionar archivos" at bounding box center [343, 141] width 209 height 34
type input "C:\fakepath\Movimientos 385520268.xlsx"
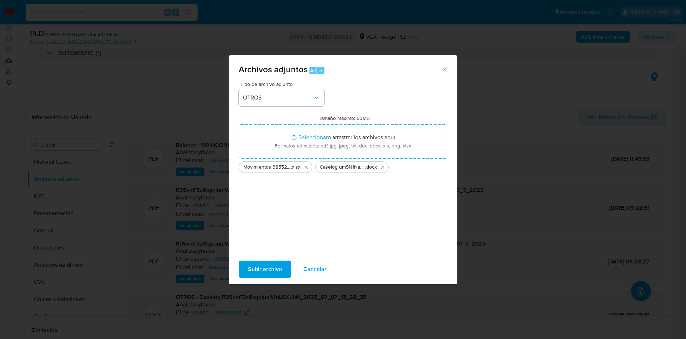
click at [260, 271] on span "Subir archivo" at bounding box center [265, 269] width 34 height 16
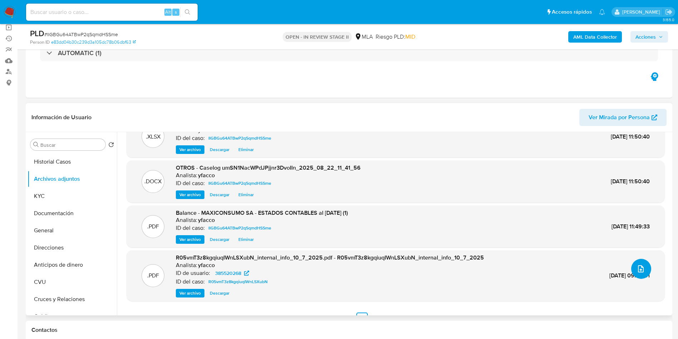
scroll to position [34, 0]
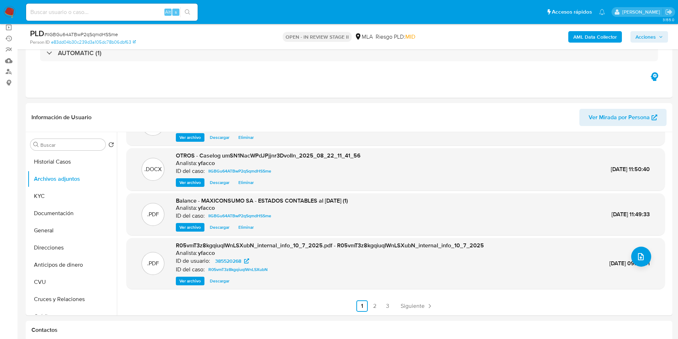
click at [579, 34] on b "AML Data Collector" at bounding box center [595, 36] width 44 height 11
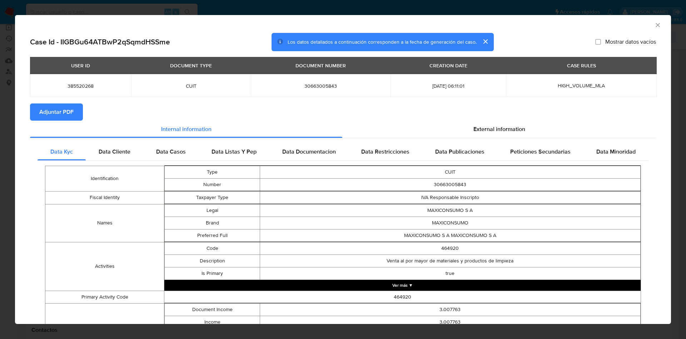
click at [53, 110] on span "Adjuntar PDF" at bounding box center [56, 112] width 34 height 16
click at [655, 23] on icon "Cerrar ventana" at bounding box center [658, 24] width 7 height 7
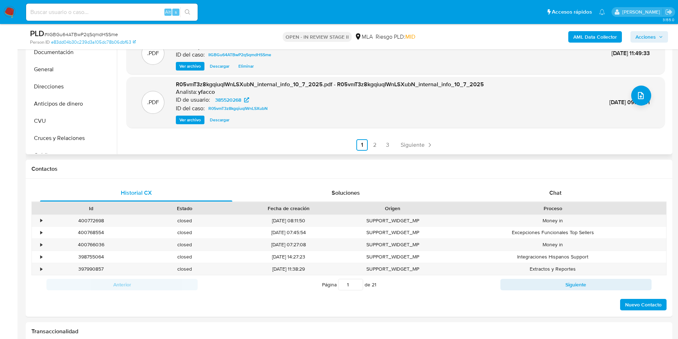
scroll to position [107, 0]
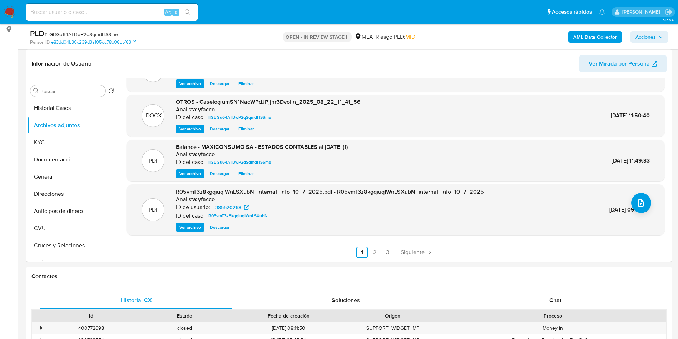
click at [651, 38] on span "Acciones" at bounding box center [646, 36] width 20 height 11
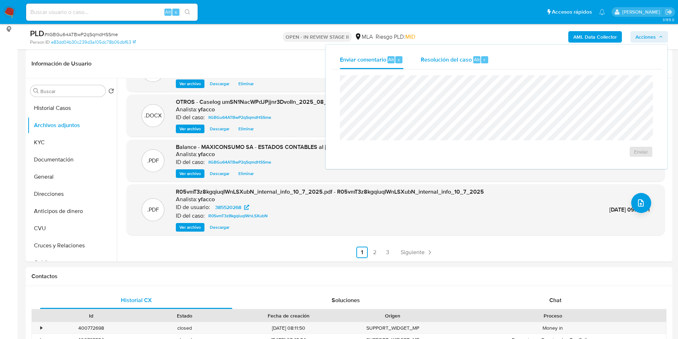
click at [475, 67] on div "Resolución del caso Alt r" at bounding box center [455, 59] width 68 height 19
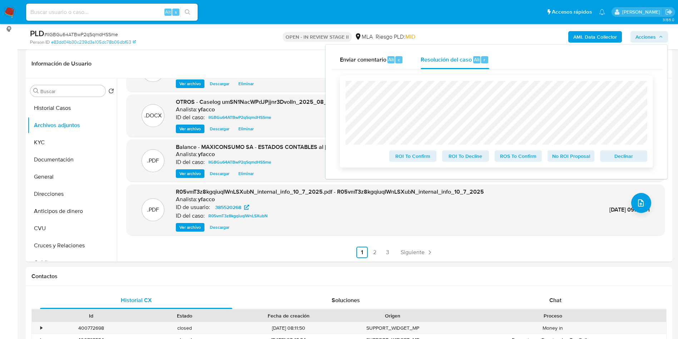
click at [562, 153] on span "No ROI Proposal" at bounding box center [571, 156] width 37 height 10
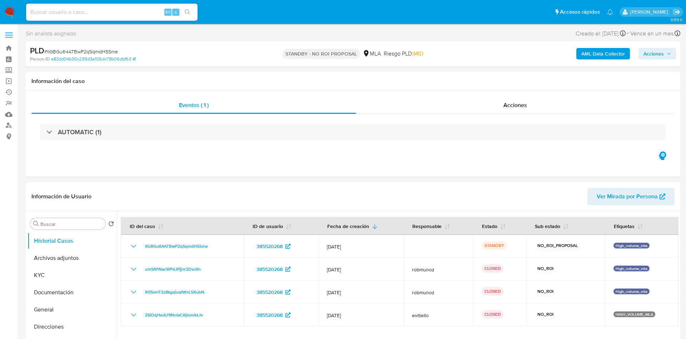
select select "10"
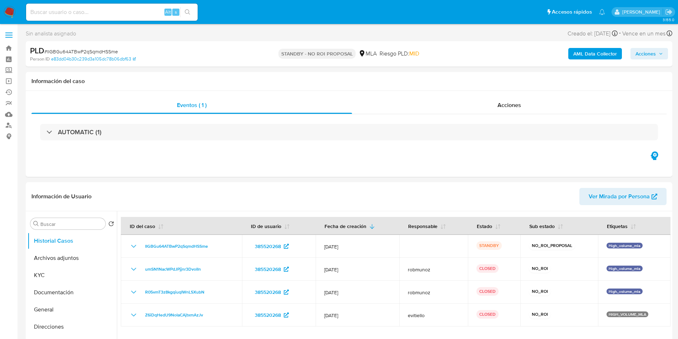
click at [131, 12] on input at bounding box center [112, 12] width 172 height 9
paste input "HaGypQYPuyiGVXQamjVtFY2X"
type input "HaGypQYPuyiGVXQamjVtFY2X"
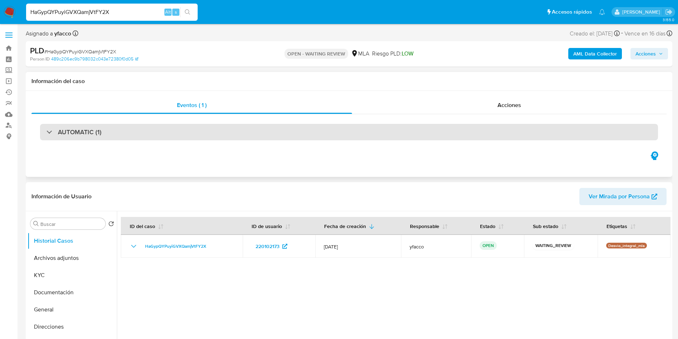
select select "10"
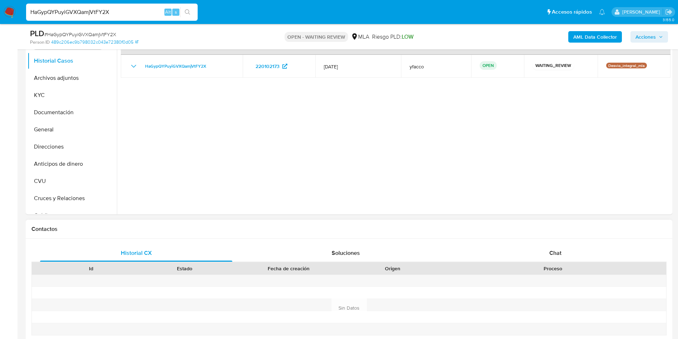
scroll to position [215, 0]
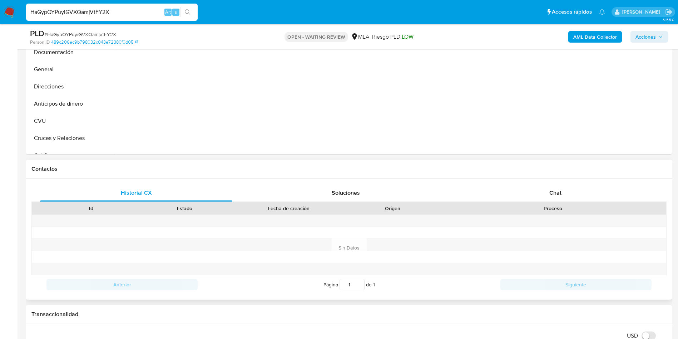
click at [546, 201] on div "Chat" at bounding box center [555, 192] width 192 height 17
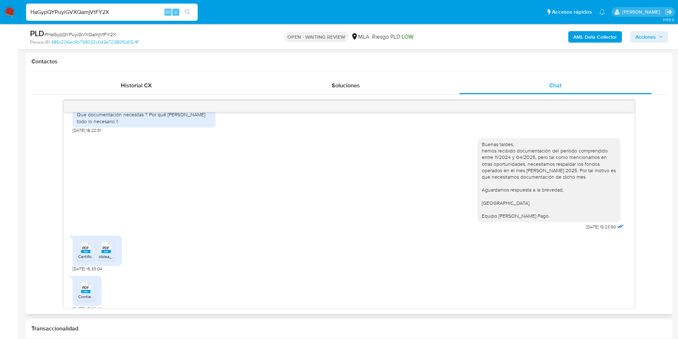
scroll to position [324, 0]
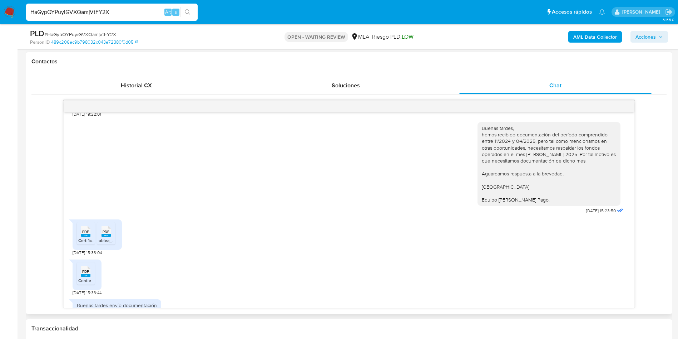
click at [83, 233] on rect at bounding box center [85, 234] width 9 height 3
click at [106, 229] on span "PDF" at bounding box center [106, 231] width 7 height 5
click at [83, 274] on rect at bounding box center [85, 275] width 9 height 3
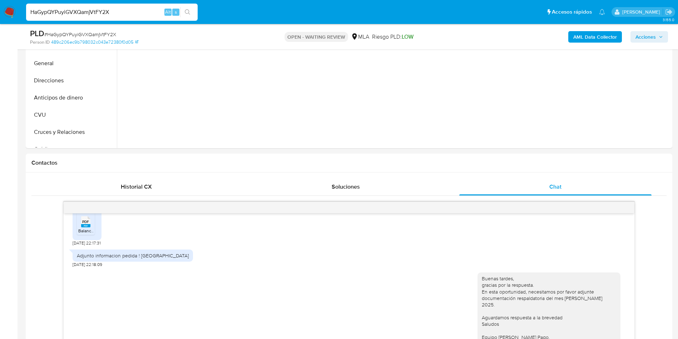
scroll to position [107, 0]
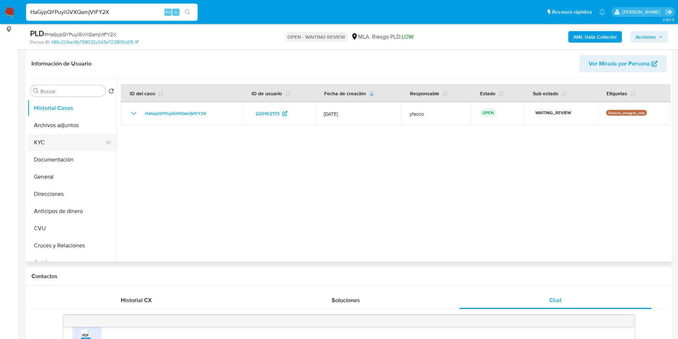
click at [54, 139] on button "KYC" at bounding box center [70, 142] width 84 height 17
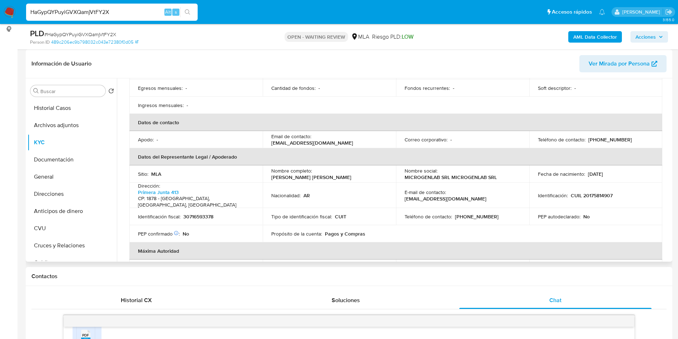
scroll to position [161, 0]
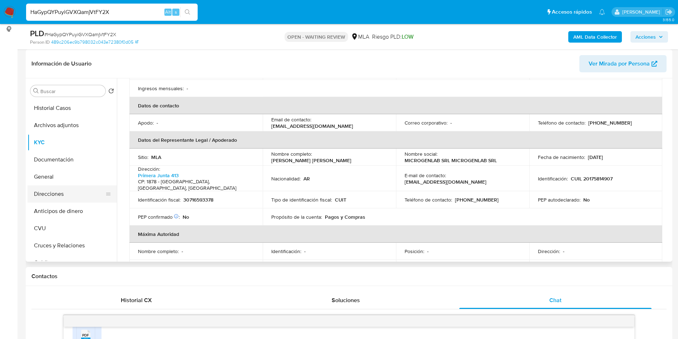
click at [70, 199] on button "Direcciones" at bounding box center [70, 193] width 84 height 17
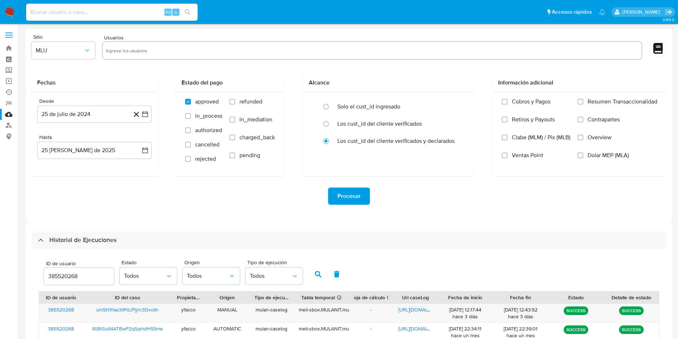
select select "10"
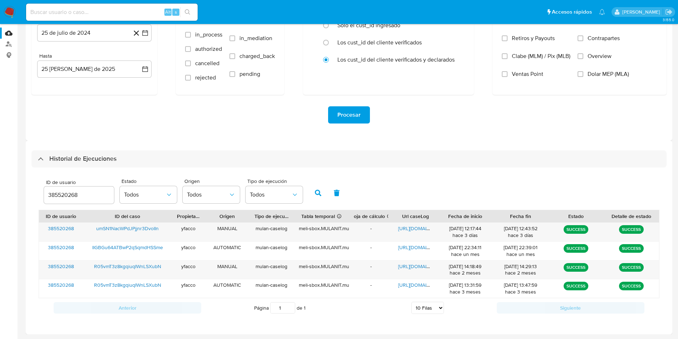
drag, startPoint x: 90, startPoint y: 196, endPoint x: 0, endPoint y: 157, distance: 98.2
click at [0, 163] on section "Bandeja Tablero Screening Búsqueda en Listas Watchlist Herramientas Operaciones…" at bounding box center [339, 129] width 678 height 420
type input "220102173"
click at [316, 194] on icon "button" at bounding box center [318, 192] width 6 height 6
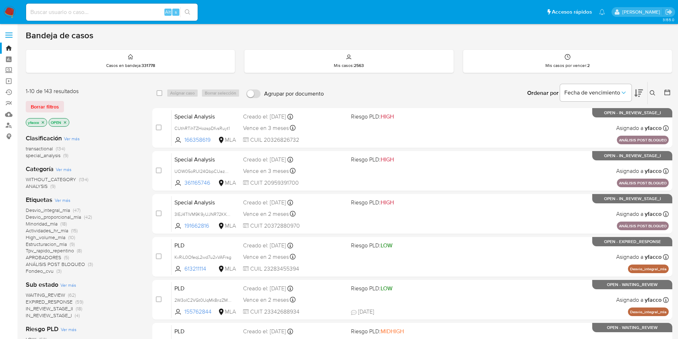
click at [103, 13] on input at bounding box center [112, 12] width 172 height 9
paste input "HaGypQYPuyiGVXQamjVtFY2X"
type input "HaGypQYPuyiGVXQamjVtFY2X"
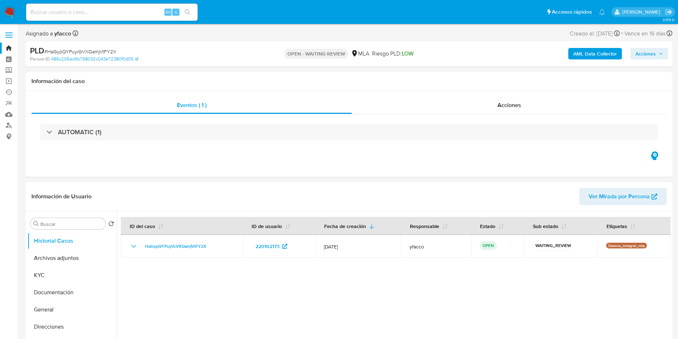
select select "10"
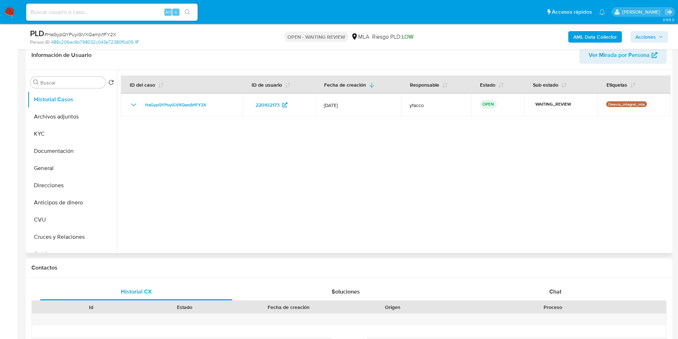
scroll to position [215, 0]
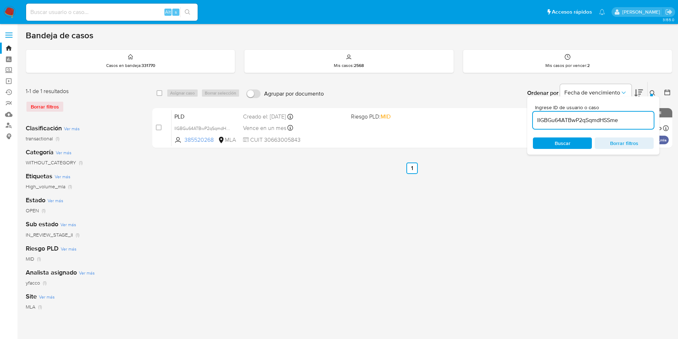
click at [621, 120] on input "IIGBGu64ATBwP2qSqmdHSSme" at bounding box center [593, 119] width 121 height 9
paste input "HaGypQYPuyiGVXQamjVtFY2X"
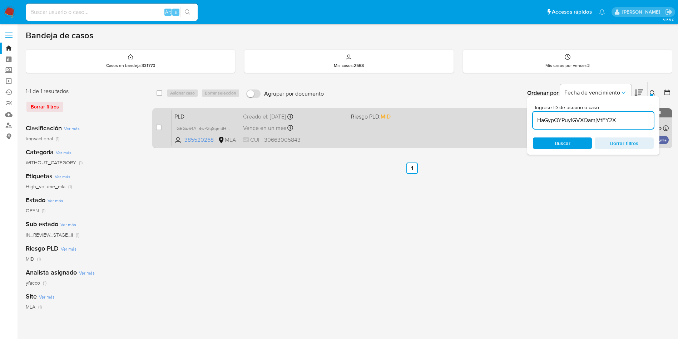
type input "HaGypQYPuyiGVXQamjVtFY2X"
click at [160, 127] on input "checkbox" at bounding box center [159, 127] width 6 height 6
checkbox input "true"
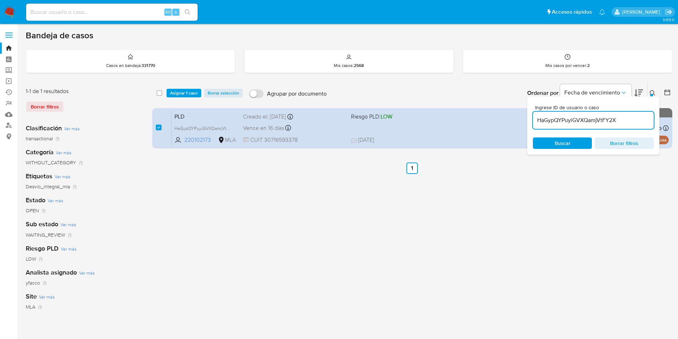
click at [180, 100] on div "select-all-cases-checkbox Asignar 1 caso Borrar selección Agrupar por documento…" at bounding box center [412, 93] width 520 height 22
click at [183, 95] on span "Asignar 1 caso" at bounding box center [184, 92] width 28 height 7
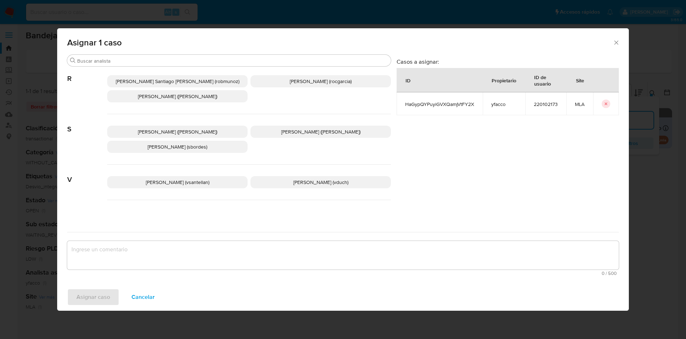
scroll to position [654, 0]
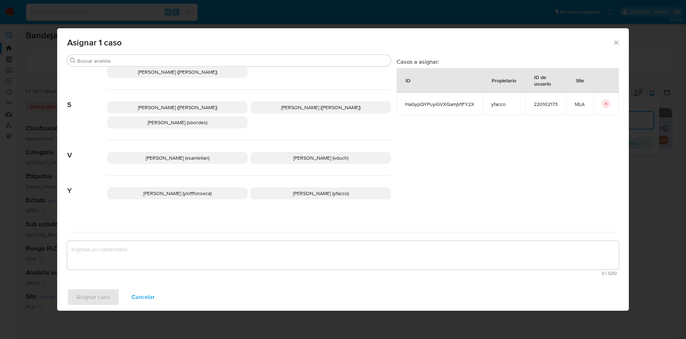
click at [280, 187] on p "Yesica Paola Facco (yfacco)" at bounding box center [321, 193] width 141 height 12
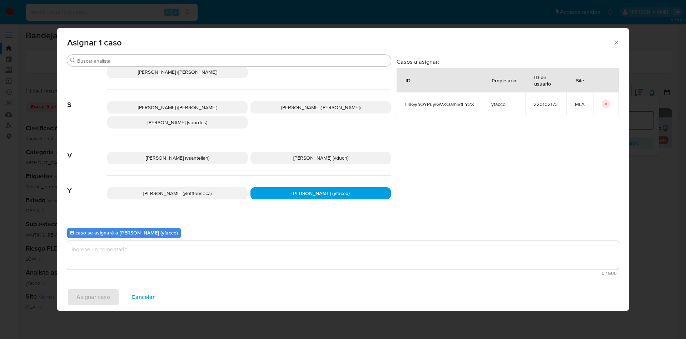
click at [255, 271] on span "0 / 500" at bounding box center [343, 273] width 548 height 5
click at [240, 262] on textarea "assign-modal" at bounding box center [343, 255] width 552 height 29
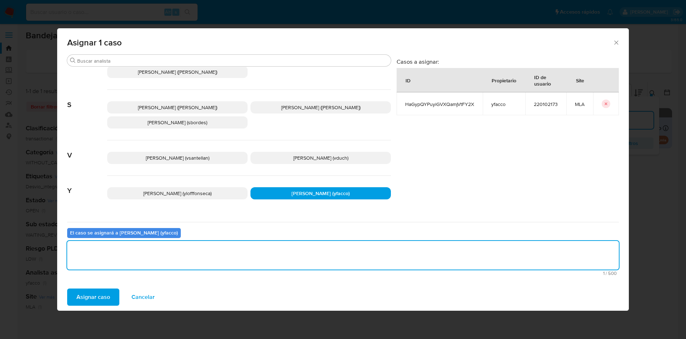
click at [103, 304] on span "Asignar caso" at bounding box center [94, 297] width 34 height 16
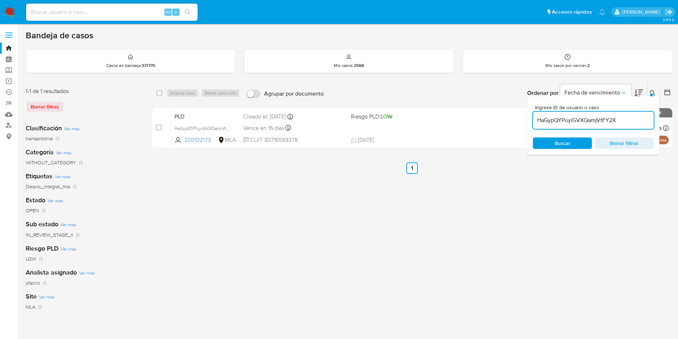
click at [624, 122] on input "HaGypQYPuyiGVXQamjVtFY2X" at bounding box center [593, 119] width 121 height 9
paste input "HaGypQYPuyiGVXQamjVtFY2X"
type input "HaGypQYPuyiGVXQamjVtFY2X"
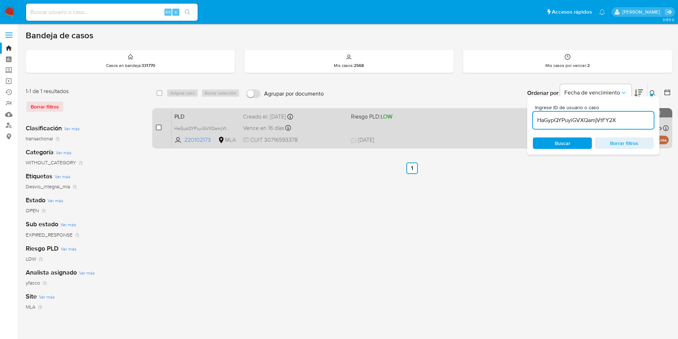
click at [158, 126] on input "checkbox" at bounding box center [159, 127] width 6 height 6
checkbox input "true"
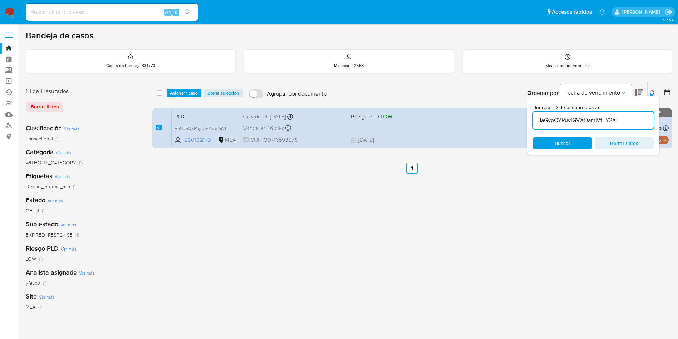
click at [174, 97] on span "Asignar 1 caso" at bounding box center [184, 92] width 28 height 7
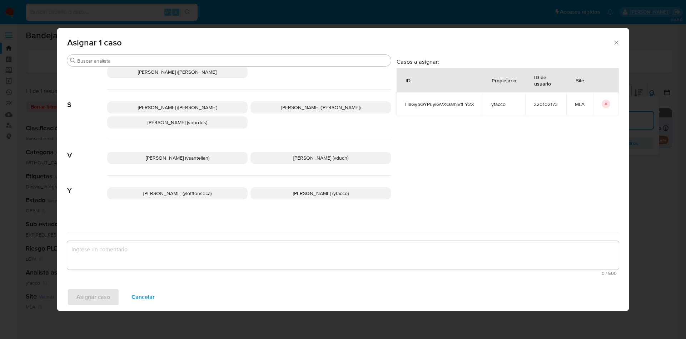
click at [293, 189] on span "Yesica Paola Facco (yfacco)" at bounding box center [321, 192] width 56 height 7
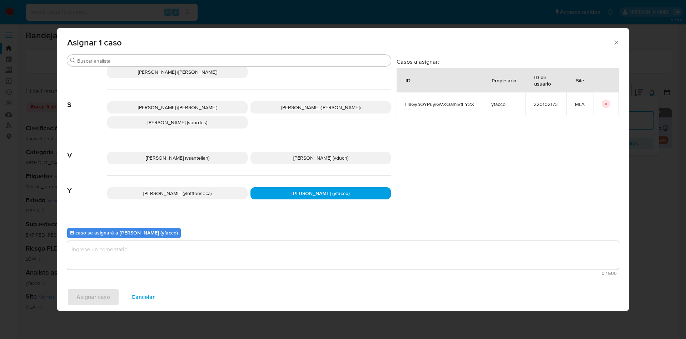
click at [204, 255] on textarea "assign-modal" at bounding box center [343, 255] width 552 height 29
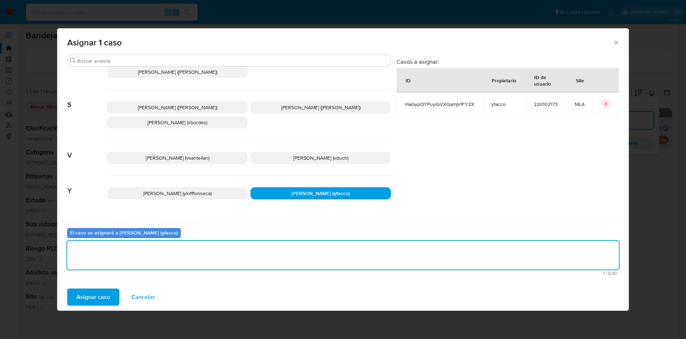
click at [100, 294] on span "Asignar caso" at bounding box center [94, 297] width 34 height 16
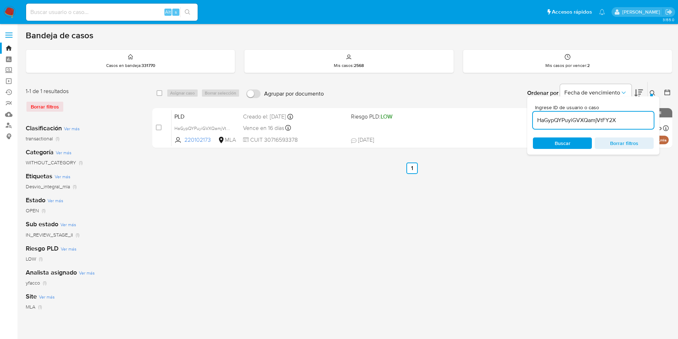
click at [632, 124] on input "HaGypQYPuyiGVXQamjVtFY2X" at bounding box center [593, 119] width 121 height 9
paste input "R6i7QiuZVTk3wdhQ2XqyNMUh"
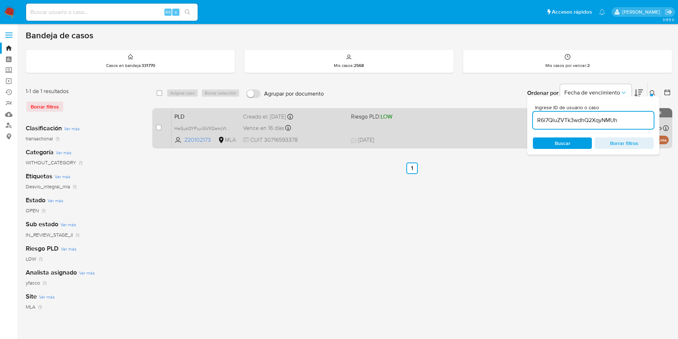
type input "R6i7QiuZVTk3wdhQ2XqyNMUh"
click at [157, 128] on input "checkbox" at bounding box center [159, 127] width 6 height 6
checkbox input "true"
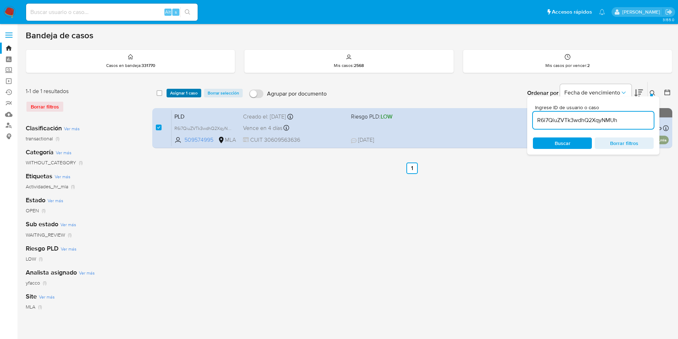
click at [173, 92] on span "Asignar 1 caso" at bounding box center [184, 92] width 28 height 7
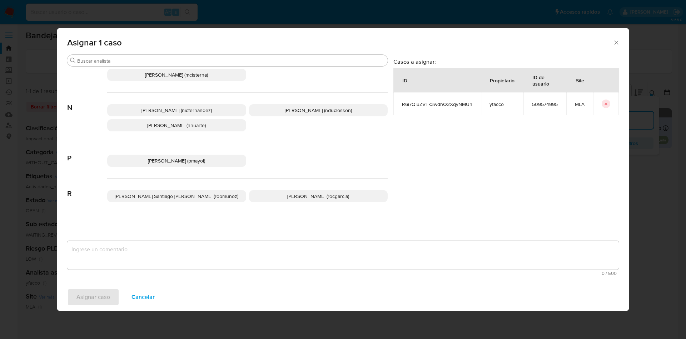
scroll to position [654, 0]
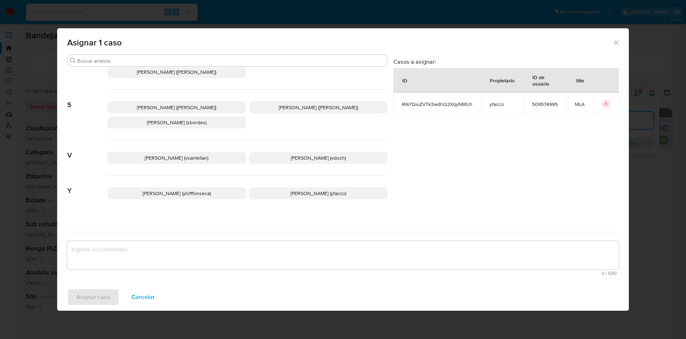
click at [274, 187] on p "Yesica Paola Facco (yfacco)" at bounding box center [318, 193] width 139 height 12
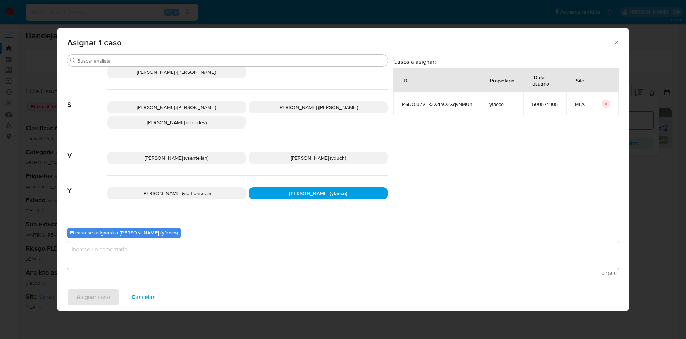
click at [191, 274] on span "0 / 500" at bounding box center [343, 273] width 548 height 5
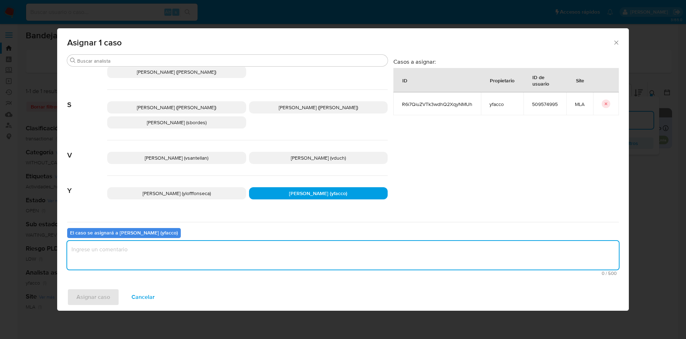
click at [187, 253] on textarea "assign-modal" at bounding box center [343, 255] width 552 height 29
click at [116, 296] on button "Asignar caso" at bounding box center [93, 296] width 52 height 17
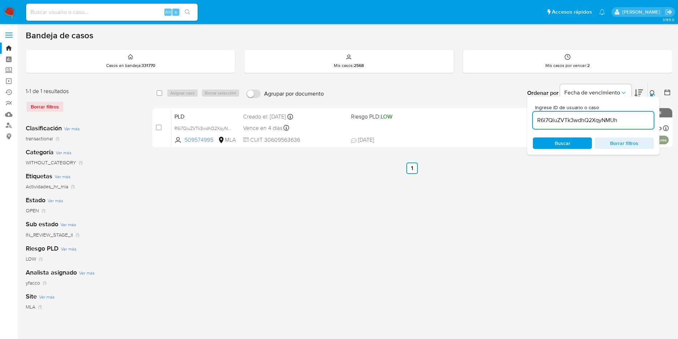
click at [633, 127] on div "R6i7QiuZVTk3wdhQ2XqyNMUh" at bounding box center [593, 120] width 121 height 17
click at [632, 123] on input "R6i7QiuZVTk3wdhQ2XqyNMUh" at bounding box center [593, 119] width 121 height 9
paste input "sf6QoYCJmAjw8frxu6t3DhCm"
type input "sf6QoYCJmAjw8frxu6t3DhCm"
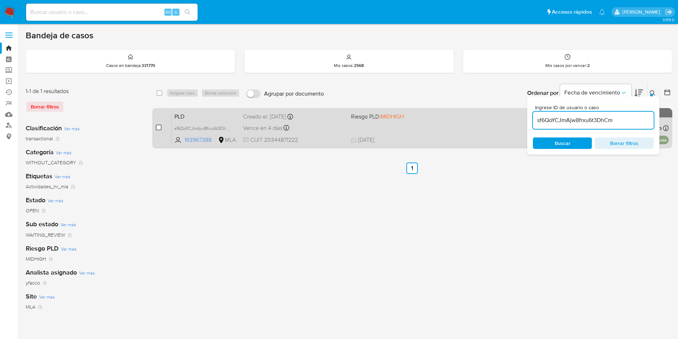
click at [161, 127] on input "checkbox" at bounding box center [159, 127] width 6 height 6
checkbox input "true"
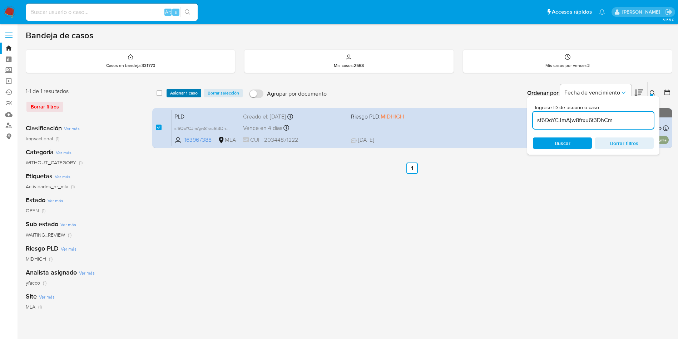
click at [181, 92] on span "Asignar 1 caso" at bounding box center [184, 92] width 28 height 7
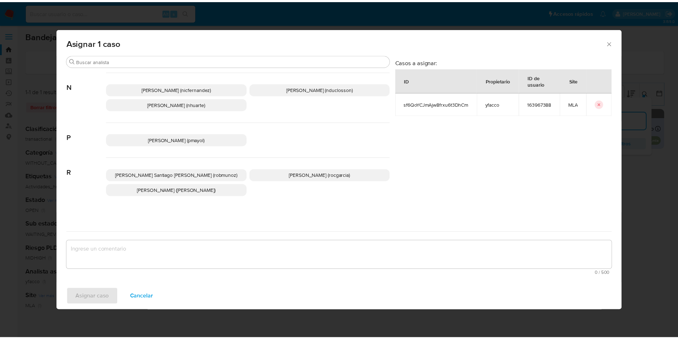
scroll to position [654, 0]
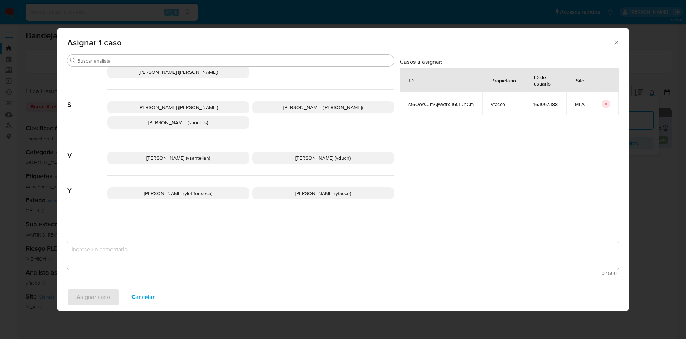
click at [295, 189] on span "Yesica Paola Facco (yfacco)" at bounding box center [323, 192] width 56 height 7
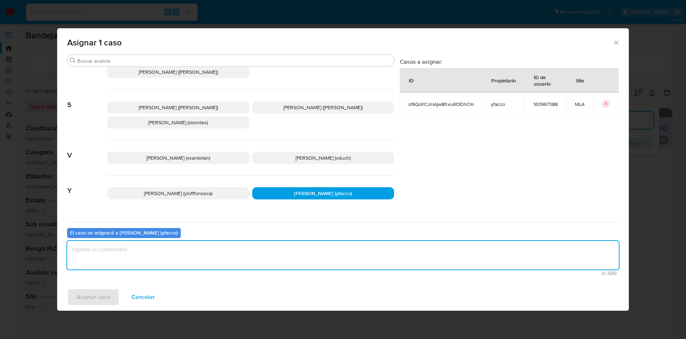
click at [258, 257] on textarea "assign-modal" at bounding box center [343, 255] width 552 height 29
click at [94, 298] on span "Asignar caso" at bounding box center [94, 297] width 34 height 16
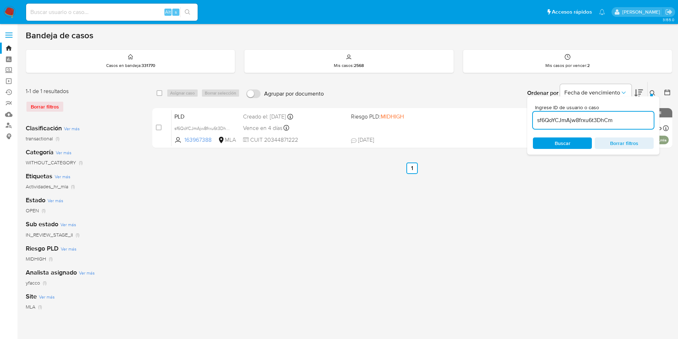
click at [620, 114] on div "sf6QoYCJmAjw8frxu6t3DhCm" at bounding box center [593, 120] width 121 height 17
click at [619, 122] on input "sf6QoYCJmAjw8frxu6t3DhCm" at bounding box center [593, 119] width 121 height 9
click at [619, 116] on input "sf6QoYCJmAjw8frxu6t3DhCm" at bounding box center [593, 119] width 121 height 9
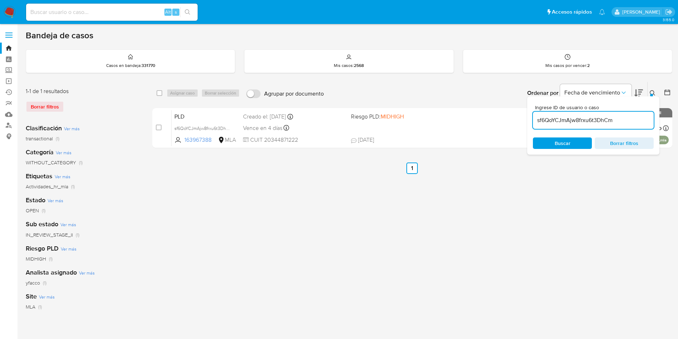
click at [620, 117] on input "sf6QoYCJmAjw8frxu6t3DhCm" at bounding box center [593, 119] width 121 height 9
paste input "8WKPP35MY3J5TIRq5ecxxivO"
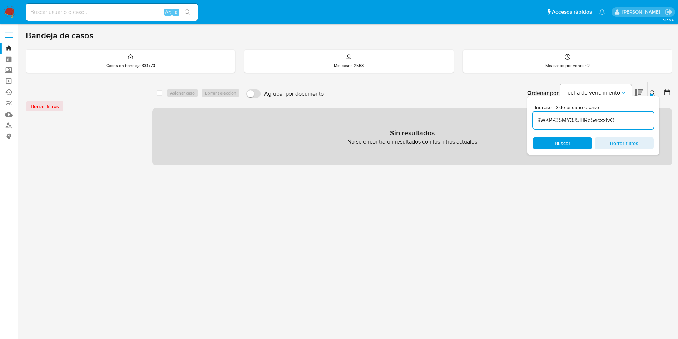
click at [620, 119] on input "8WKPP35MY3J5TIRq5ecxxivO" at bounding box center [593, 119] width 121 height 9
type input "8WKPP35MY3J5TIRq5ecxxivO"
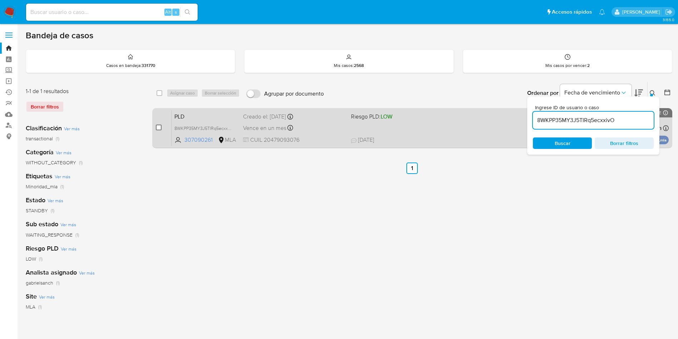
click at [159, 128] on input "checkbox" at bounding box center [159, 127] width 6 height 6
checkbox input "true"
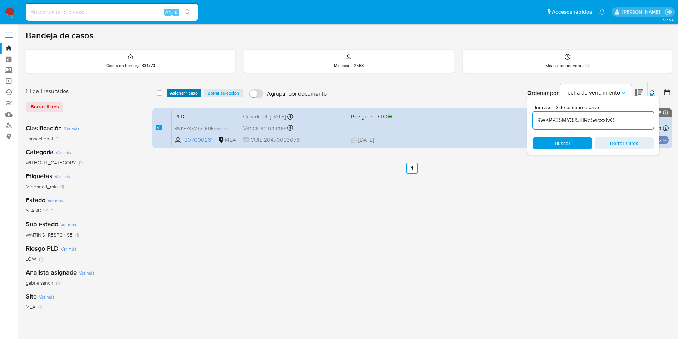
click at [179, 91] on span "Asignar 1 caso" at bounding box center [184, 92] width 28 height 7
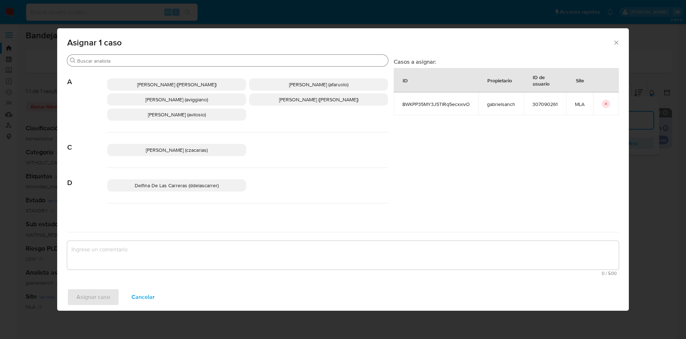
click at [130, 60] on input "Buscar" at bounding box center [231, 61] width 308 height 6
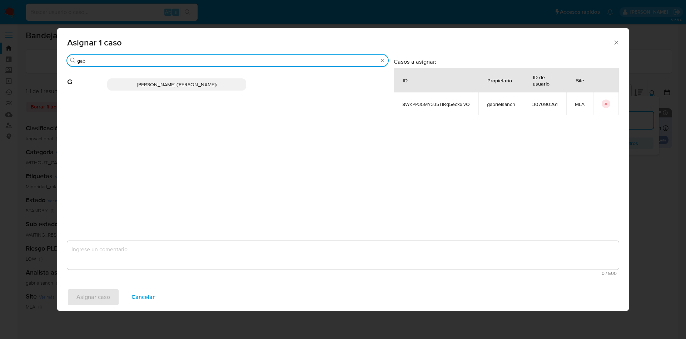
type input "gab"
click at [144, 91] on div "Gabriela Sanchez Quinonez (gabrielsanch)" at bounding box center [247, 84] width 281 height 35
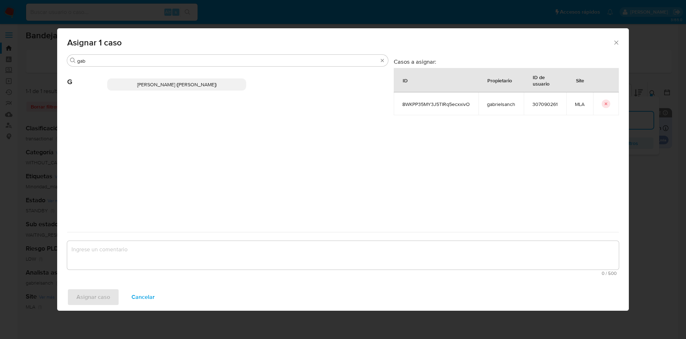
click at [146, 81] on span "Gabriela Sanchez Quinonez (gabrielsanch)" at bounding box center [176, 84] width 79 height 7
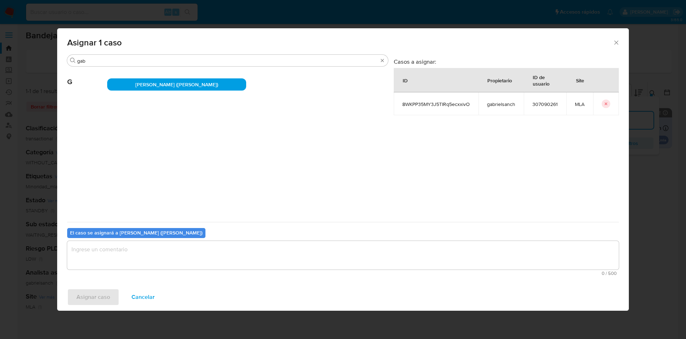
click at [127, 253] on textarea "assign-modal" at bounding box center [343, 255] width 552 height 29
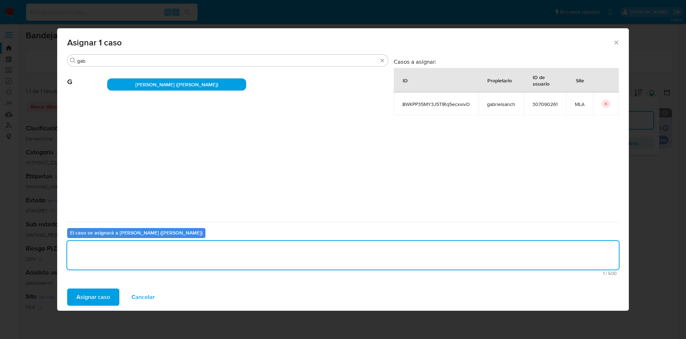
click at [93, 298] on span "Asignar caso" at bounding box center [94, 297] width 34 height 16
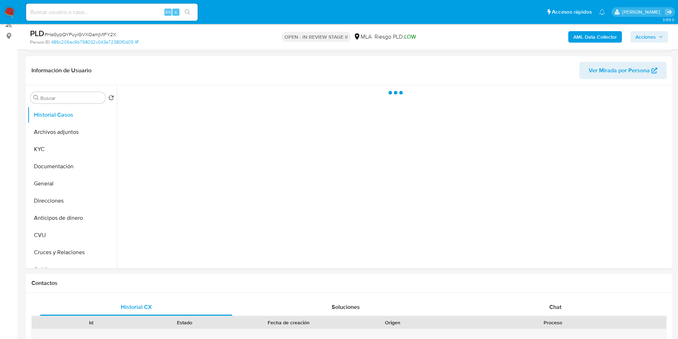
scroll to position [107, 0]
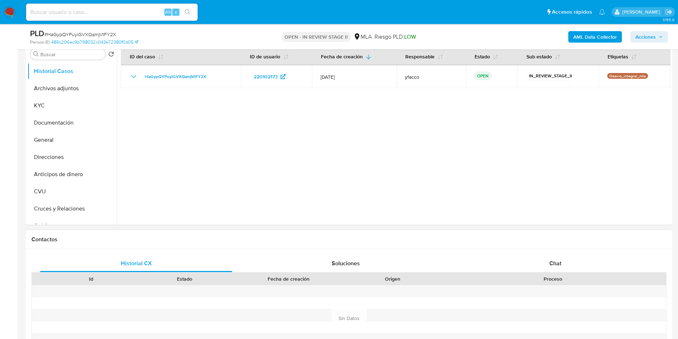
select select "10"
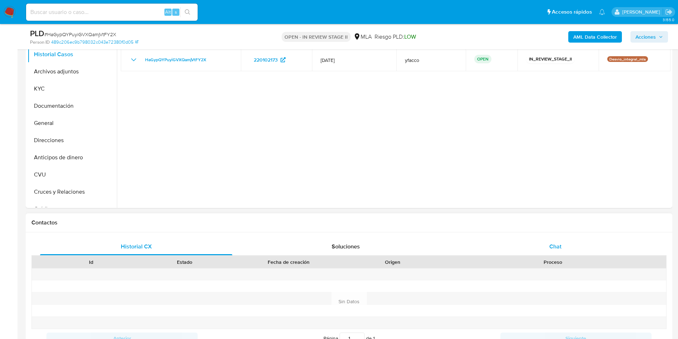
click at [533, 245] on div "Chat" at bounding box center [555, 246] width 192 height 17
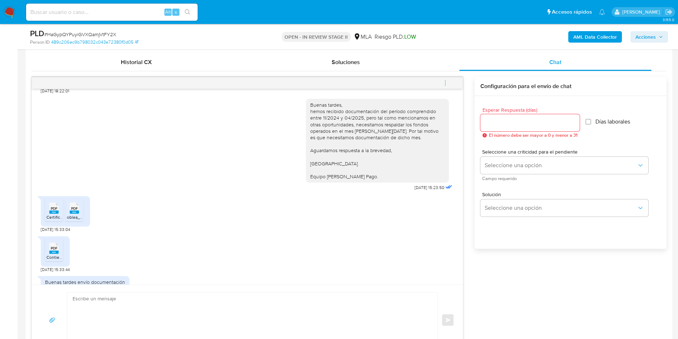
scroll to position [375, 0]
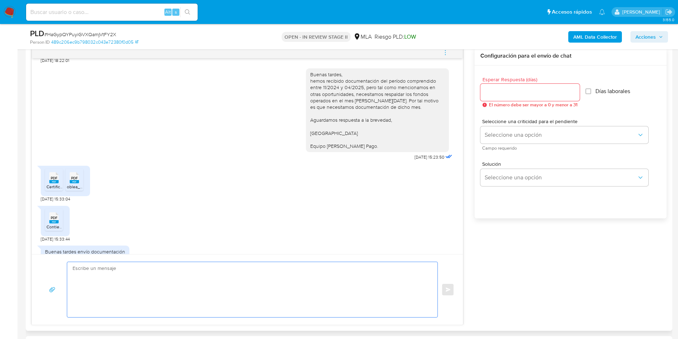
paste textarea "Hola Muchas gracias por la respuesta. Nos pondremos en contacto nuevamente en c…"
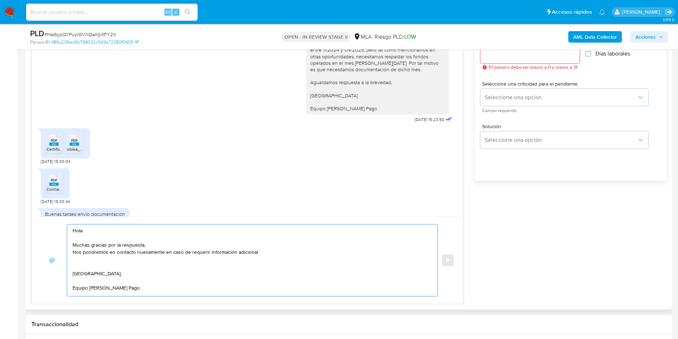
scroll to position [429, 0]
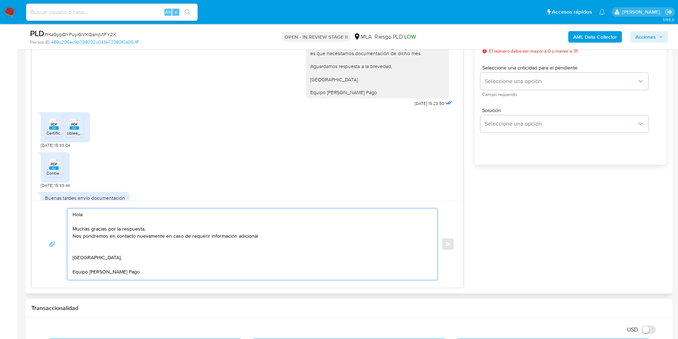
click at [279, 226] on textarea "Hola Muchas gracias por la respuesta. Nos pondremos en contacto nuevamente en c…" at bounding box center [251, 244] width 356 height 72
click at [276, 230] on textarea "Hola Muchas gracias por la respuesta. Nos pondremos en contacto nuevamente en c…" at bounding box center [251, 244] width 356 height 72
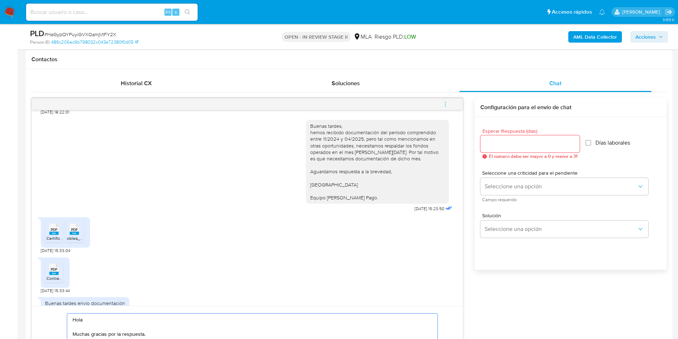
scroll to position [322, 0]
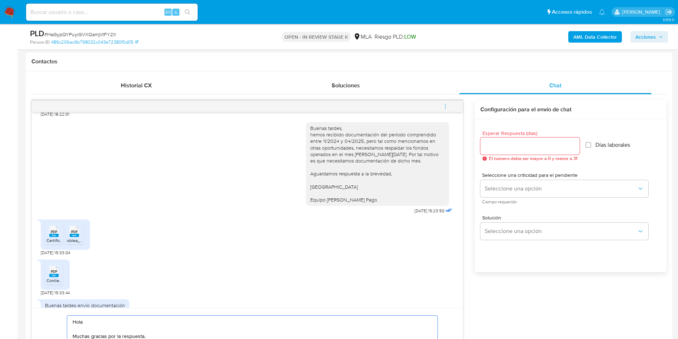
type textarea "Hola Muchas gracias por la respuesta. Nos pondremos en contacto nuevamente en c…"
click at [512, 137] on div "Esperar Respuesta (días) El número debe ser mayor a 0 y menor a 31" at bounding box center [530, 145] width 99 height 30
click at [516, 147] on input "Esperar Respuesta (días)" at bounding box center [530, 145] width 99 height 9
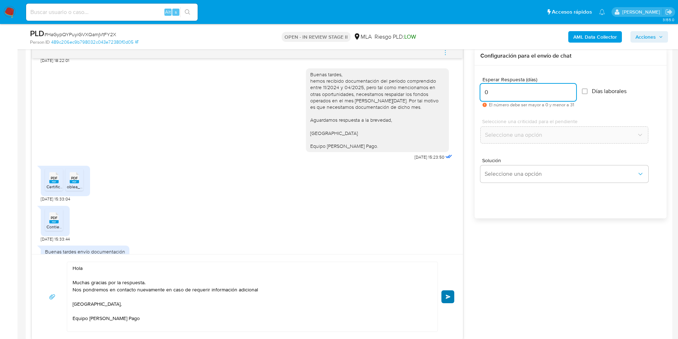
type input "0"
click at [448, 298] on span "Enviar" at bounding box center [448, 296] width 5 height 4
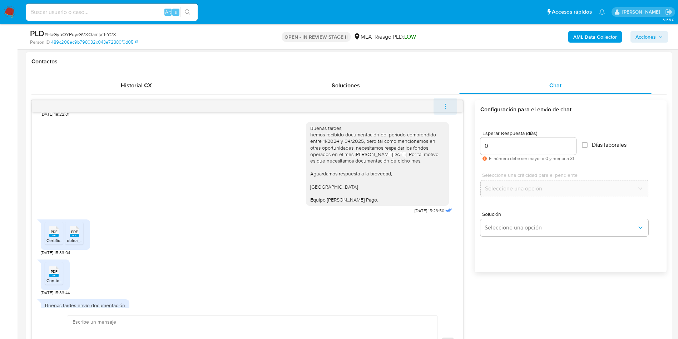
scroll to position [403, 0]
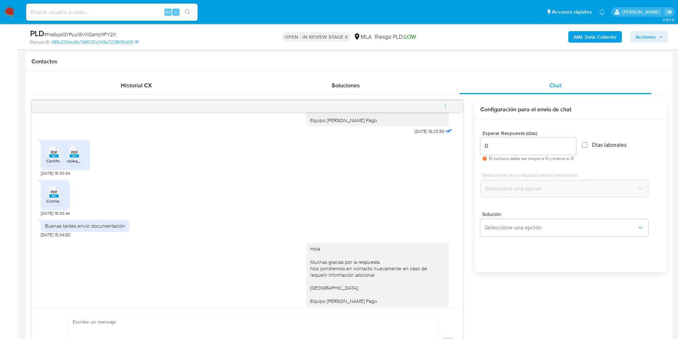
click at [446, 104] on icon "menu-action" at bounding box center [445, 106] width 6 height 6
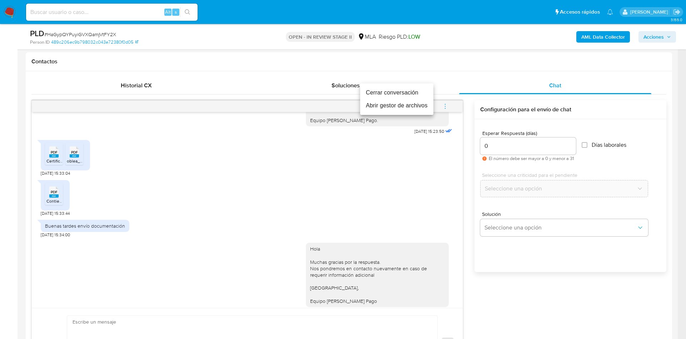
click at [391, 96] on li "Cerrar conversación" at bounding box center [396, 92] width 73 height 13
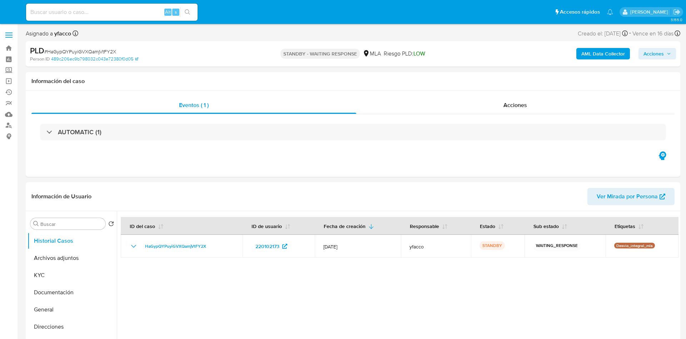
select select "10"
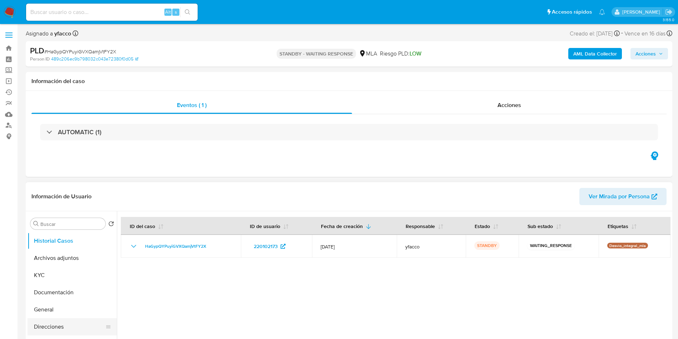
click at [65, 321] on button "Direcciones" at bounding box center [70, 326] width 84 height 17
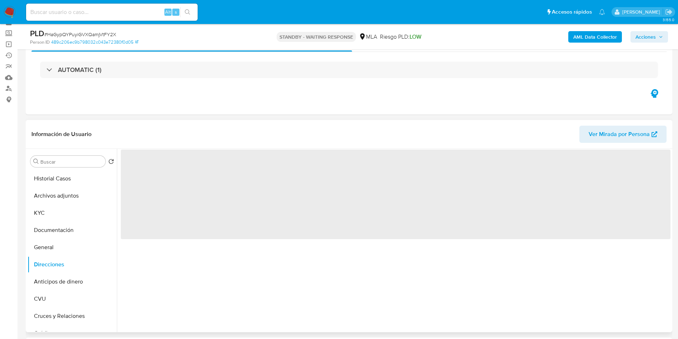
scroll to position [54, 0]
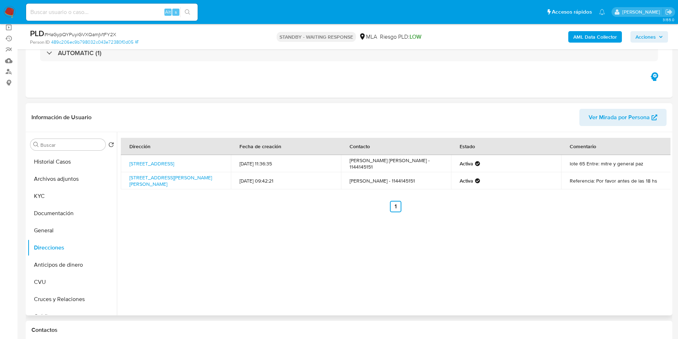
drag, startPoint x: 128, startPoint y: 177, endPoint x: 189, endPoint y: 186, distance: 62.2
click at [189, 186] on td "[STREET_ADDRESS][PERSON_NAME][PERSON_NAME]" at bounding box center [176, 180] width 110 height 17
copy link "[STREET_ADDRESS][PERSON_NAME][PERSON_NAME]"
click at [67, 167] on button "Historial Casos" at bounding box center [70, 161] width 84 height 17
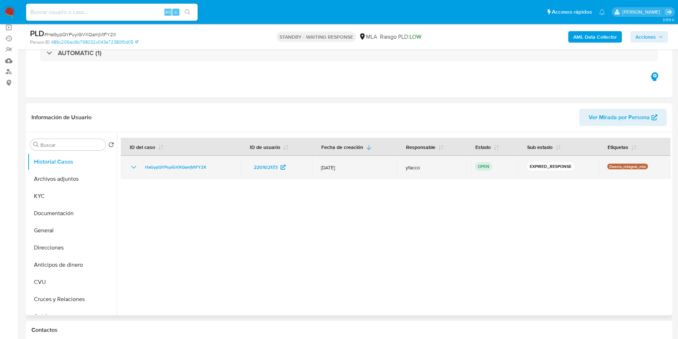
drag, startPoint x: 137, startPoint y: 172, endPoint x: 211, endPoint y: 167, distance: 73.8
click at [211, 167] on td "HaGypQYPuyiGVXQamjVtFY2X" at bounding box center [181, 167] width 120 height 23
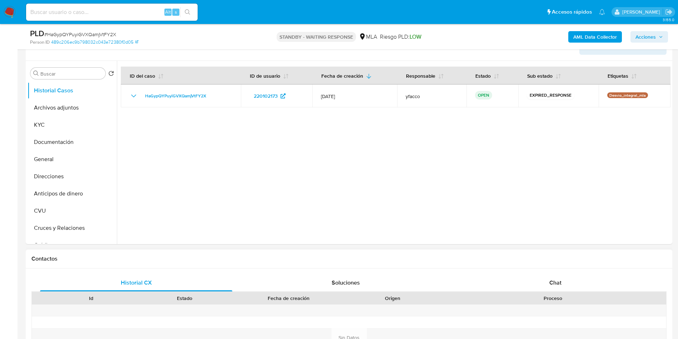
scroll to position [215, 0]
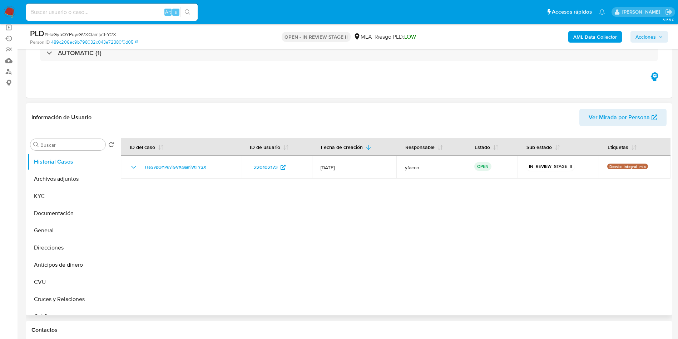
select select "10"
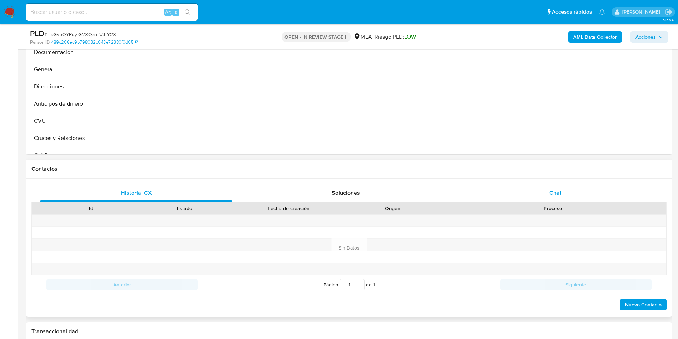
click at [562, 193] on div "Chat" at bounding box center [555, 192] width 192 height 17
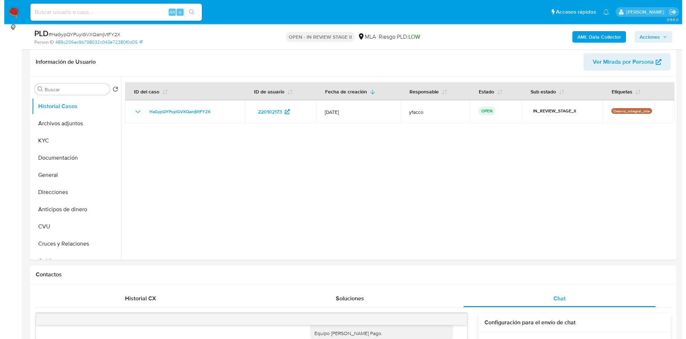
scroll to position [107, 0]
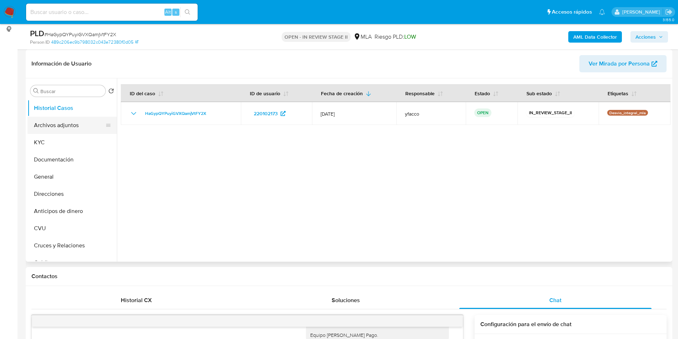
click at [69, 130] on button "Archivos adjuntos" at bounding box center [70, 125] width 84 height 17
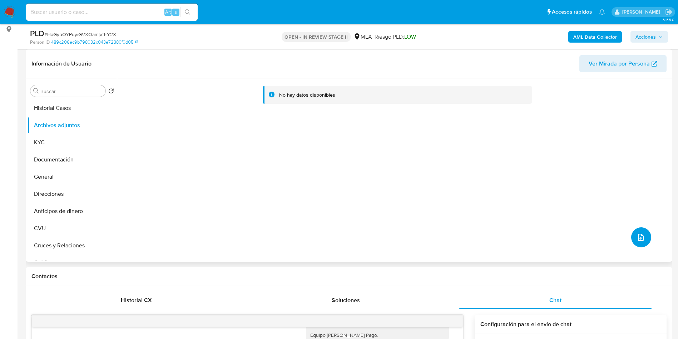
click at [644, 236] on button "upload-file" at bounding box center [641, 237] width 20 height 20
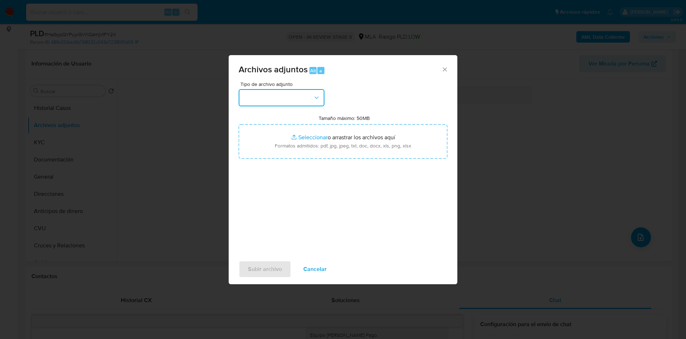
click at [300, 98] on button "button" at bounding box center [282, 97] width 86 height 17
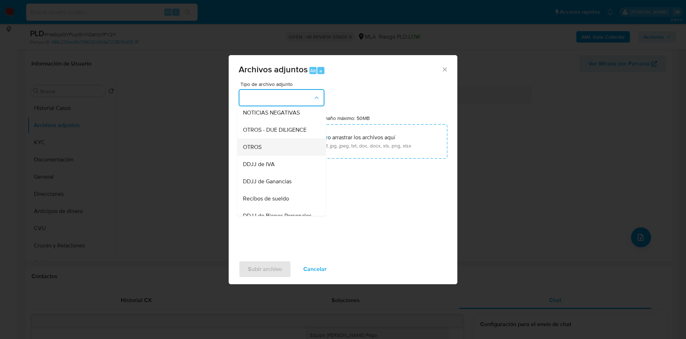
click at [248, 151] on span "OTROS" at bounding box center [252, 146] width 19 height 7
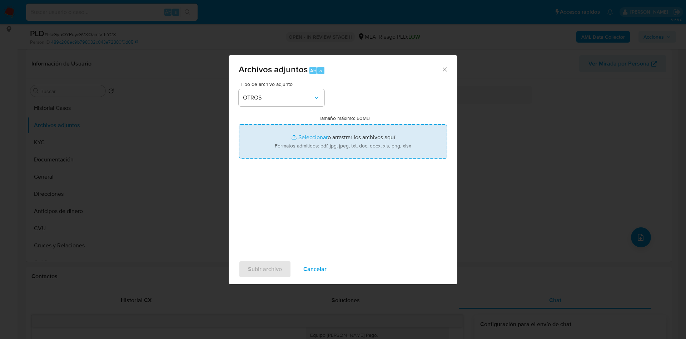
click at [312, 135] on input "Tamaño máximo: 50MB Seleccionar archivos" at bounding box center [343, 141] width 209 height 34
type input "C:\fakepath\Movimientos 220102173.xlsx"
click at [301, 134] on input "Tamaño máximo: 50MB Seleccionar archivos" at bounding box center [343, 141] width 209 height 34
type input "C:\fakepath\Caselog HaGypQYPuyiGVXQamjVtFY2X_2025_06_18_22_38_30.docx"
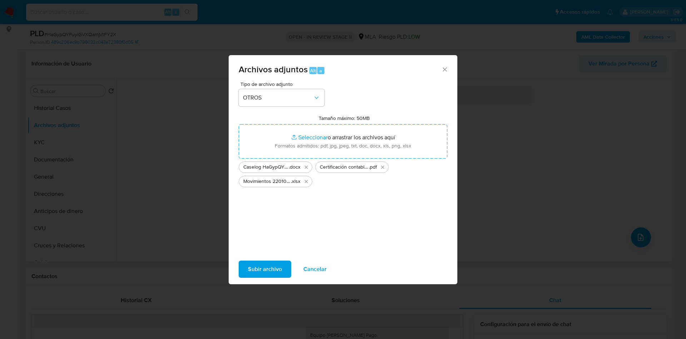
click at [270, 268] on span "Subir archivo" at bounding box center [265, 269] width 34 height 16
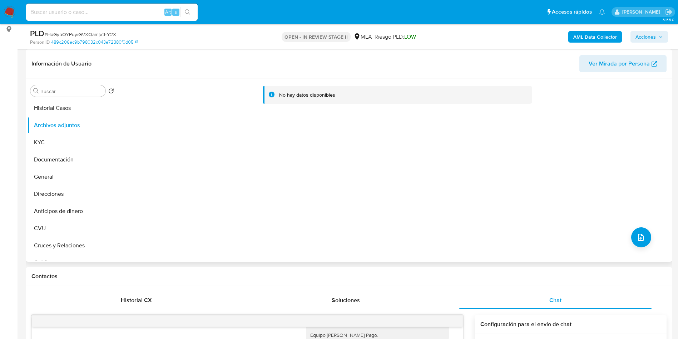
click at [629, 243] on div "No hay datos disponibles" at bounding box center [394, 169] width 554 height 183
click at [637, 234] on span "upload-file" at bounding box center [641, 237] width 9 height 9
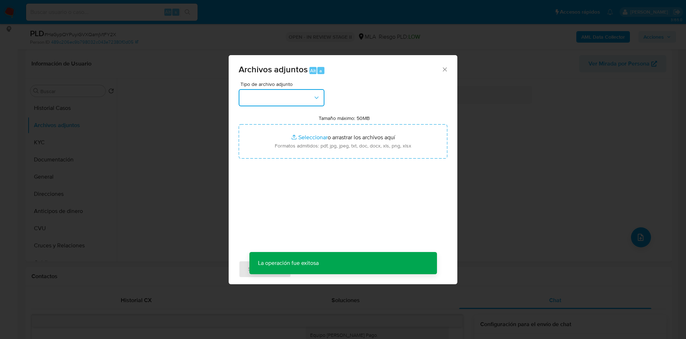
click at [282, 95] on button "button" at bounding box center [282, 97] width 86 height 17
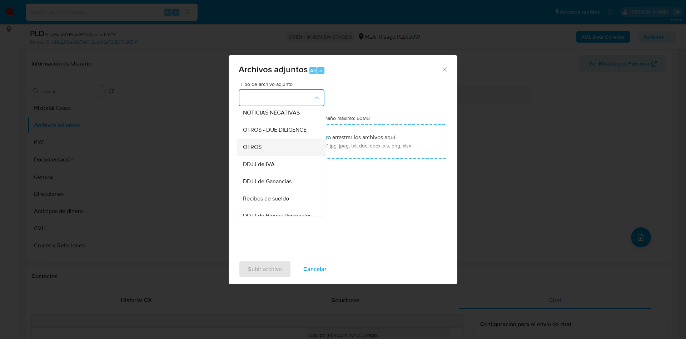
click at [263, 155] on div "OTROS" at bounding box center [279, 146] width 73 height 17
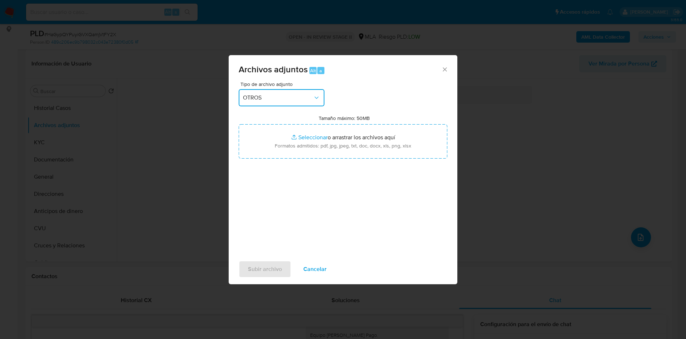
click at [278, 99] on span "OTROS" at bounding box center [278, 97] width 70 height 7
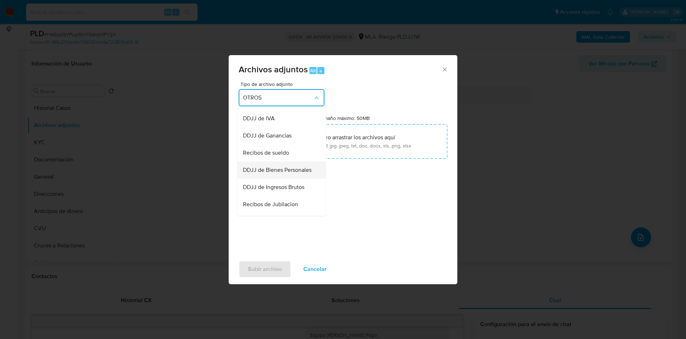
scroll to position [207, 0]
click at [271, 176] on div "Balance" at bounding box center [279, 167] width 73 height 17
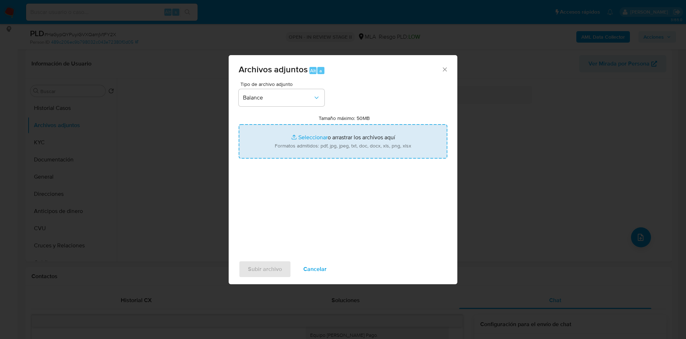
click at [304, 134] on input "Tamaño máximo: 50MB Seleccionar archivos" at bounding box center [343, 141] width 209 height 34
type input "C:\fakepath\MICROGENLAB SRL b.pdf"
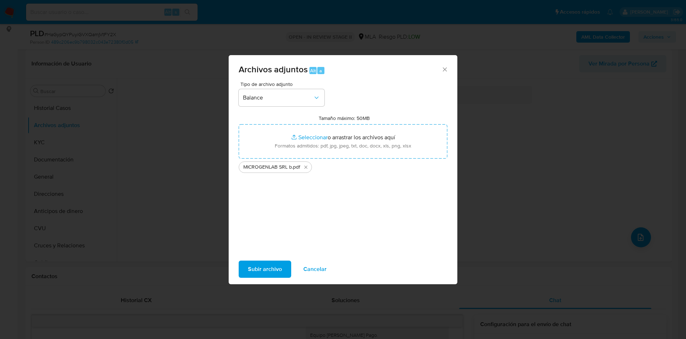
drag, startPoint x: 304, startPoint y: 135, endPoint x: 271, endPoint y: 266, distance: 135.4
click at [271, 266] on span "Subir archivo" at bounding box center [265, 269] width 34 height 16
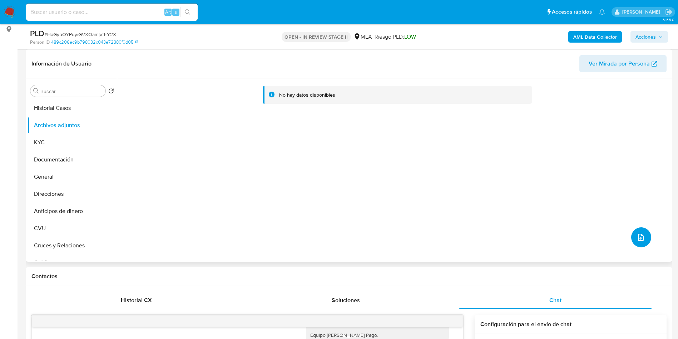
click at [640, 238] on icon "upload-file" at bounding box center [641, 236] width 6 height 7
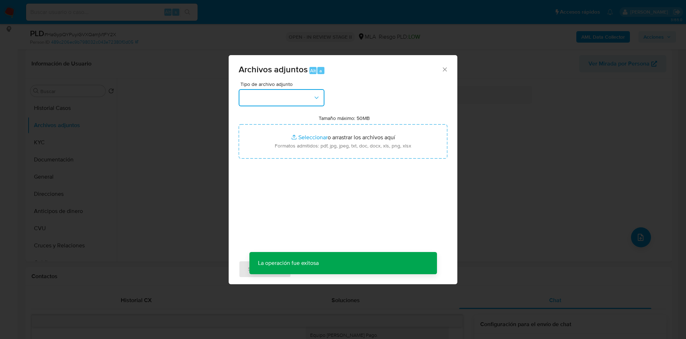
click at [281, 101] on button "button" at bounding box center [282, 97] width 86 height 17
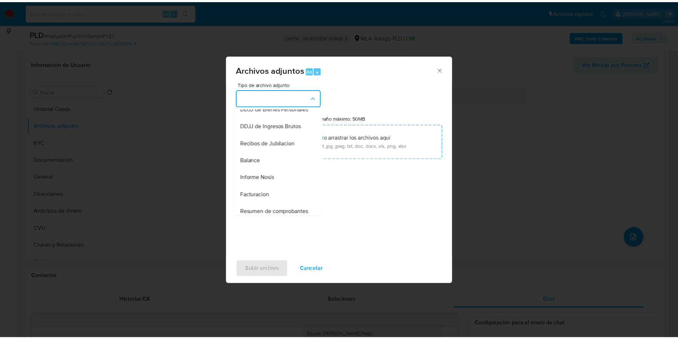
scroll to position [161, 0]
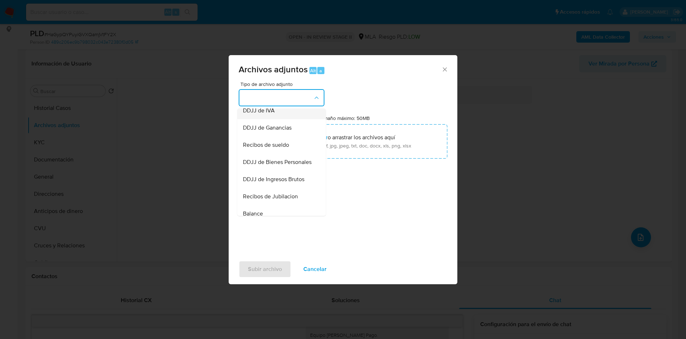
click at [259, 114] on span "DDJJ de IVA" at bounding box center [259, 110] width 32 height 7
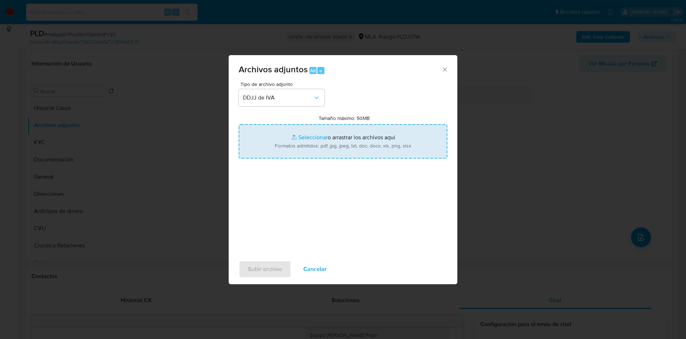
click at [313, 137] on input "Tamaño máximo: 50MB Seleccionar archivos" at bounding box center [343, 141] width 209 height 34
type input "C:\fakepath\Calculador de IVA MICROGENLAB SRL.xlsx"
click at [310, 133] on input "Tamaño máximo: 50MB Seleccionar archivos" at bounding box center [343, 141] width 209 height 34
type input "C:\fakepath\MICROGENLAB SRL.pdf"
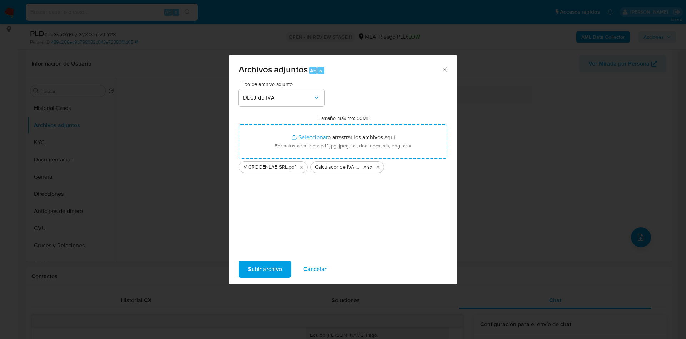
click at [265, 267] on span "Subir archivo" at bounding box center [265, 269] width 34 height 16
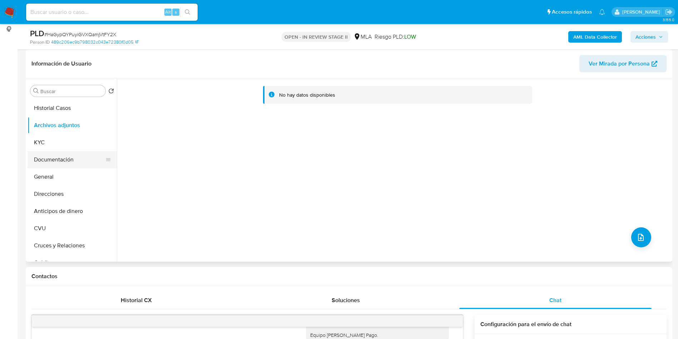
click at [50, 162] on button "Documentación" at bounding box center [70, 159] width 84 height 17
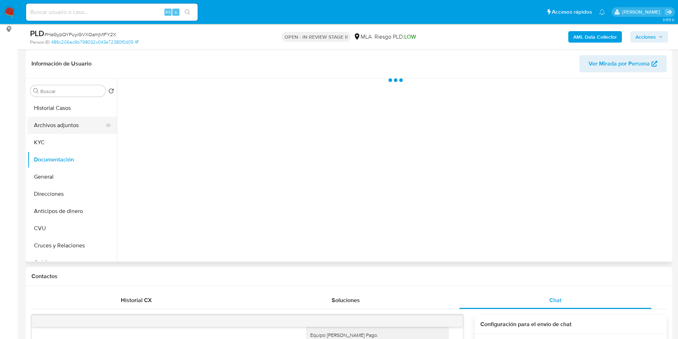
click at [64, 121] on button "Archivos adjuntos" at bounding box center [70, 125] width 84 height 17
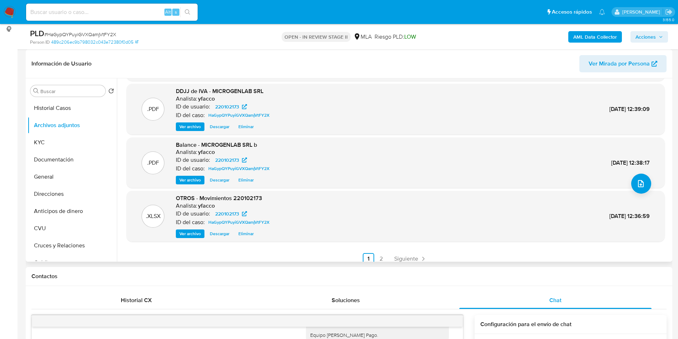
scroll to position [60, 0]
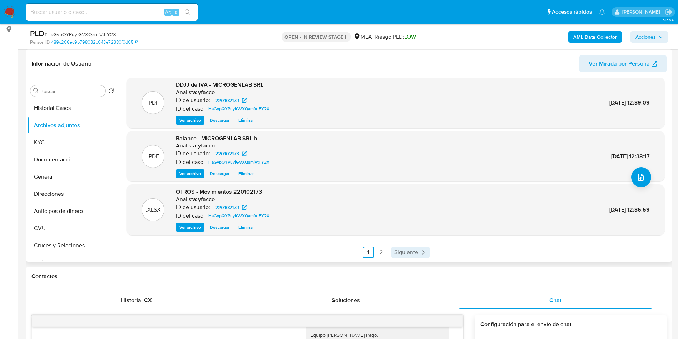
click at [392, 256] on link "Siguiente" at bounding box center [410, 251] width 38 height 11
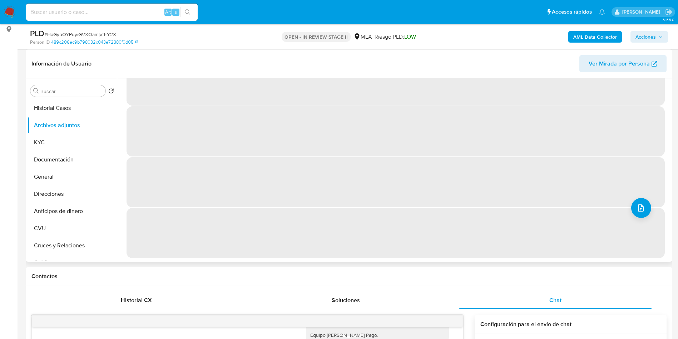
scroll to position [0, 0]
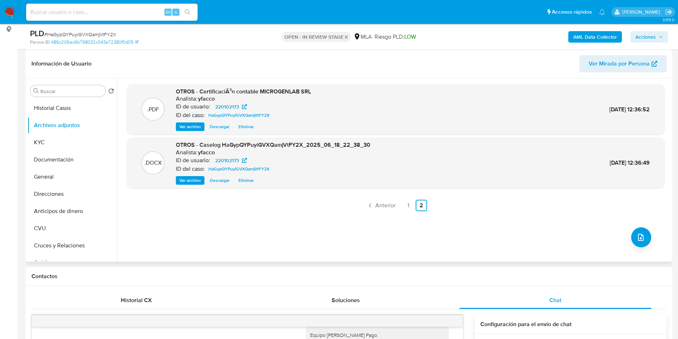
click at [581, 35] on b "AML Data Collector" at bounding box center [595, 36] width 44 height 11
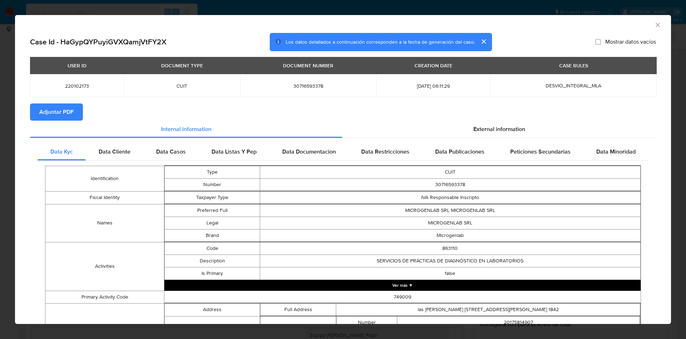
click at [70, 110] on span "Adjuntar PDF" at bounding box center [56, 112] width 34 height 16
click at [655, 25] on icon "Cerrar ventana" at bounding box center [658, 24] width 7 height 7
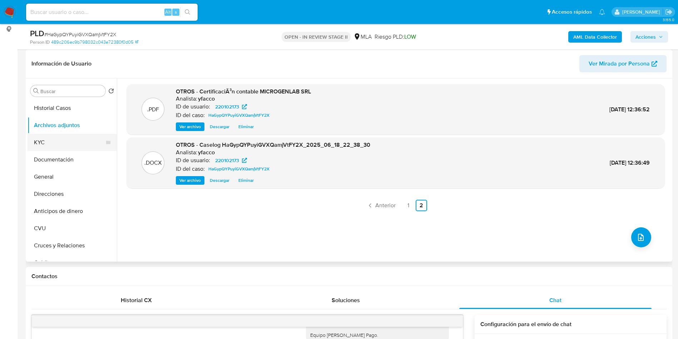
click at [48, 138] on button "KYC" at bounding box center [70, 142] width 84 height 17
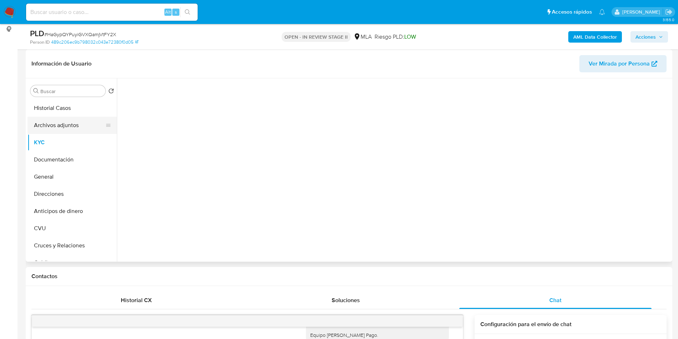
click at [50, 123] on button "Archivos adjuntos" at bounding box center [70, 125] width 84 height 17
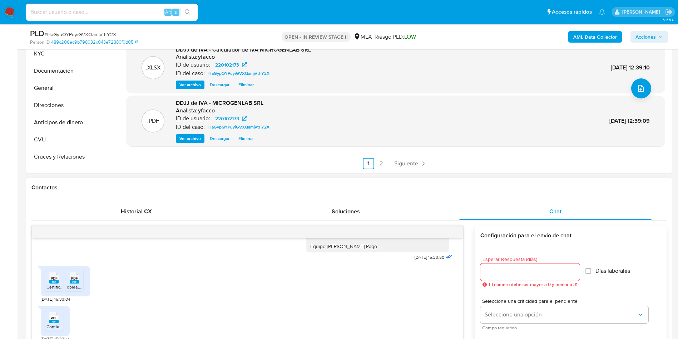
scroll to position [322, 0]
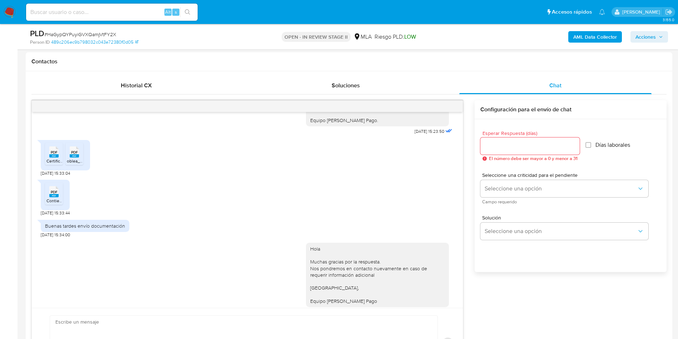
click at [652, 36] on span "Acciones" at bounding box center [646, 36] width 20 height 11
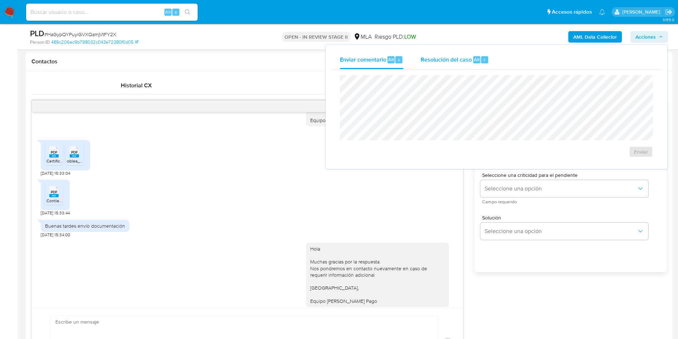
click at [476, 58] on span "Alt" at bounding box center [477, 59] width 6 height 7
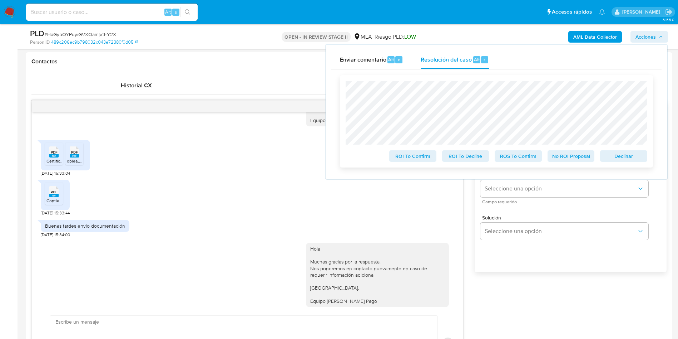
click at [561, 154] on span "No ROI Proposal" at bounding box center [571, 156] width 37 height 10
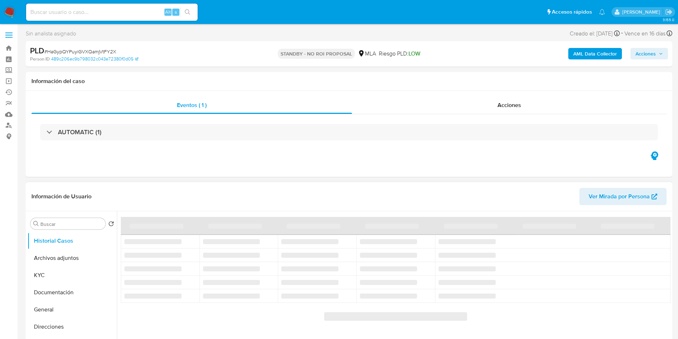
select select "10"
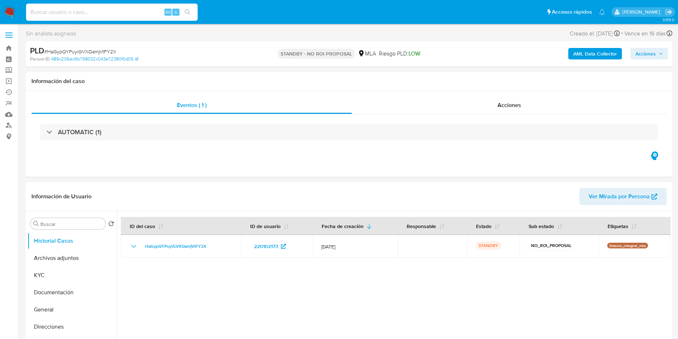
click at [104, 12] on input at bounding box center [112, 12] width 172 height 9
paste input "R6i7QiuZVTk3wdhQ2XqyNMUh"
type input "R6i7QiuZVTk3wdhQ2XqyNMUh"
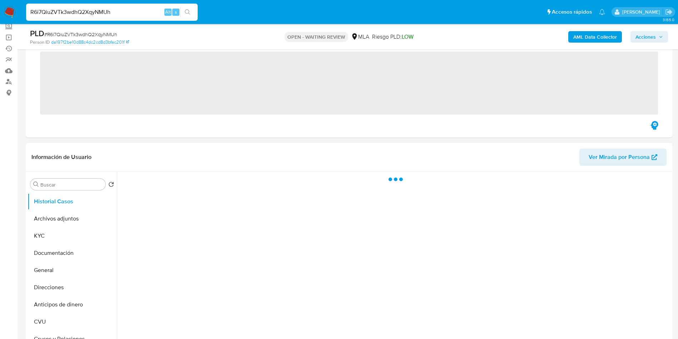
scroll to position [54, 0]
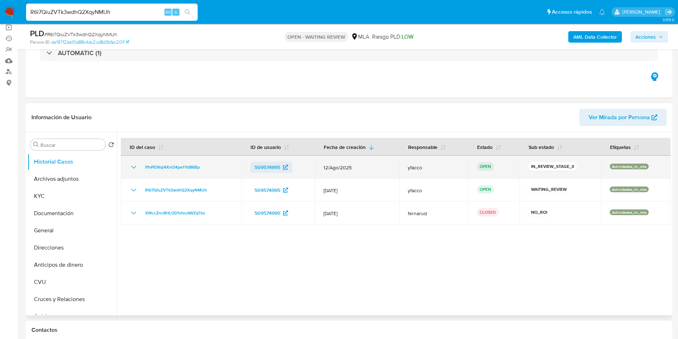
select select "10"
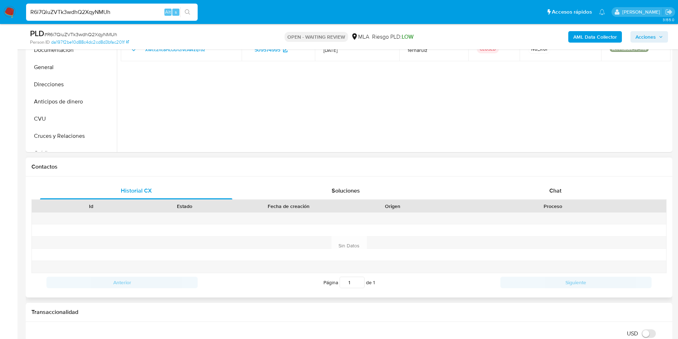
scroll to position [268, 0]
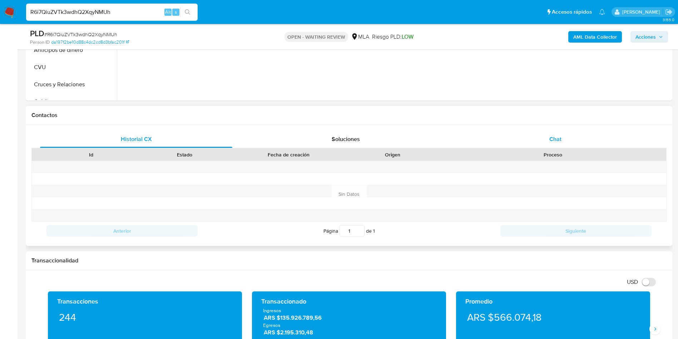
click at [549, 145] on div "Chat" at bounding box center [555, 138] width 192 height 17
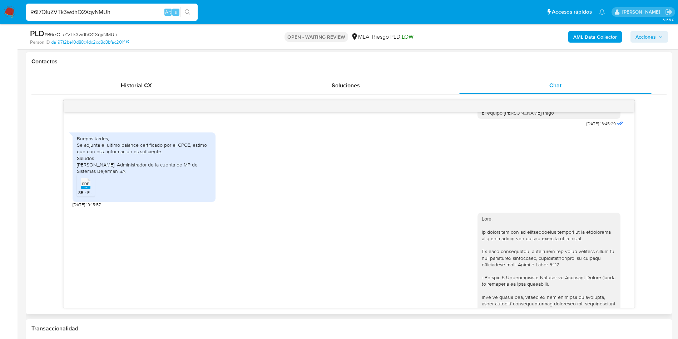
scroll to position [447, 0]
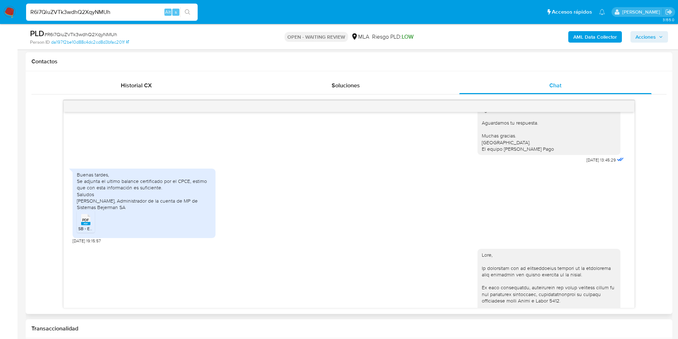
click at [85, 222] on span "PDF" at bounding box center [85, 219] width 7 height 5
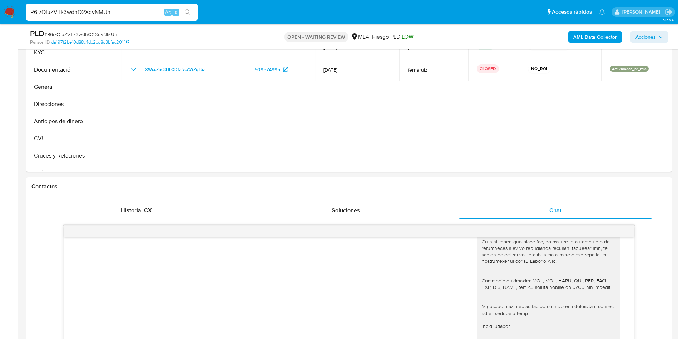
scroll to position [54, 0]
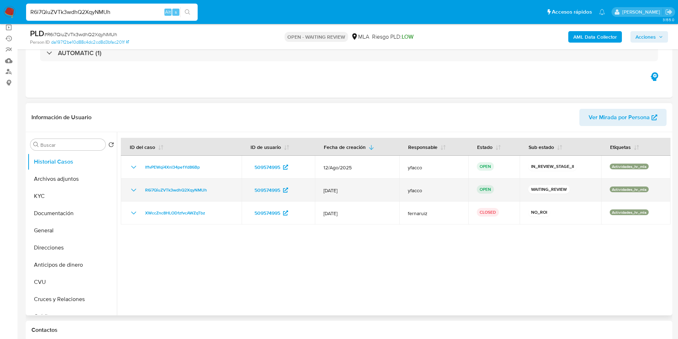
drag, startPoint x: 139, startPoint y: 189, endPoint x: 213, endPoint y: 194, distance: 74.2
click at [213, 194] on td "R6i7QiuZVTk3wdhQ2XqyNMUh" at bounding box center [181, 189] width 121 height 23
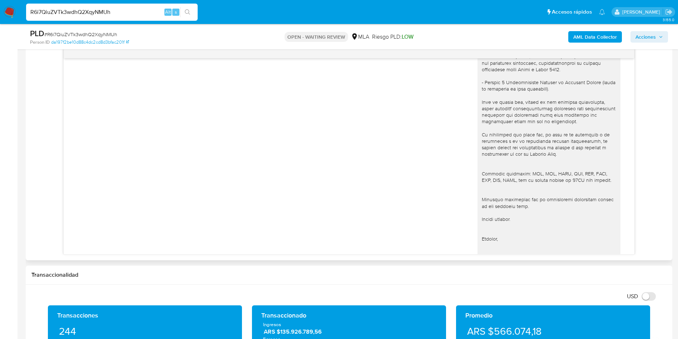
scroll to position [608, 0]
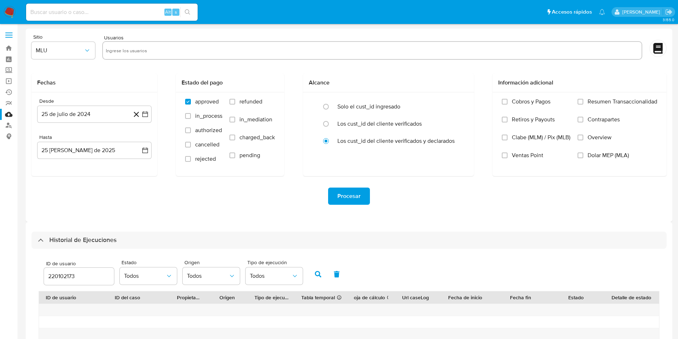
select select "10"
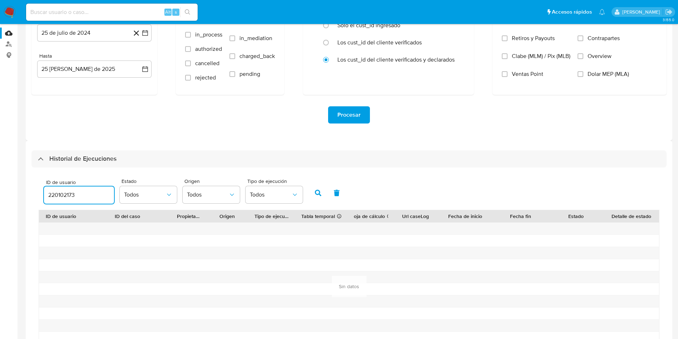
drag, startPoint x: 94, startPoint y: 196, endPoint x: 0, endPoint y: 144, distance: 107.1
click at [0, 171] on section "Bandeja Tablero Screening Búsqueda en Listas Watchlist Herramientas Operaciones…" at bounding box center [339, 152] width 678 height 466
paste input "509574995"
type input "509574995"
click at [320, 195] on icon "button" at bounding box center [318, 192] width 6 height 6
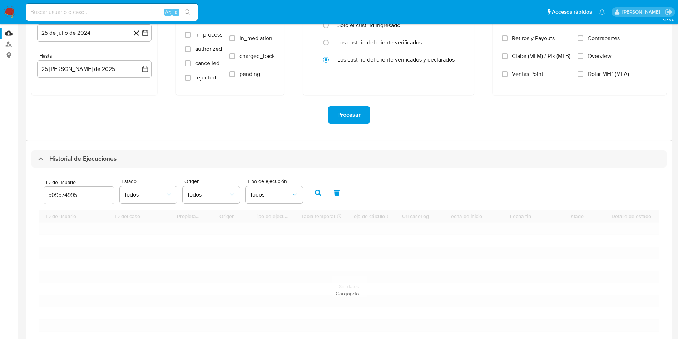
scroll to position [43, 0]
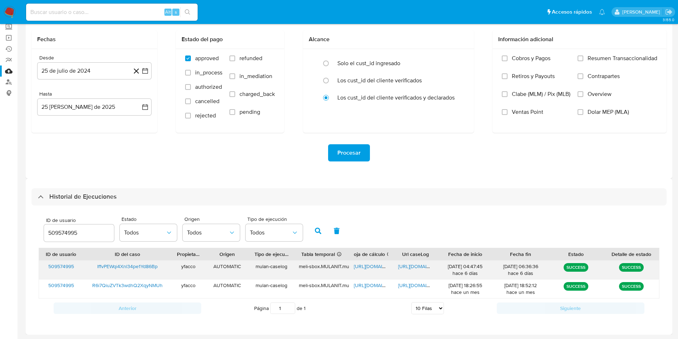
click at [369, 264] on span "[URL][DOMAIN_NAME]" at bounding box center [378, 265] width 49 height 7
click at [414, 267] on span "[URL][DOMAIN_NAME]" at bounding box center [422, 265] width 49 height 7
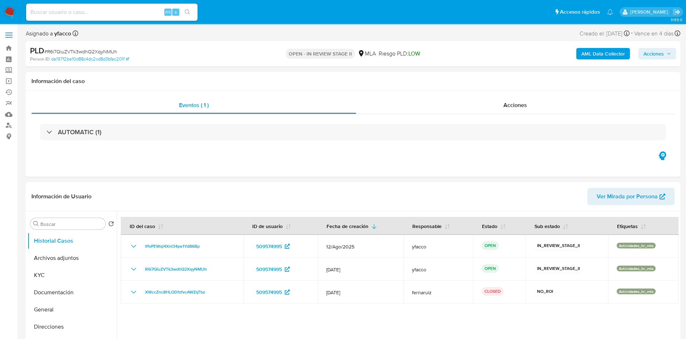
select select "10"
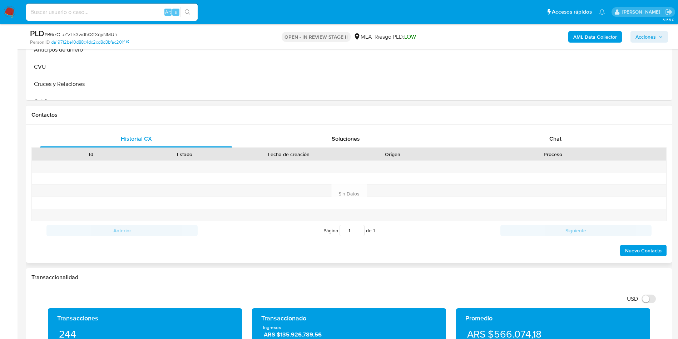
scroll to position [322, 0]
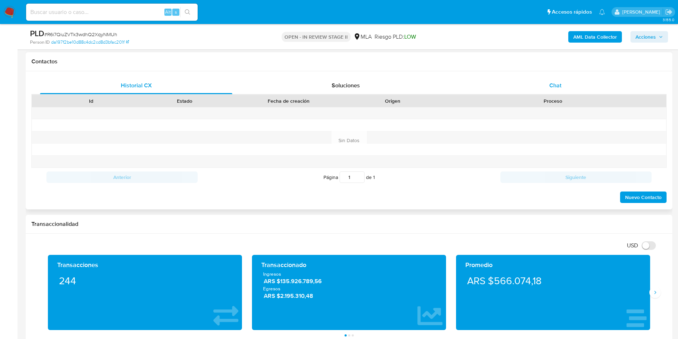
click at [542, 83] on div "Chat" at bounding box center [555, 85] width 192 height 17
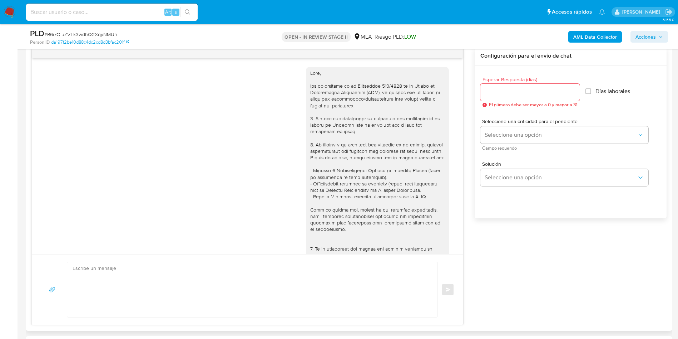
scroll to position [716, 0]
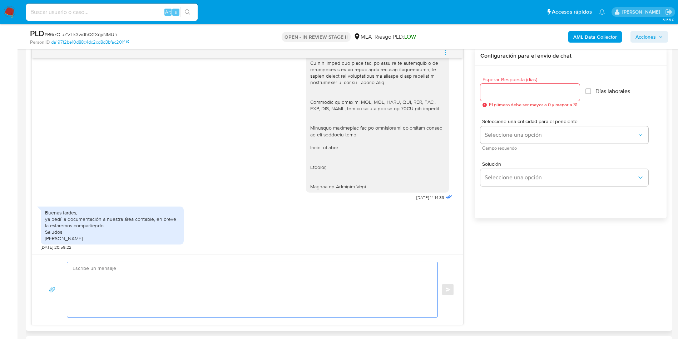
paste textarea "Hola XXX, esperamos que te encuentres muy bien. Te consultamos si tuviste oport…"
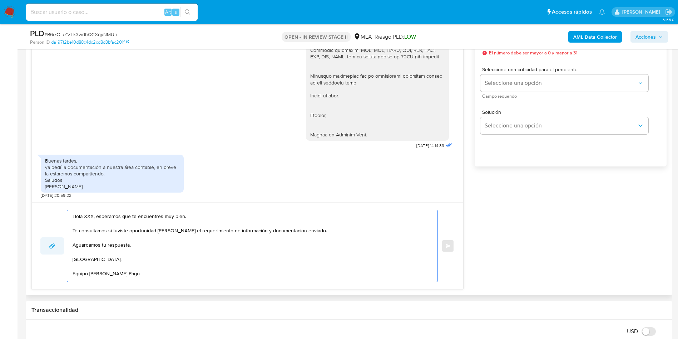
scroll to position [483, 0]
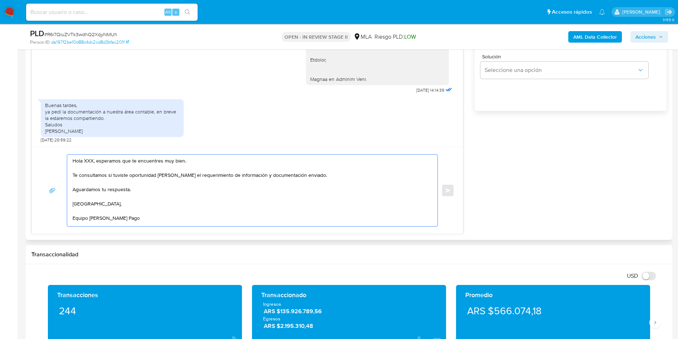
click at [93, 157] on textarea "Hola XXX, esperamos que te encuentres muy bien. Te consultamos si tuviste oport…" at bounding box center [251, 190] width 356 height 72
drag, startPoint x: 163, startPoint y: 174, endPoint x: 304, endPoint y: 173, distance: 140.5
click at [304, 173] on textarea "Hola, esperamos que te encuentres muy bien. Te consultamos si tuviste oportunid…" at bounding box center [251, 190] width 356 height 72
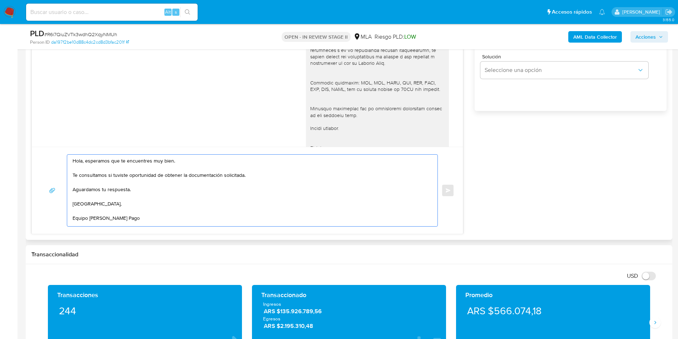
scroll to position [375, 0]
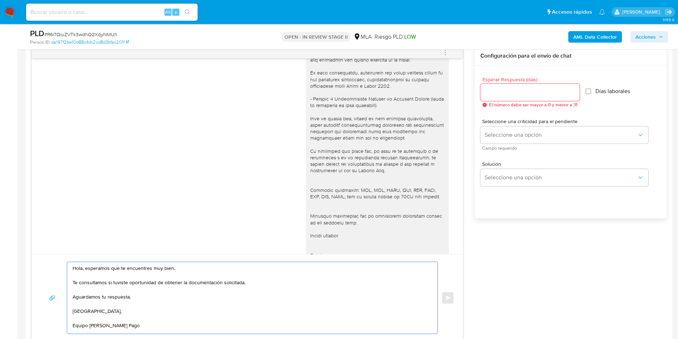
type textarea "Hola, esperamos que te encuentres muy bien. Te consultamos si tuviste oportunid…"
click at [494, 96] on input "Esperar Respuesta (días)" at bounding box center [530, 92] width 99 height 9
type input "2"
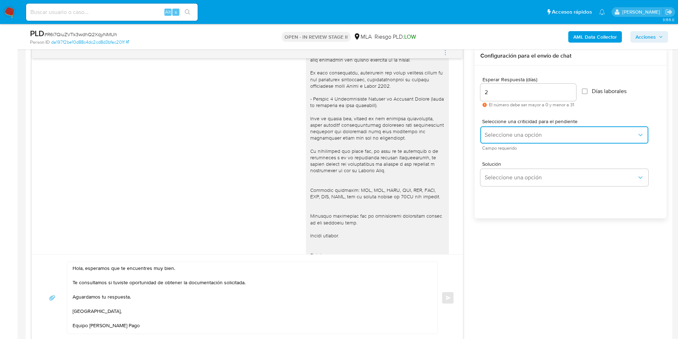
click at [511, 137] on span "Seleccione una opción" at bounding box center [561, 134] width 152 height 7
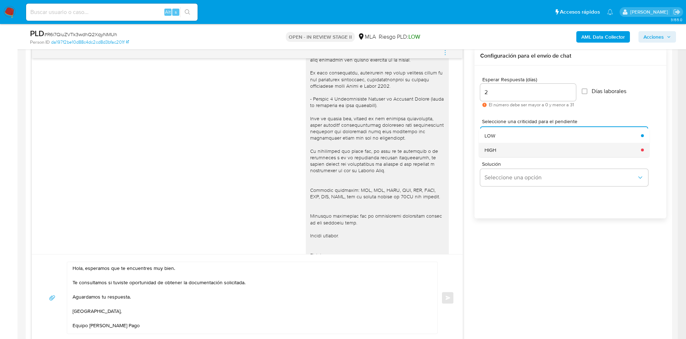
click at [519, 154] on div "HIGH" at bounding box center [561, 150] width 152 height 14
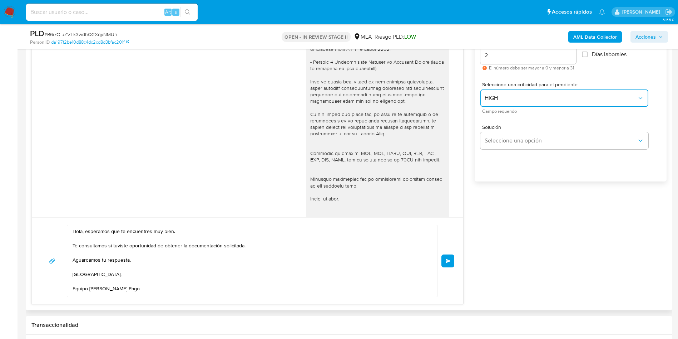
scroll to position [429, 0]
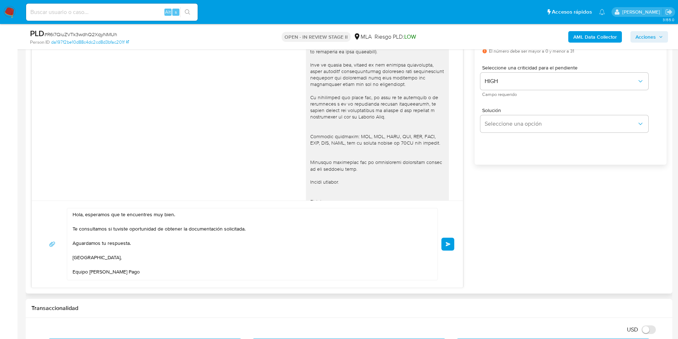
click at [450, 244] on span "Enviar" at bounding box center [448, 244] width 5 height 4
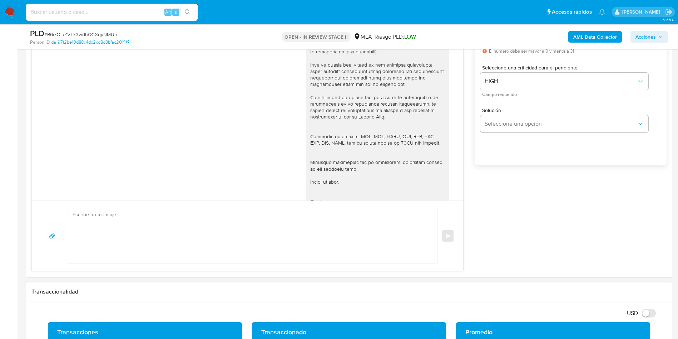
scroll to position [802, 0]
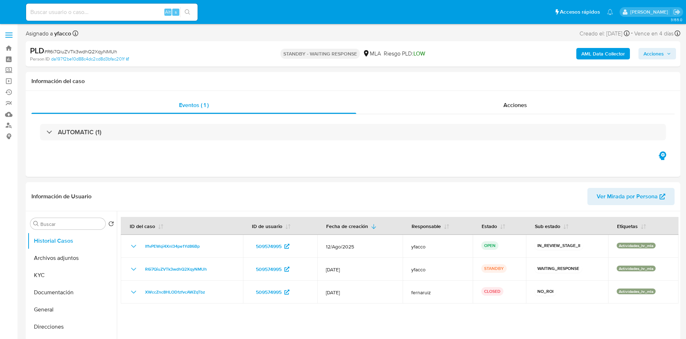
select select "10"
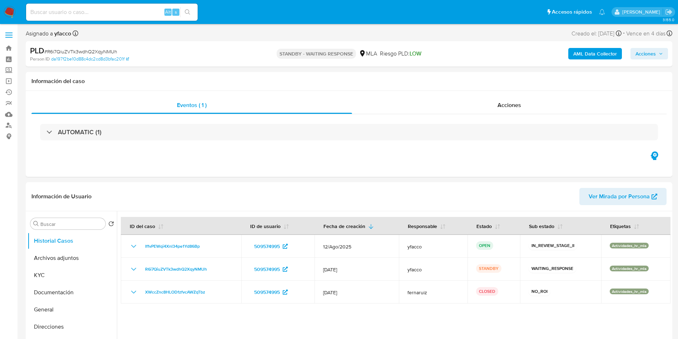
click at [112, 15] on input at bounding box center [112, 12] width 172 height 9
paste input "sf6QoYCJmAjw8frxu6t3DhCm"
type input "sf6QoYCJmAjw8frxu6t3DhCm"
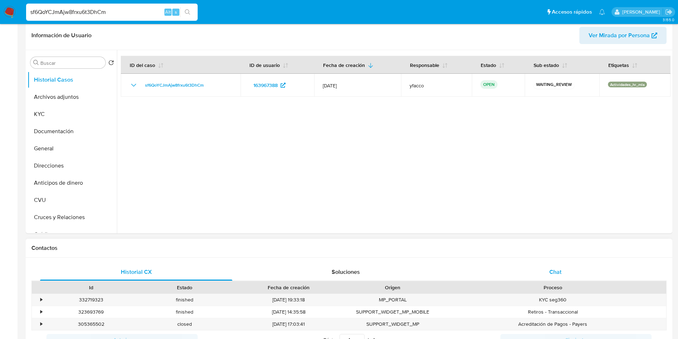
select select "10"
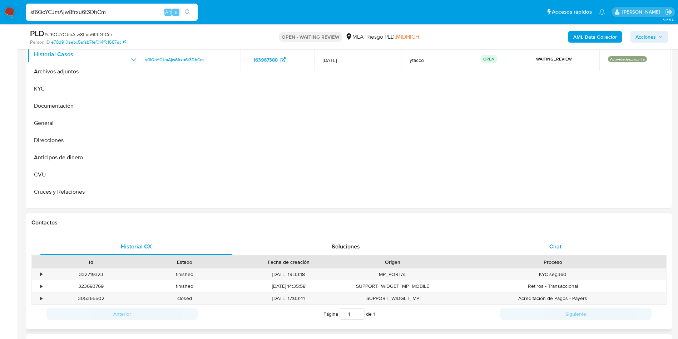
drag, startPoint x: 588, startPoint y: 253, endPoint x: 574, endPoint y: 238, distance: 19.7
click at [588, 253] on div "Chat" at bounding box center [555, 246] width 192 height 17
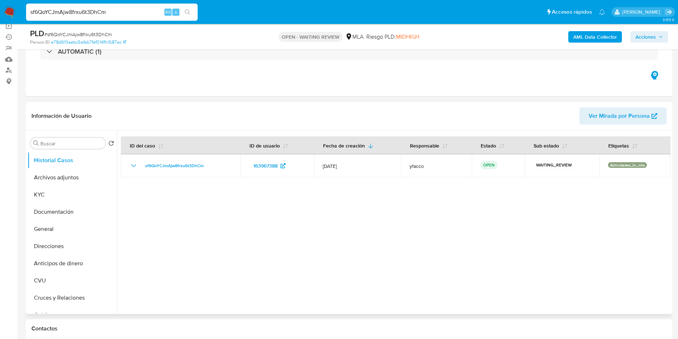
scroll to position [54, 0]
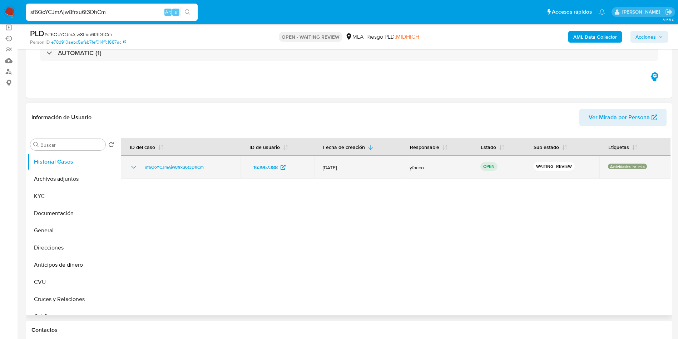
drag, startPoint x: 139, startPoint y: 171, endPoint x: 210, endPoint y: 170, distance: 71.5
click at [210, 170] on div "sf6QoYCJmAjw8frxu6t3DhCm" at bounding box center [180, 167] width 103 height 9
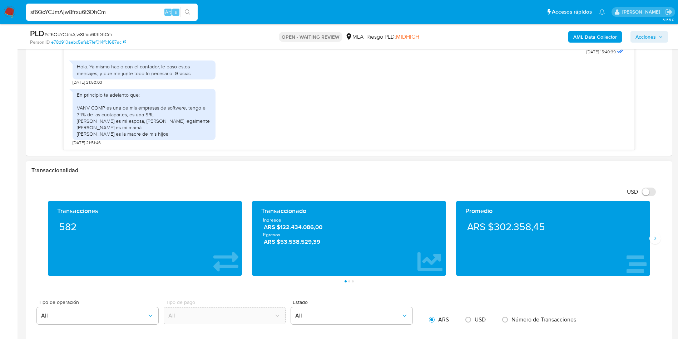
scroll to position [483, 0]
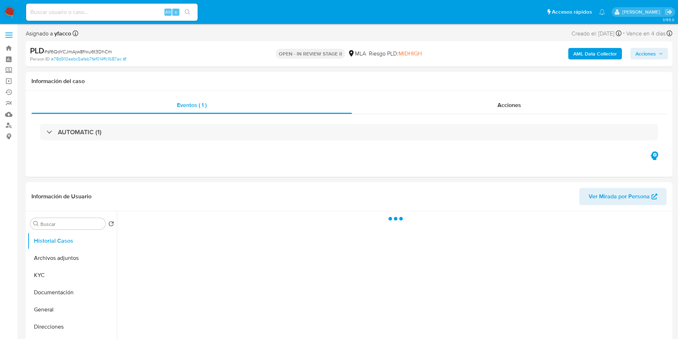
select select "10"
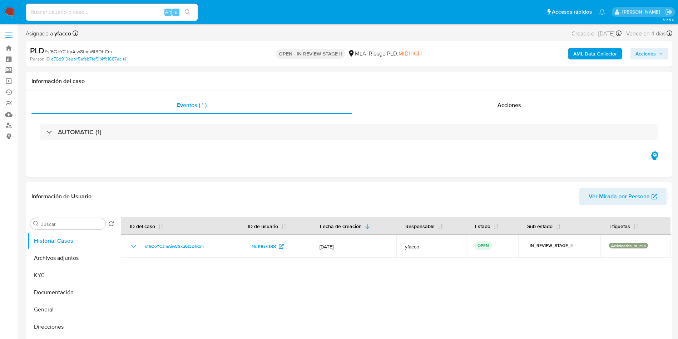
scroll to position [161, 0]
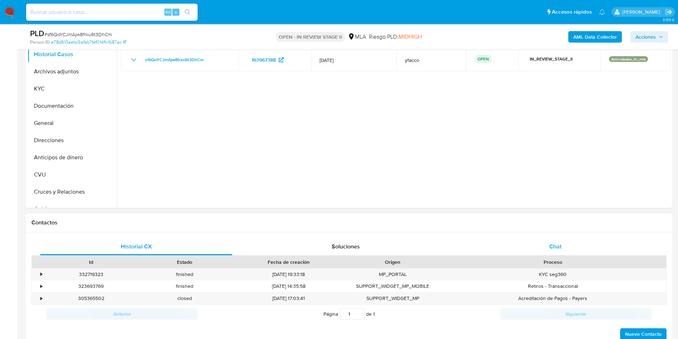
click at [552, 240] on div "Chat" at bounding box center [555, 246] width 192 height 17
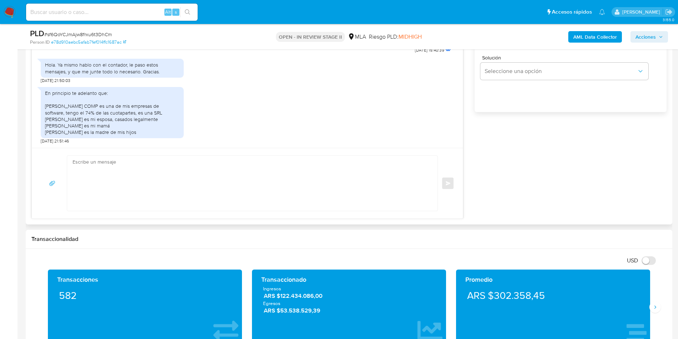
scroll to position [483, 0]
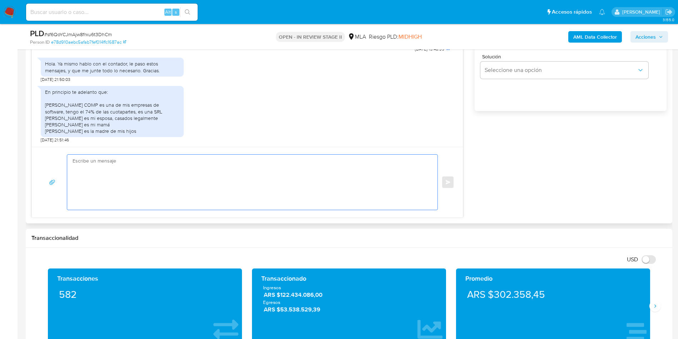
paste textarea "Hola XXX, esperamos que te encuentres muy bien. Te consultamos si tuviste oport…"
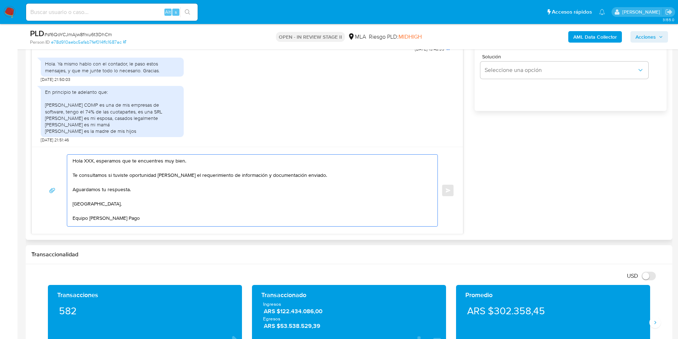
scroll to position [3, 0]
click at [90, 159] on textarea "Hola XXX, esperamos que te encuentres muy bien. Te consultamos si tuviste oport…" at bounding box center [251, 190] width 356 height 72
drag, startPoint x: 164, startPoint y: 174, endPoint x: 315, endPoint y: 175, distance: 150.5
click at [315, 175] on textarea "Hola, esperamos que te encuentres muy bien. Te consultamos si tuviste oportunid…" at bounding box center [251, 190] width 356 height 72
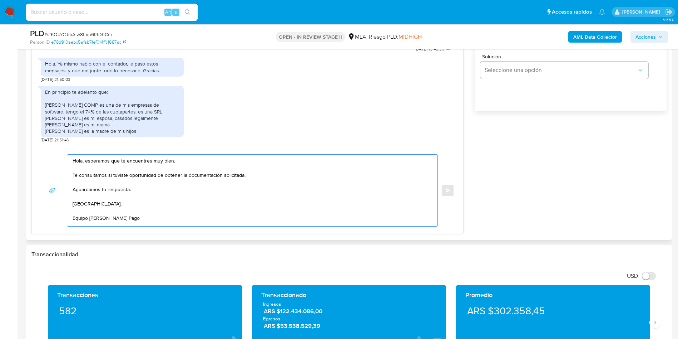
scroll to position [322, 0]
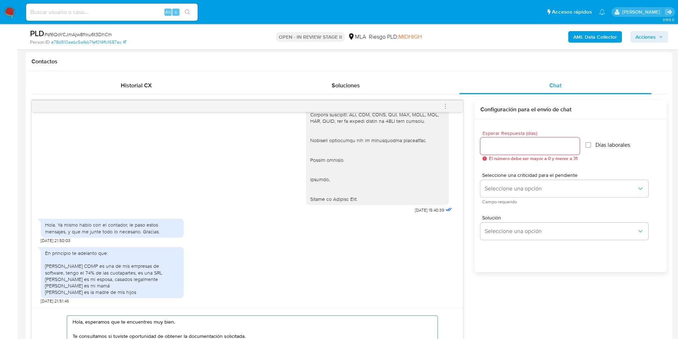
type textarea "Hola, esperamos que te encuentres muy bien. Te consultamos si tuviste oportunid…"
click at [526, 144] on input "Esperar Respuesta (días)" at bounding box center [530, 145] width 99 height 9
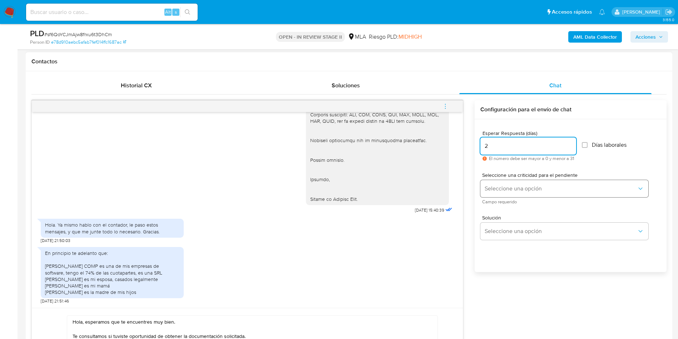
type input "2"
click at [524, 193] on button "Seleccione una opción" at bounding box center [565, 188] width 168 height 17
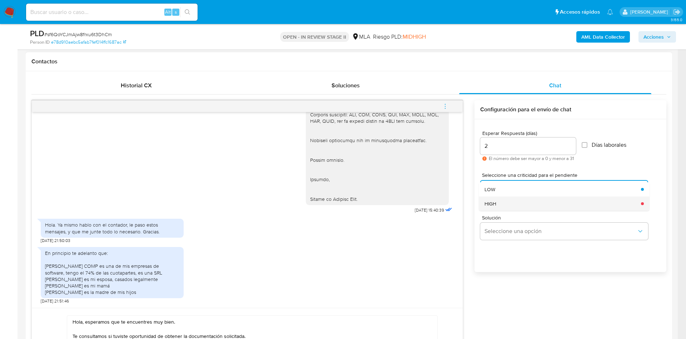
click at [522, 207] on div "HIGH" at bounding box center [561, 203] width 152 height 14
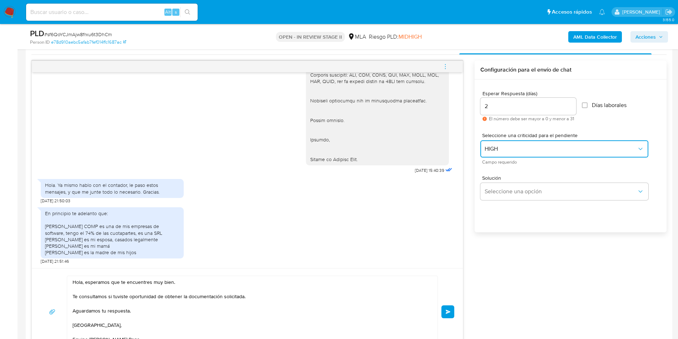
scroll to position [429, 0]
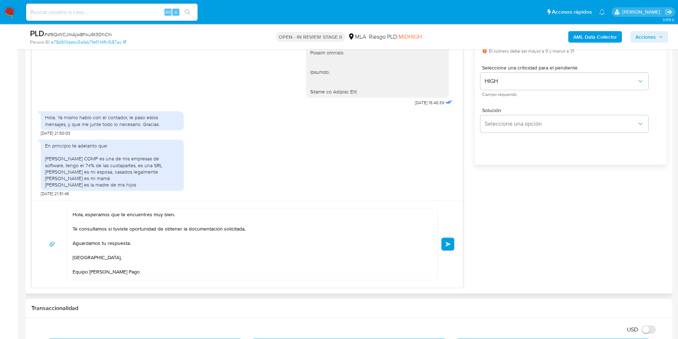
click at [449, 239] on button "Enviar" at bounding box center [448, 243] width 13 height 13
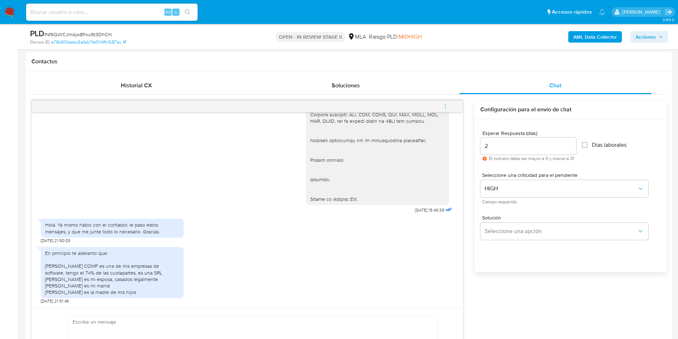
scroll to position [0, 0]
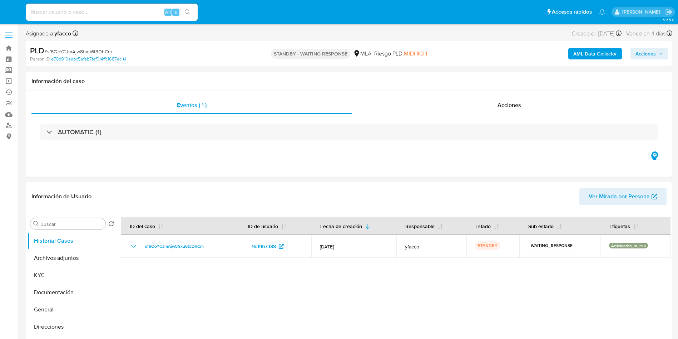
select select "10"
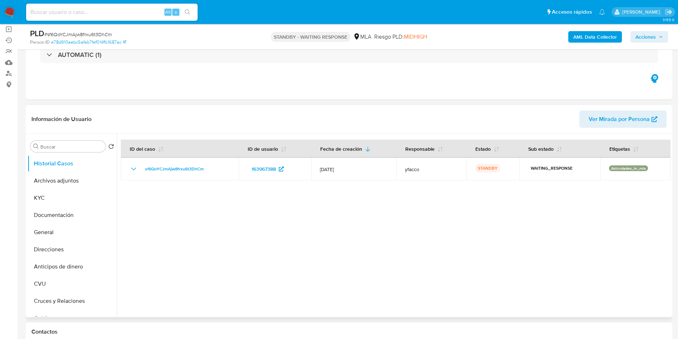
scroll to position [54, 0]
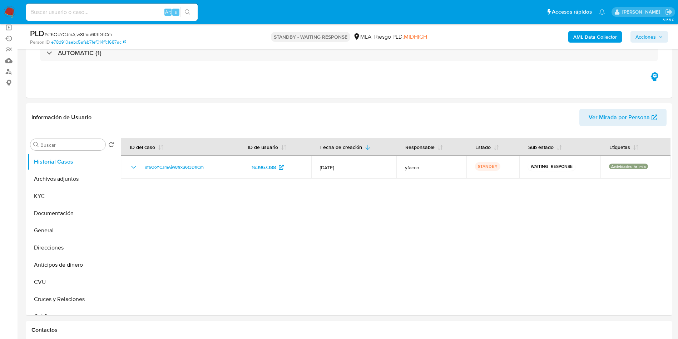
click at [146, 13] on input at bounding box center [112, 12] width 172 height 9
paste input "6WRYiRn3JSOJlPVp70jp3kDy"
type input "6WRYiRn3JSOJlPVp70jp3kDy"
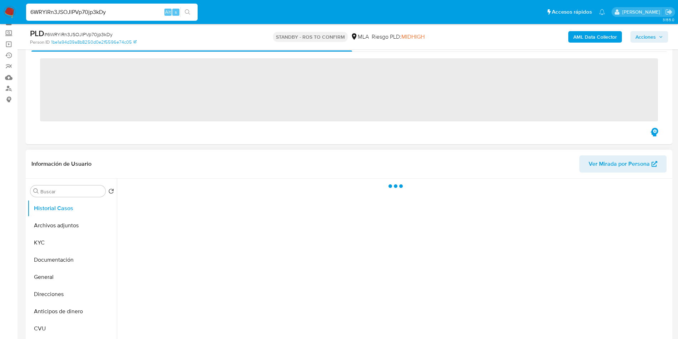
scroll to position [54, 0]
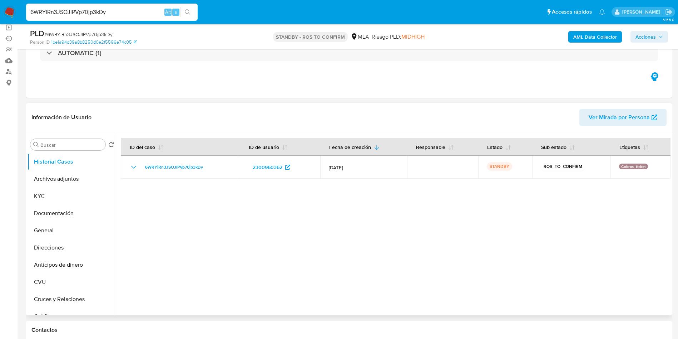
select select "10"
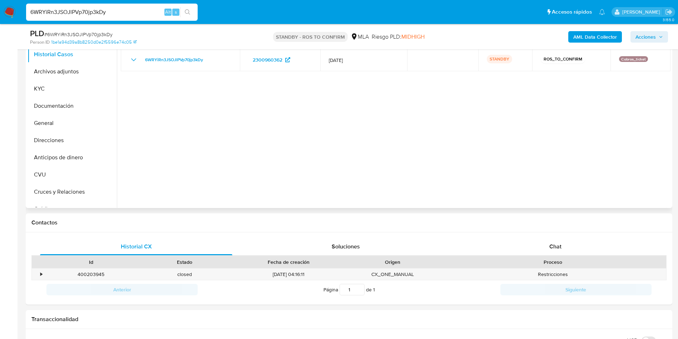
scroll to position [107, 0]
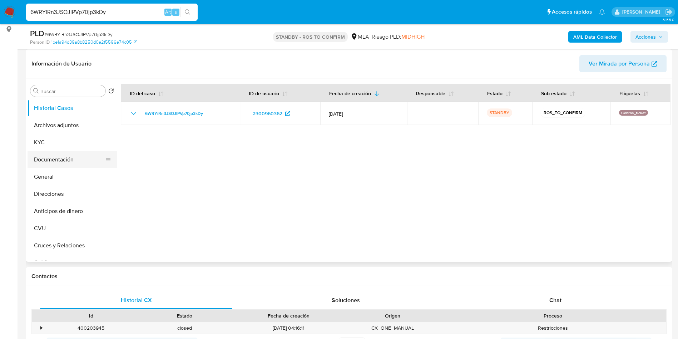
click at [64, 155] on button "Documentación" at bounding box center [70, 159] width 84 height 17
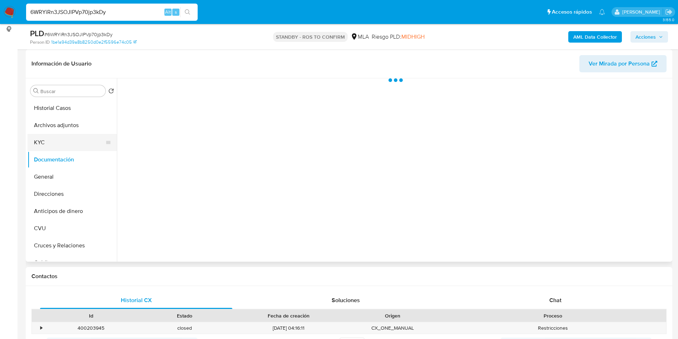
click at [69, 143] on button "KYC" at bounding box center [70, 142] width 84 height 17
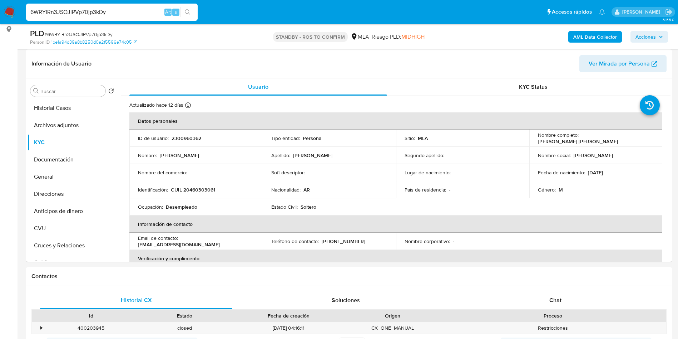
click at [117, 14] on input "6WRYiRn3JSOJlPVp70jp3kDy" at bounding box center [112, 12] width 172 height 9
paste input "RqkJ7TqUkDM7zQZDc4F09qaC"
type input "RqkJ7TqUkDM7zQZDc4F09qaC"
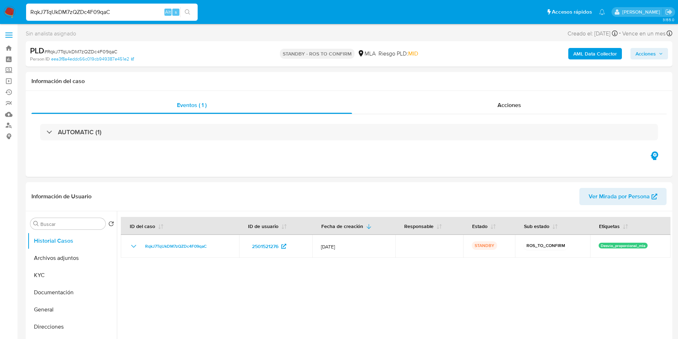
select select "10"
click at [486, 103] on div "Acciones" at bounding box center [509, 105] width 315 height 17
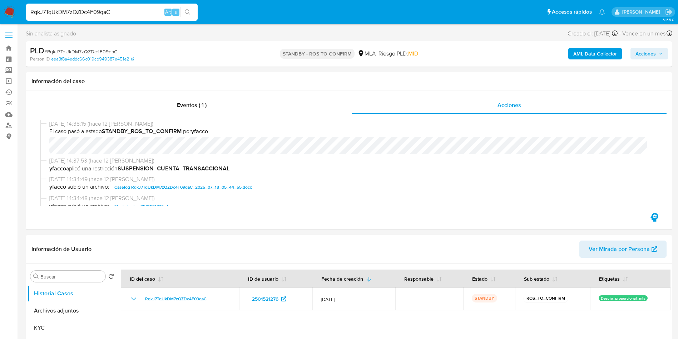
click at [123, 12] on input "RqkJ7TqUkDM7zQZDc4F09qaC" at bounding box center [112, 12] width 172 height 9
paste input "krKMrepp6WbPL8W7LV3dgsgO"
type input "krKMrepp6WbPL8W7LV3dgsgO"
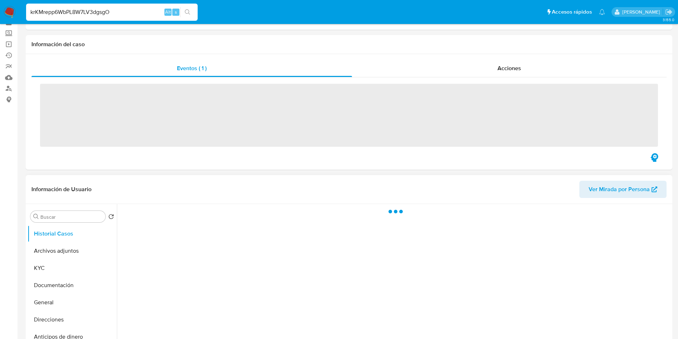
scroll to position [54, 0]
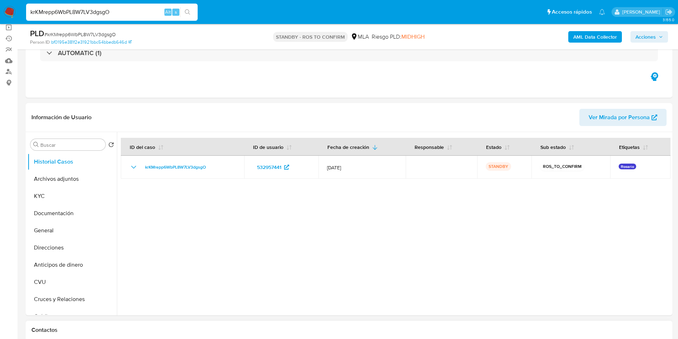
select select "10"
click at [133, 13] on input "krKMrepp6WbPL8W7LV3dgsgO" at bounding box center [112, 12] width 172 height 9
click at [134, 13] on input "krKMrepp6WbPL8W7LV3dgsgO" at bounding box center [112, 12] width 172 height 9
paste input "N3Zxi3JJbulbnmMLDeiquR7x"
type input "N3Zxi3JJbulbnmMLDeiquR7x"
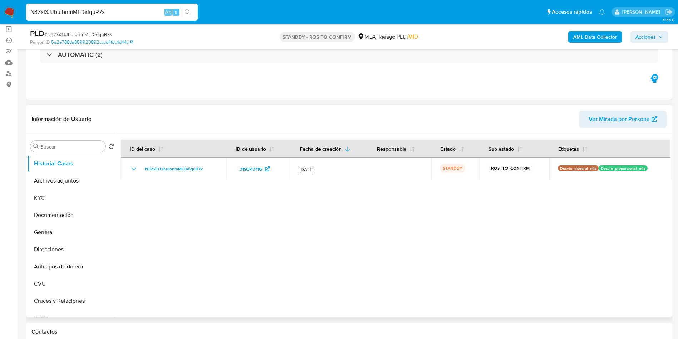
scroll to position [54, 0]
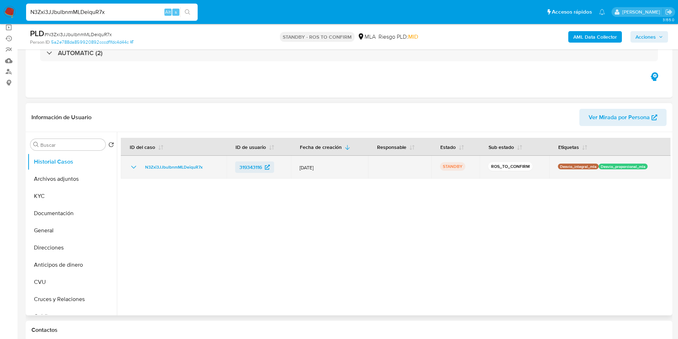
select select "10"
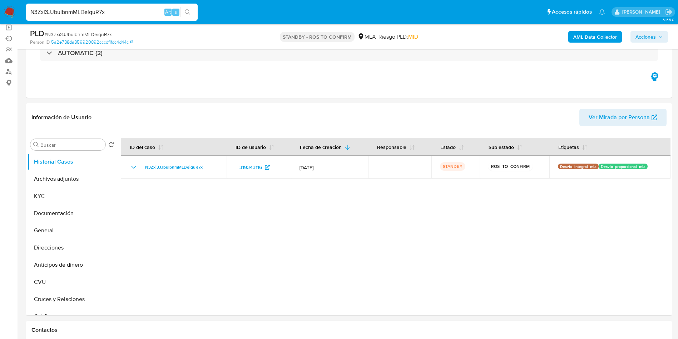
click at [122, 11] on input "N3Zxi3JJbulbnmMLDeiquR7x" at bounding box center [112, 12] width 172 height 9
paste input "N3Zxi3JJbulbnmMLDeiquR7x"
click at [130, 12] on input "N3Zxi3JJbulbnmMLDeiquR7x" at bounding box center [112, 12] width 172 height 9
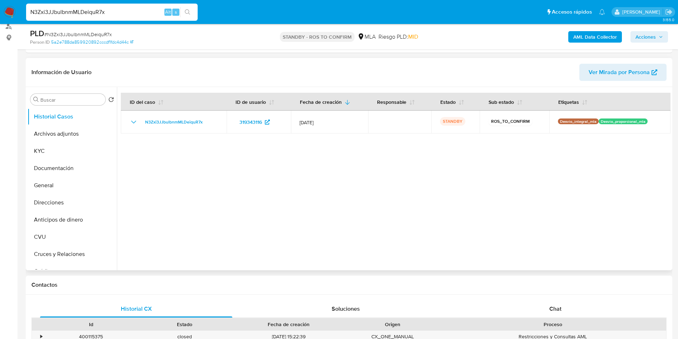
scroll to position [161, 0]
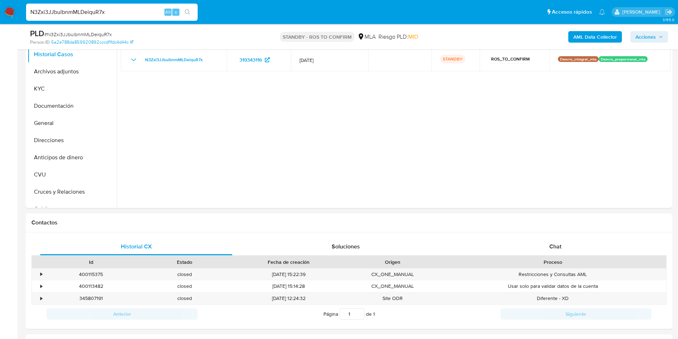
click at [115, 10] on input "N3Zxi3JJbulbnmMLDeiquR7x" at bounding box center [112, 12] width 172 height 9
paste input "IIGBGu64ATBwP2qSqmdHSSme"
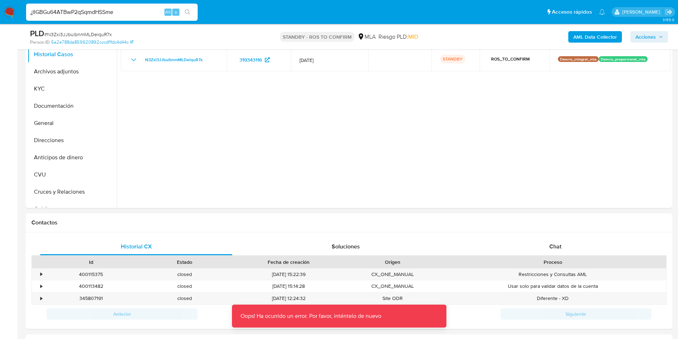
click at [115, 10] on input "¿IIGBGu64ATBwP2qSqmdHSSme" at bounding box center [112, 12] width 172 height 9
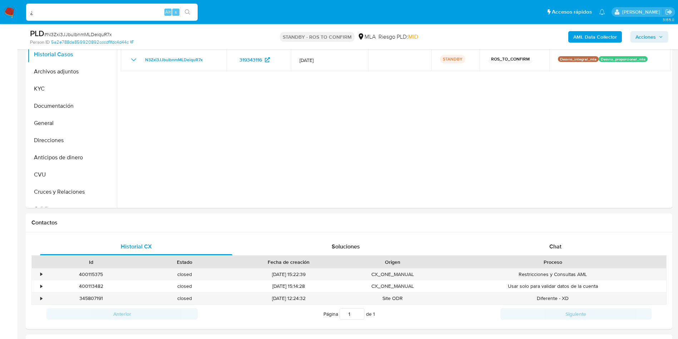
paste input "IIGBGu64ATBwP2qSqmdHSSme"
type input "¿"
paste input "IIGBGu64ATBwP2qSqmdHSSme"
type input "IIGBGu64ATBwP2qSqmdHSSme"
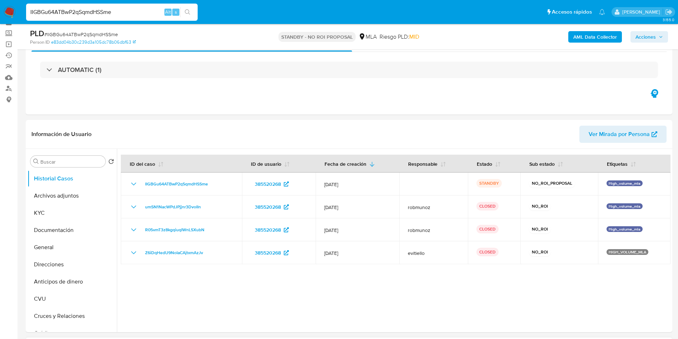
scroll to position [54, 0]
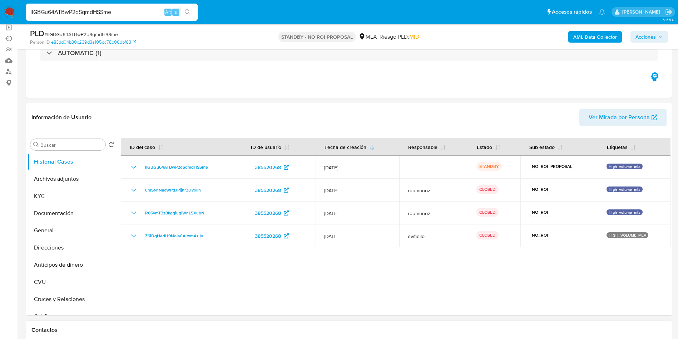
select select "10"
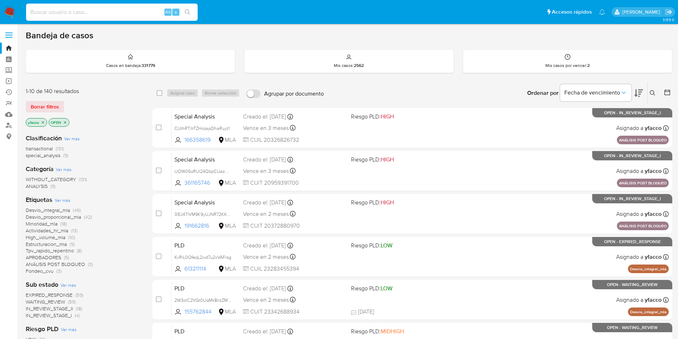
click at [88, 10] on input at bounding box center [112, 12] width 172 height 9
paste input "W5tQJ7Q4tLmartsDiVrGJ0AW"
type input "W5tQJ7Q4tLmartsDiVrGJ0AW"
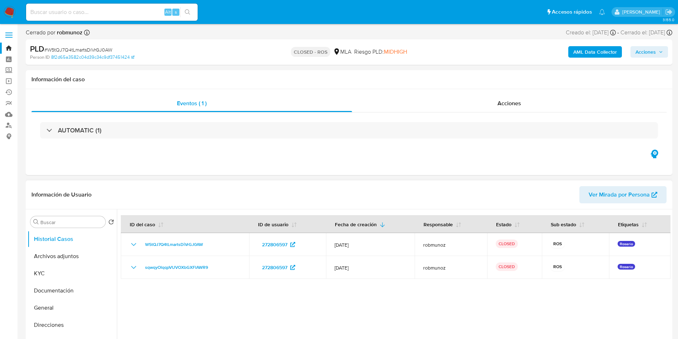
select select "10"
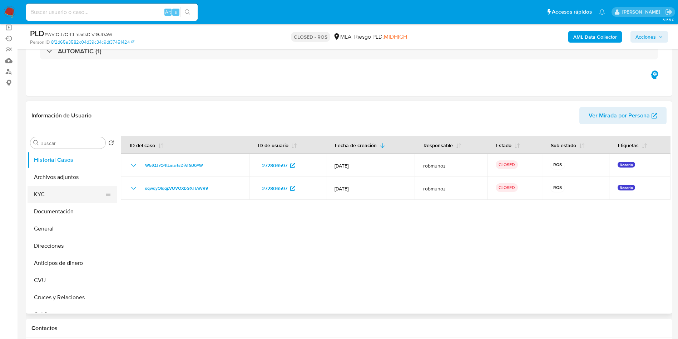
click at [42, 193] on button "KYC" at bounding box center [70, 194] width 84 height 17
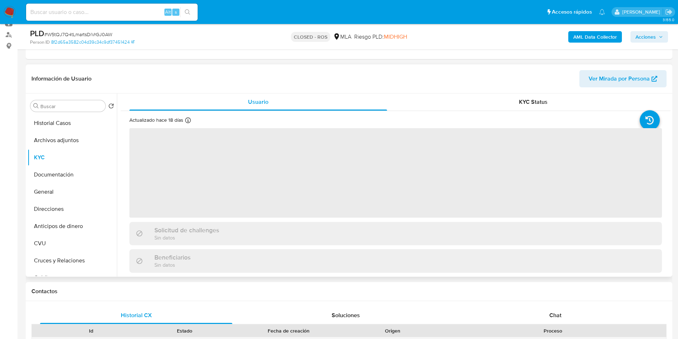
scroll to position [107, 0]
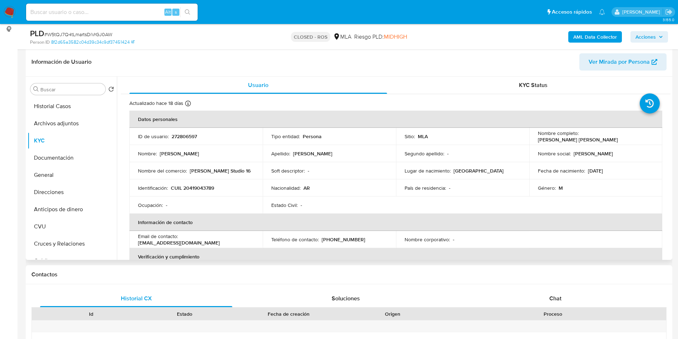
click at [65, 15] on input at bounding box center [112, 12] width 172 height 9
paste input "Q2XSUeDU0KXrUbEOwu5r9Ww7"
type input "Q2XSUeDU0KXrUbEOwu5r9Ww7"
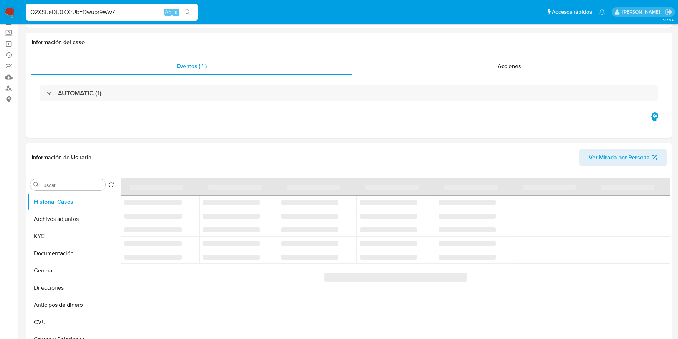
scroll to position [54, 0]
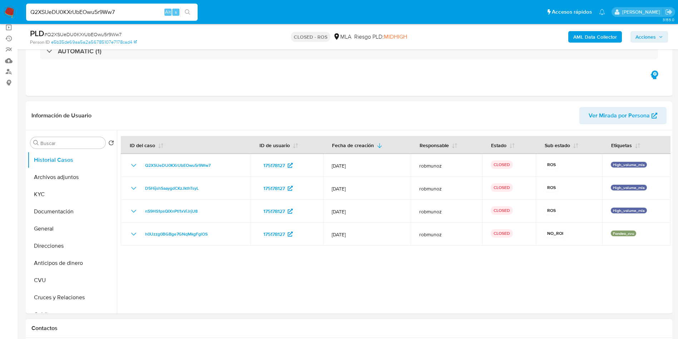
select select "10"
click at [134, 13] on input "Q2XSUeDU0KXrUbEOwu5r9Ww7" at bounding box center [112, 12] width 172 height 9
paste input "LMabaOmP1e2zAyTcOJ0ve7DV"
type input "LMabaOmP1e2zAyTcOJ0ve7DV"
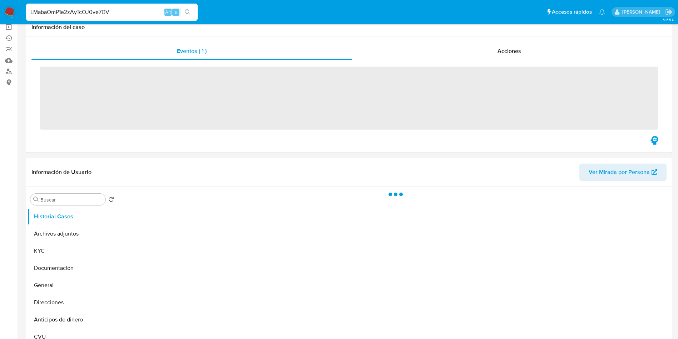
scroll to position [107, 0]
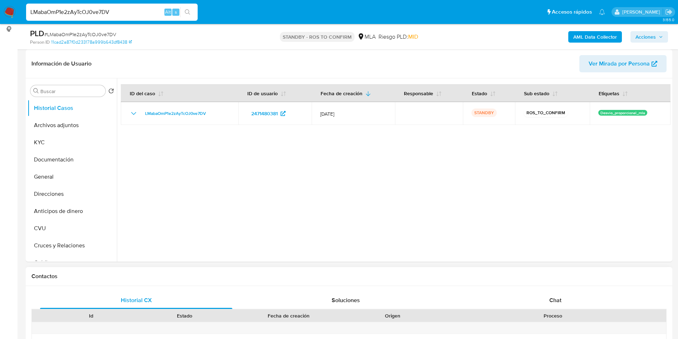
select select "10"
click at [129, 15] on input "LMabaOmP1e2zAyTcOJ0ve7DV" at bounding box center [112, 12] width 172 height 9
paste input "lxEcbamxU1e3fqmHb5Qyb5Kk"
type input "lxEcbamxU1e3fqmHb5Qyb5Kk"
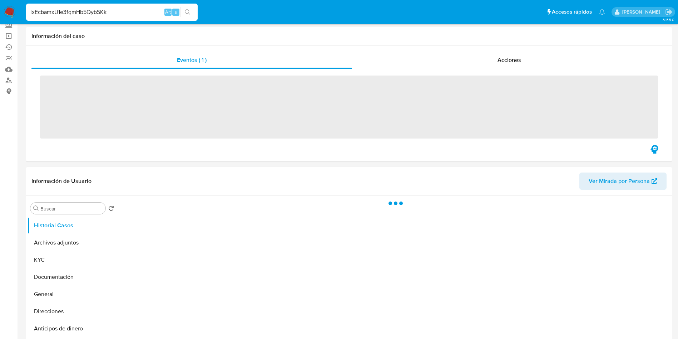
scroll to position [107, 0]
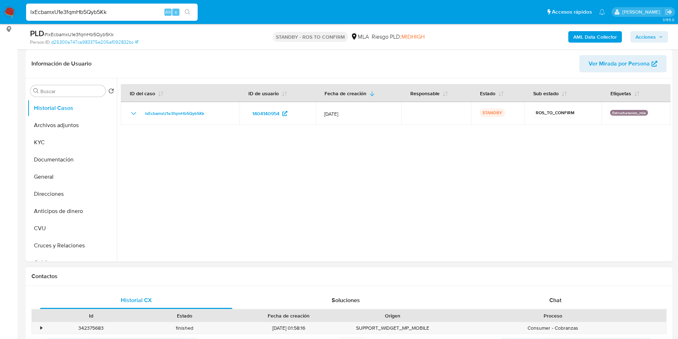
select select "10"
click at [119, 18] on div "lxEcbamxU1e3fqmHb5Qyb5Kk Alt s" at bounding box center [112, 12] width 172 height 17
click at [119, 14] on input "lxEcbamxU1e3fqmHb5Qyb5Kk" at bounding box center [112, 12] width 172 height 9
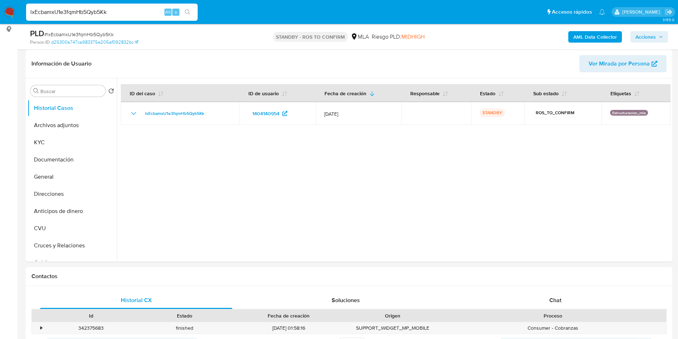
click at [119, 14] on input "lxEcbamxU1e3fqmHb5Qyb5Kk" at bounding box center [112, 12] width 172 height 9
paste input "kBpIaxHB24jyfzVO7BXJpWGK"
type input "kBpIaxHB24jyfzVO7BXJpWGK"
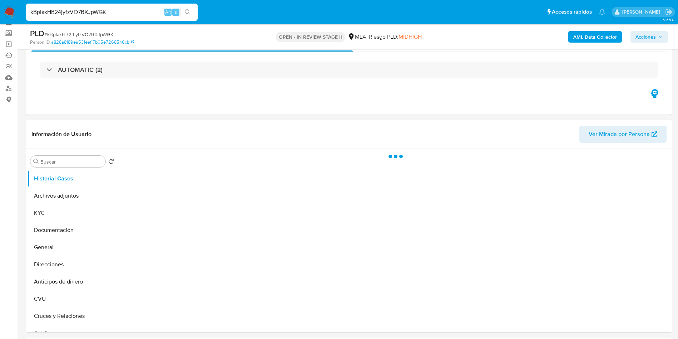
scroll to position [54, 0]
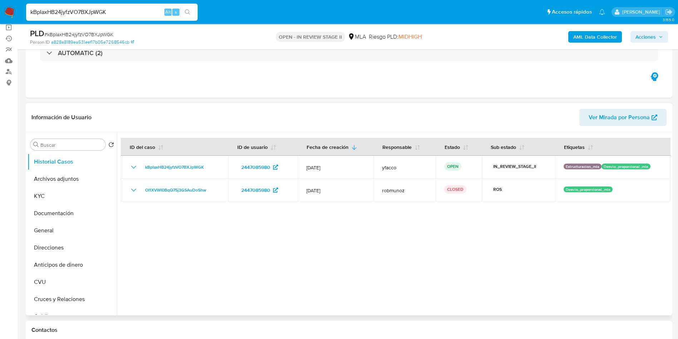
select select "10"
click at [60, 179] on button "Archivos adjuntos" at bounding box center [70, 178] width 84 height 17
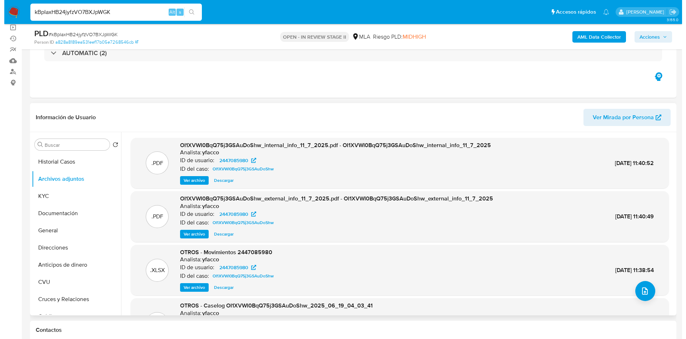
scroll to position [40, 0]
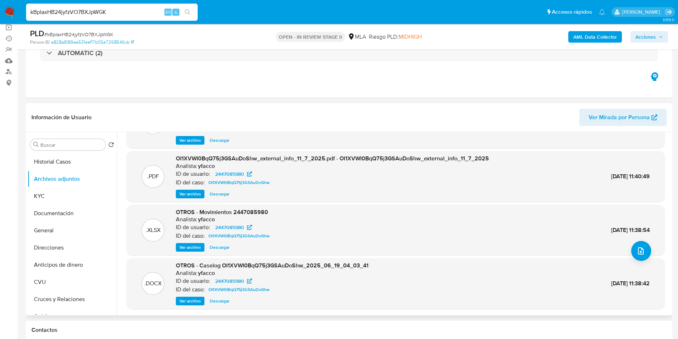
click at [184, 300] on span "Ver archivo" at bounding box center [189, 300] width 21 height 7
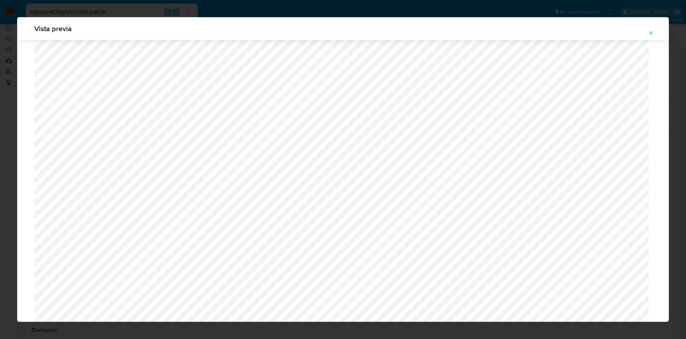
scroll to position [254, 0]
click at [653, 33] on icon "Attachment preview" at bounding box center [652, 33] width 6 height 6
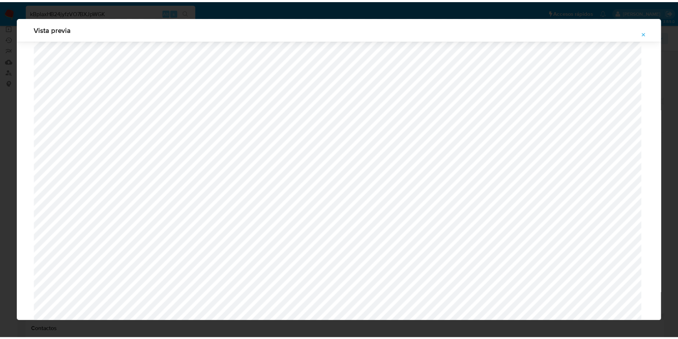
scroll to position [0, 0]
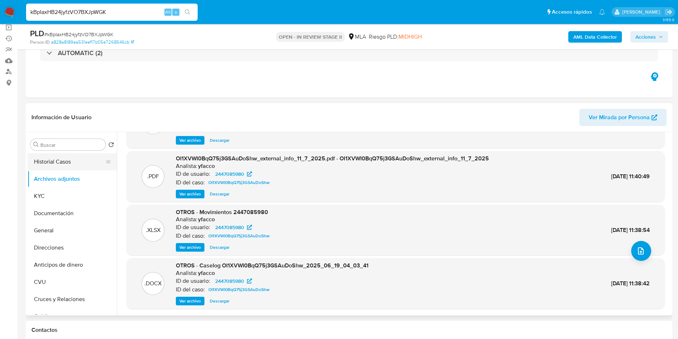
click at [75, 162] on button "Historial Casos" at bounding box center [70, 161] width 84 height 17
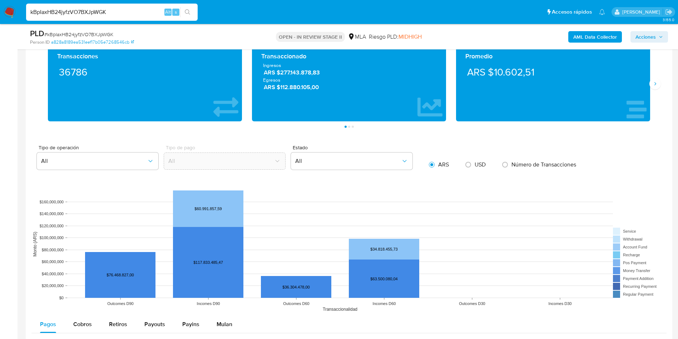
scroll to position [644, 0]
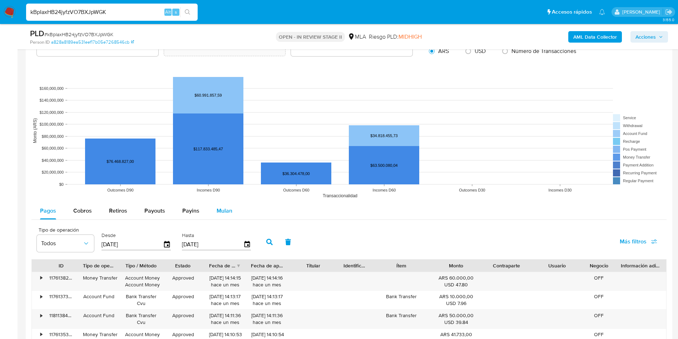
click at [217, 208] on span "Mulan" at bounding box center [225, 210] width 16 height 8
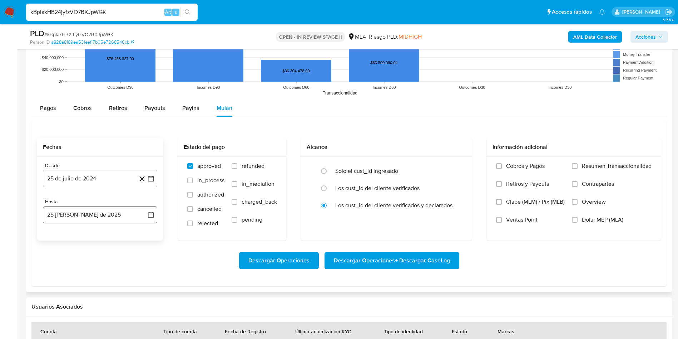
scroll to position [751, 0]
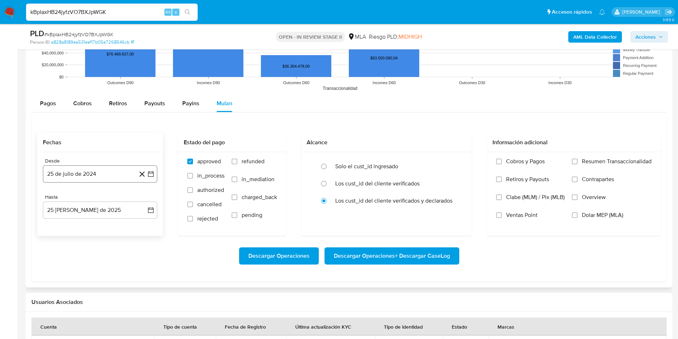
click at [76, 172] on button "25 de julio de 2024" at bounding box center [100, 173] width 114 height 17
click at [102, 197] on span "julio 2024" at bounding box center [96, 199] width 27 height 7
click at [140, 197] on icon "Año siguiente" at bounding box center [143, 199] width 9 height 9
click at [136, 247] on button "jun" at bounding box center [130, 245] width 20 height 11
click at [138, 225] on button "1" at bounding box center [142, 225] width 11 height 11
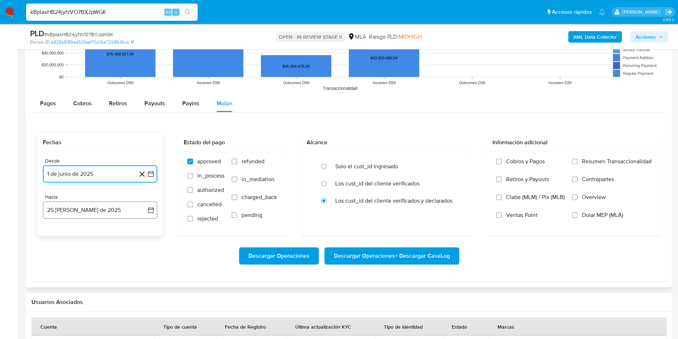
click at [75, 209] on button "25 de agosto de 2025" at bounding box center [100, 209] width 114 height 17
click at [54, 235] on icon "Mes anterior" at bounding box center [55, 235] width 9 height 9
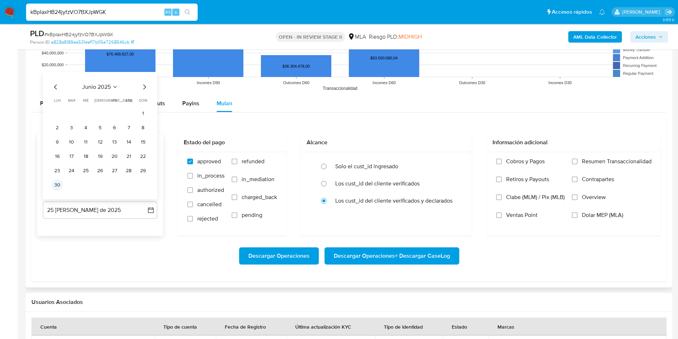
click at [59, 186] on button "30" at bounding box center [56, 184] width 11 height 11
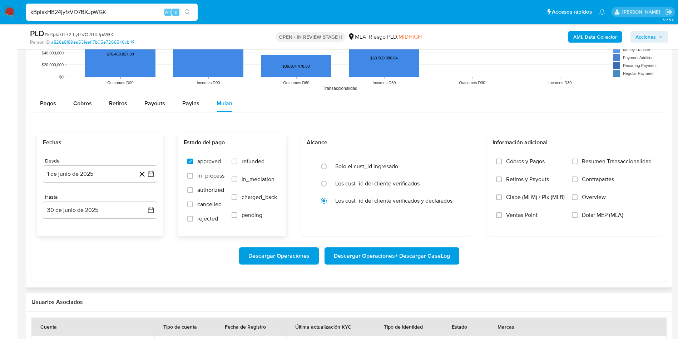
click at [260, 158] on span "refunded" at bounding box center [253, 161] width 23 height 7
click at [237, 158] on input "refunded" at bounding box center [235, 161] width 6 height 6
checkbox input "true"
click at [580, 213] on label "Dolar MEP (MLA)" at bounding box center [612, 220] width 80 height 18
click at [578, 213] on input "Dolar MEP (MLA)" at bounding box center [575, 215] width 6 height 6
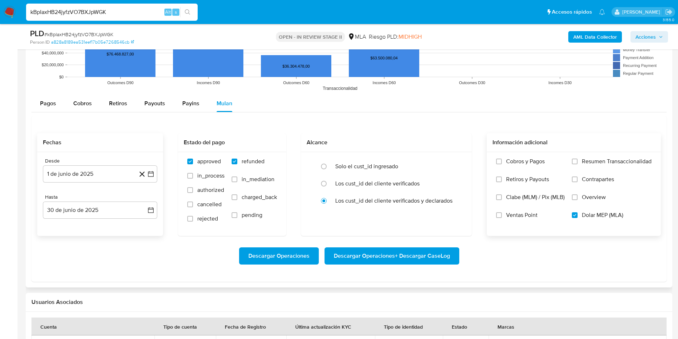
click at [375, 260] on span "Descargar Operaciones + Descargar CaseLog" at bounding box center [392, 256] width 116 height 16
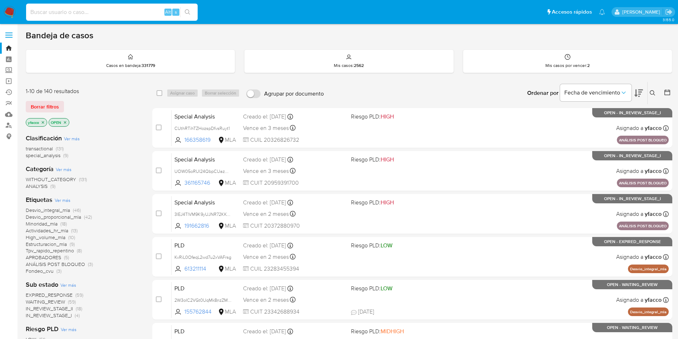
click at [73, 9] on input at bounding box center [112, 12] width 172 height 9
paste input "kBpIaxHB24jyfzVO7BXJpWGK"
type input "kBpIaxHB24jyfzVO7BXJpWGK"
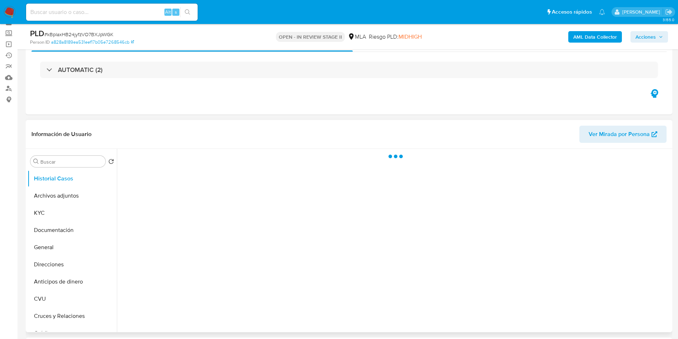
scroll to position [54, 0]
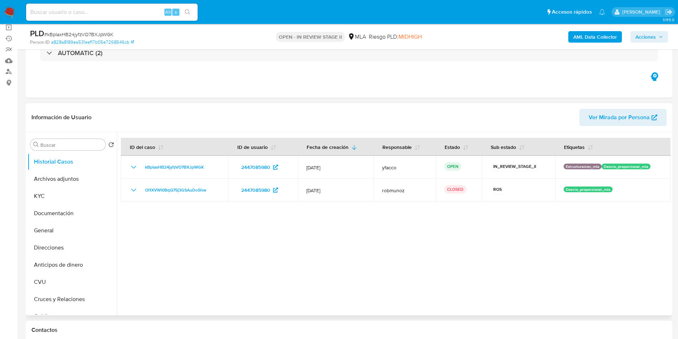
select select "10"
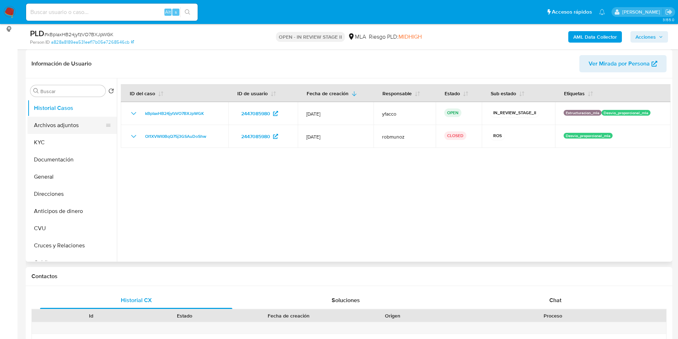
click at [49, 130] on button "Archivos adjuntos" at bounding box center [70, 125] width 84 height 17
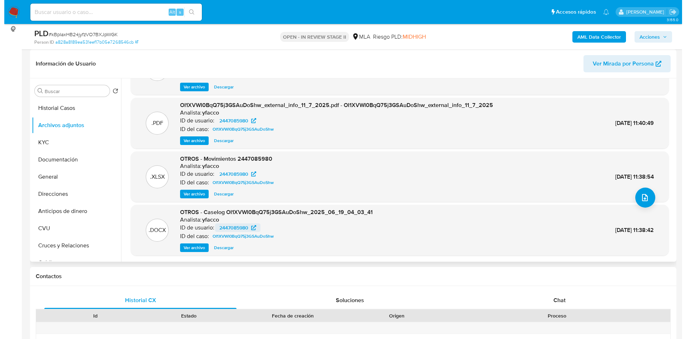
scroll to position [40, 0]
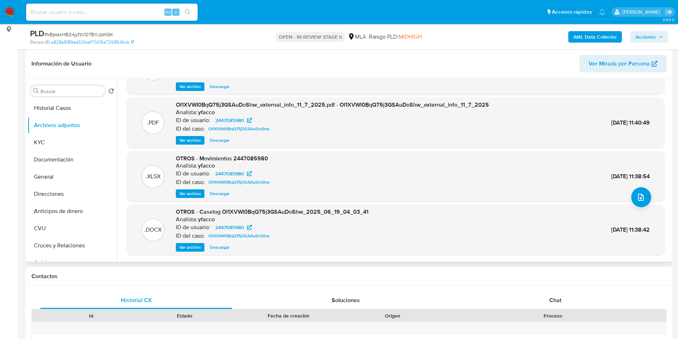
click at [188, 246] on span "Ver archivo" at bounding box center [189, 246] width 21 height 7
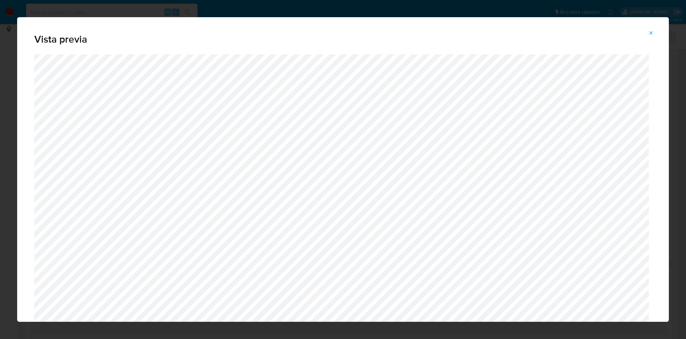
scroll to position [200, 0]
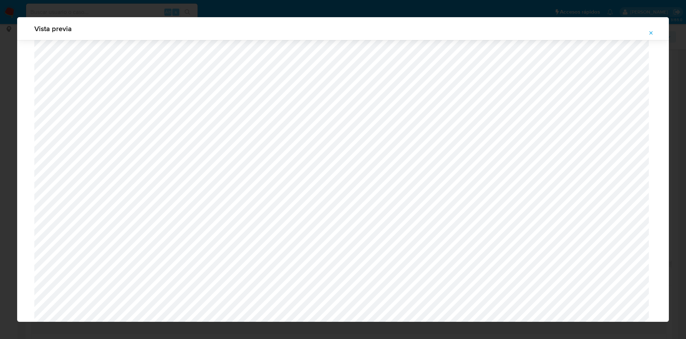
click at [653, 29] on span "Attachment preview" at bounding box center [652, 33] width 6 height 10
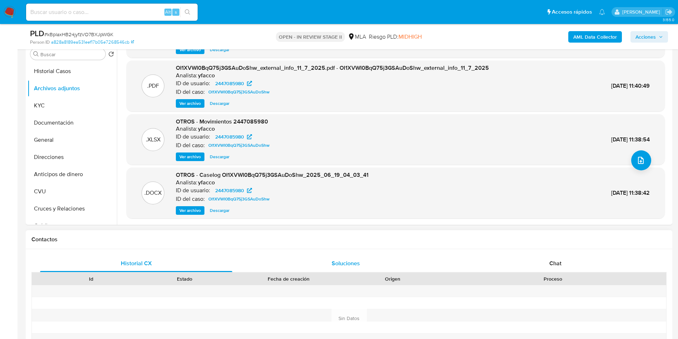
scroll to position [161, 0]
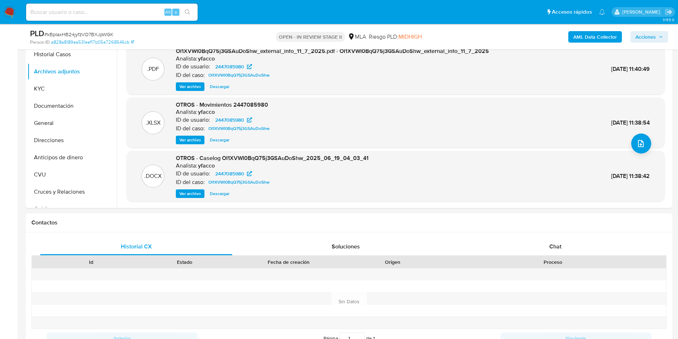
click at [156, 11] on input at bounding box center [112, 12] width 172 height 9
paste input "Yadon9xKXqfAXqgscovZfIO5"
type input "Yadon9xKXqfAXqgscovZfIO5"
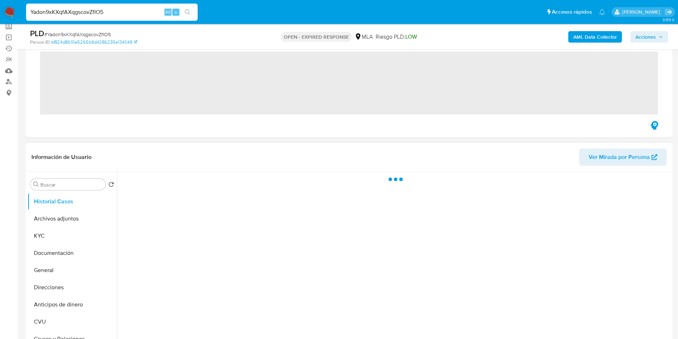
scroll to position [54, 0]
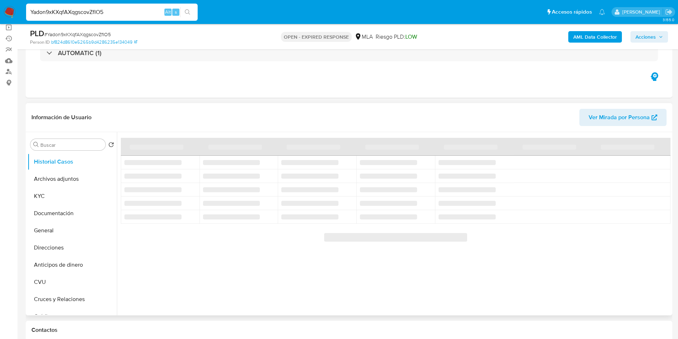
select select "10"
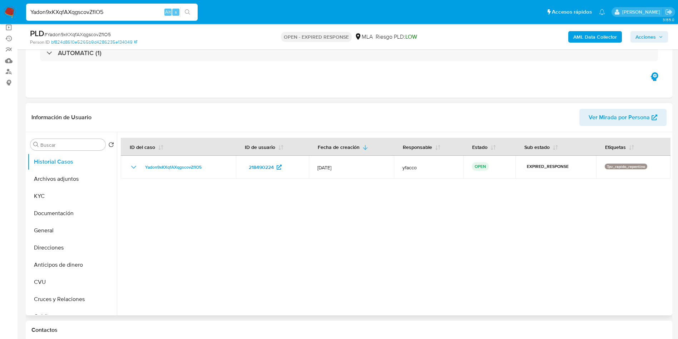
click at [123, 7] on div "Yadon9xKXqfAXqgscovZfIO5 Alt s" at bounding box center [112, 12] width 172 height 17
click at [124, 11] on input "Yadon9xKXqfAXqgscovZfIO5" at bounding box center [112, 12] width 172 height 9
click at [124, 12] on input "Yadon9xKXqfAXqgscovZfIO5" at bounding box center [112, 12] width 172 height 9
paste input "Z2xahOW1cNGPQlbCWtBOUJab"
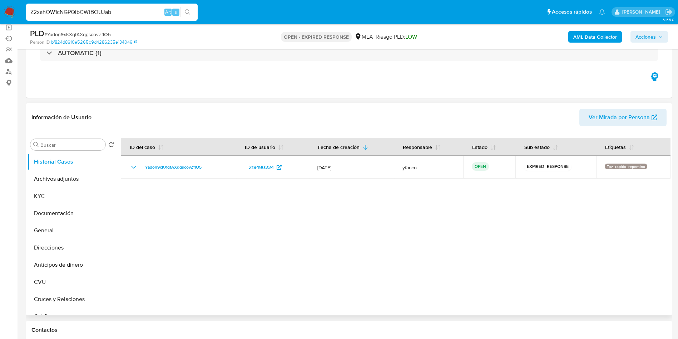
type input "Z2xahOW1cNGPQlbCWtBOUJab"
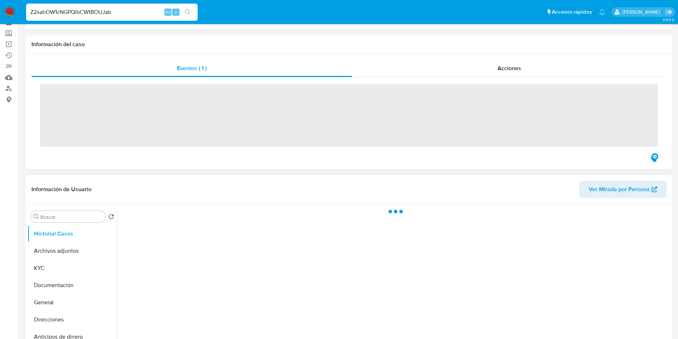
scroll to position [54, 0]
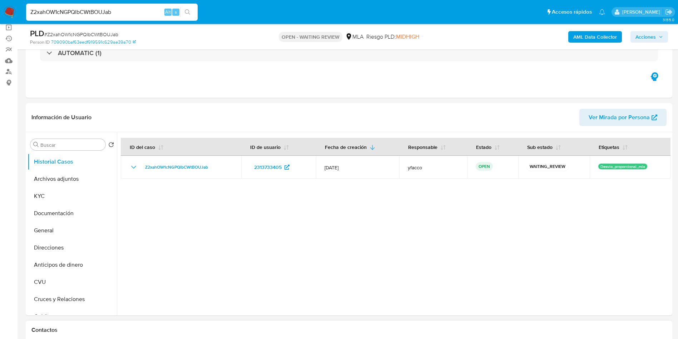
select select "10"
click at [134, 16] on input "Z2xahOW1cNGPQlbCWtBOUJab" at bounding box center [112, 12] width 172 height 9
paste input "0lPbMVWqlywJ31cqrQLT7sLH"
type input "0lPbMVWqlywJ31cqrQLT7sLH"
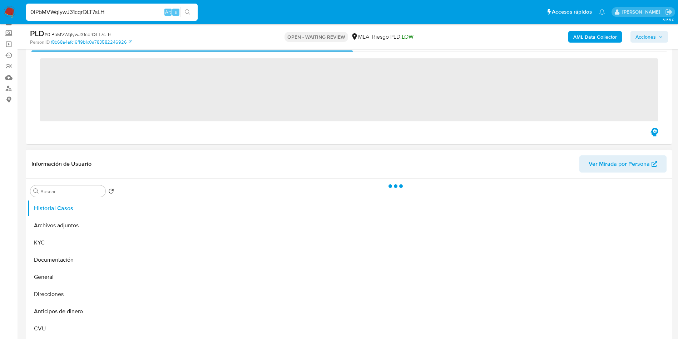
scroll to position [54, 0]
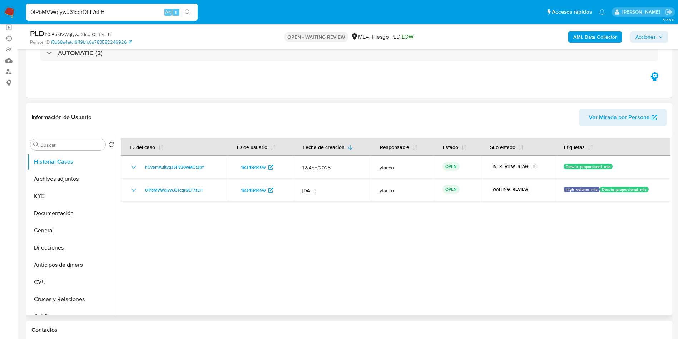
select select "10"
click at [120, 4] on div "0lPbMVWqlywJ31cqrQLT7sLH Alt s" at bounding box center [112, 12] width 172 height 17
click at [120, 8] on input "0lPbMVWqlywJ31cqrQLT7sLH" at bounding box center [112, 12] width 172 height 9
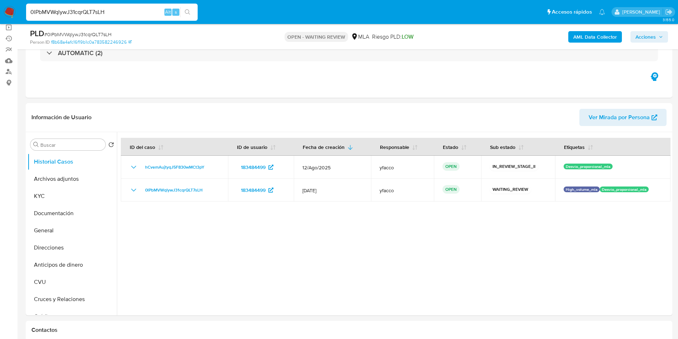
click at [120, 8] on input "0lPbMVWqlywJ31cqrQLT7sLH" at bounding box center [112, 12] width 172 height 9
paste input "0lPbMVWqlywJ31cqrQLT7sLH"
type input "0lPbMVWqlywJ31cqrQLT7sLH"
click at [55, 197] on button "KYC" at bounding box center [70, 195] width 84 height 17
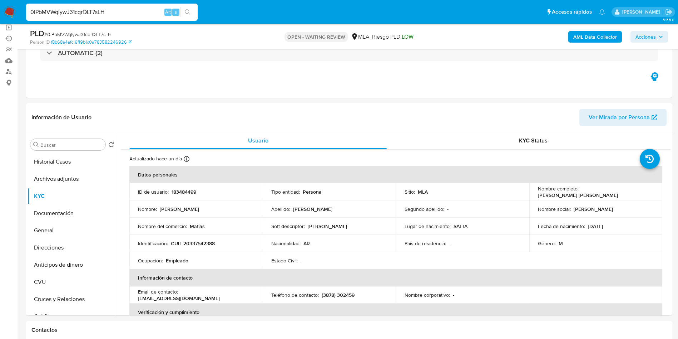
click at [129, 15] on input "0lPbMVWqlywJ31cqrQLT7sLH" at bounding box center [112, 12] width 172 height 9
paste input "5aWXbmtOnS974BVxIbB9vtLX"
type input "5aWXbmtOnS974BVxIbB9vtLX"
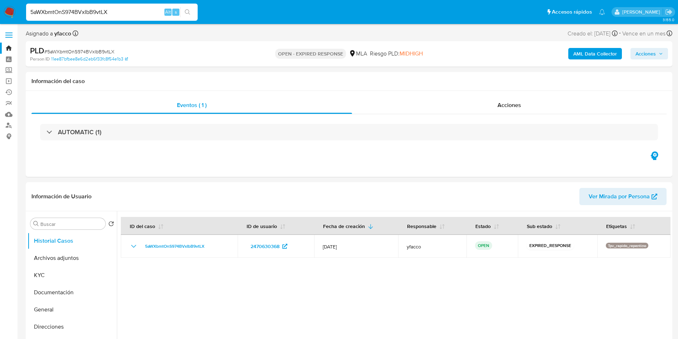
select select "10"
click at [115, 9] on input "5aWXbmtOnS974BVxIbB9vtLX" at bounding box center [112, 12] width 172 height 9
click at [115, 6] on div "5aWXbmtOnS974BVxIbB9vtLX Alt s" at bounding box center [112, 12] width 172 height 17
click at [119, 10] on input "5aWXbmtOnS974BVxIbB9vtLX" at bounding box center [112, 12] width 172 height 9
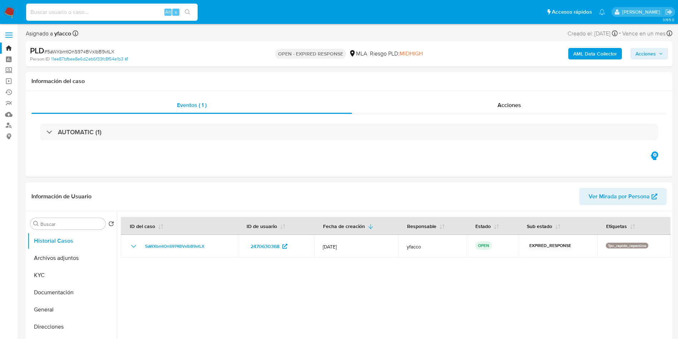
paste input "k2nxZwOt787HN8RCNGqO9IvY"
type input "k2nxZwOt787HN8RCNGqO9IvY"
select select "10"
click at [142, 11] on input "k2nxZwOt787HN8RCNGqO9IvY" at bounding box center [112, 12] width 172 height 9
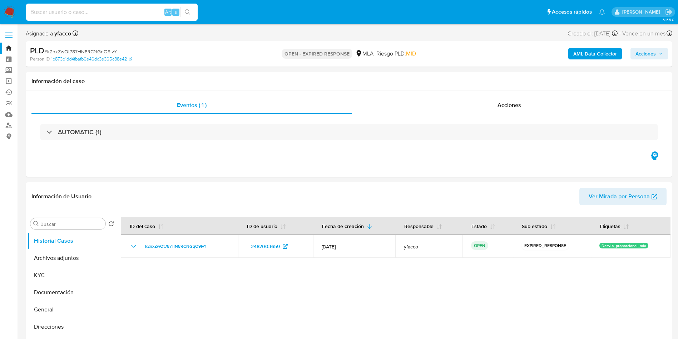
paste input "YSNgFDm223arrh4XHx6mfOVn"
type input "YSNgFDm223arrh4XHx6mfOVn"
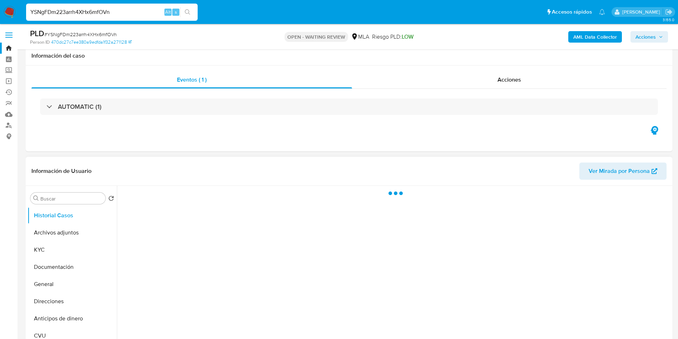
scroll to position [54, 0]
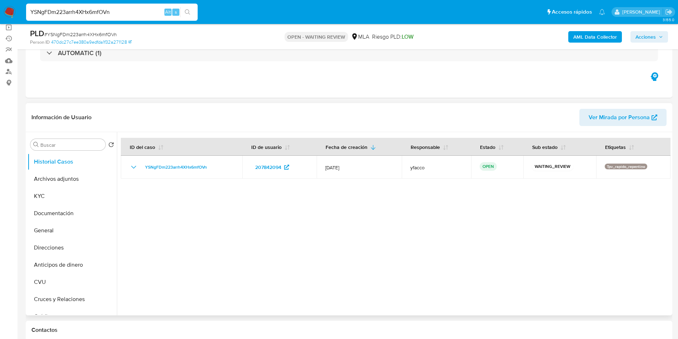
select select "10"
click at [124, 12] on input "YSNgFDm223arrh4XHx6mfOVn" at bounding box center [112, 12] width 172 height 9
paste input "l9FXX1PJNyQ8qYz5KuHuG8hq"
type input "l9FXX1PJNyQ8qYz5KuHuG8hq"
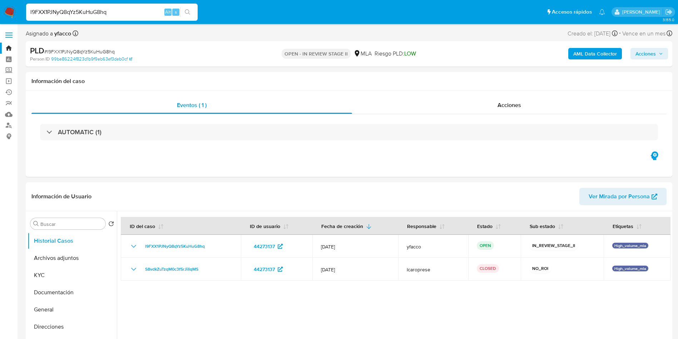
select select "10"
